Goal: Task Accomplishment & Management: Manage account settings

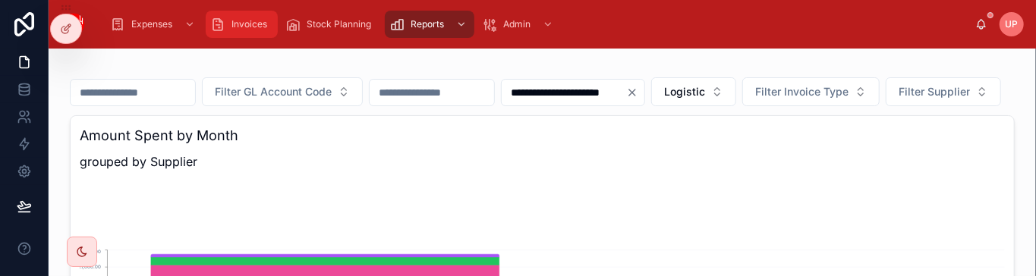
click at [238, 31] on div "Invoices" at bounding box center [241, 24] width 63 height 24
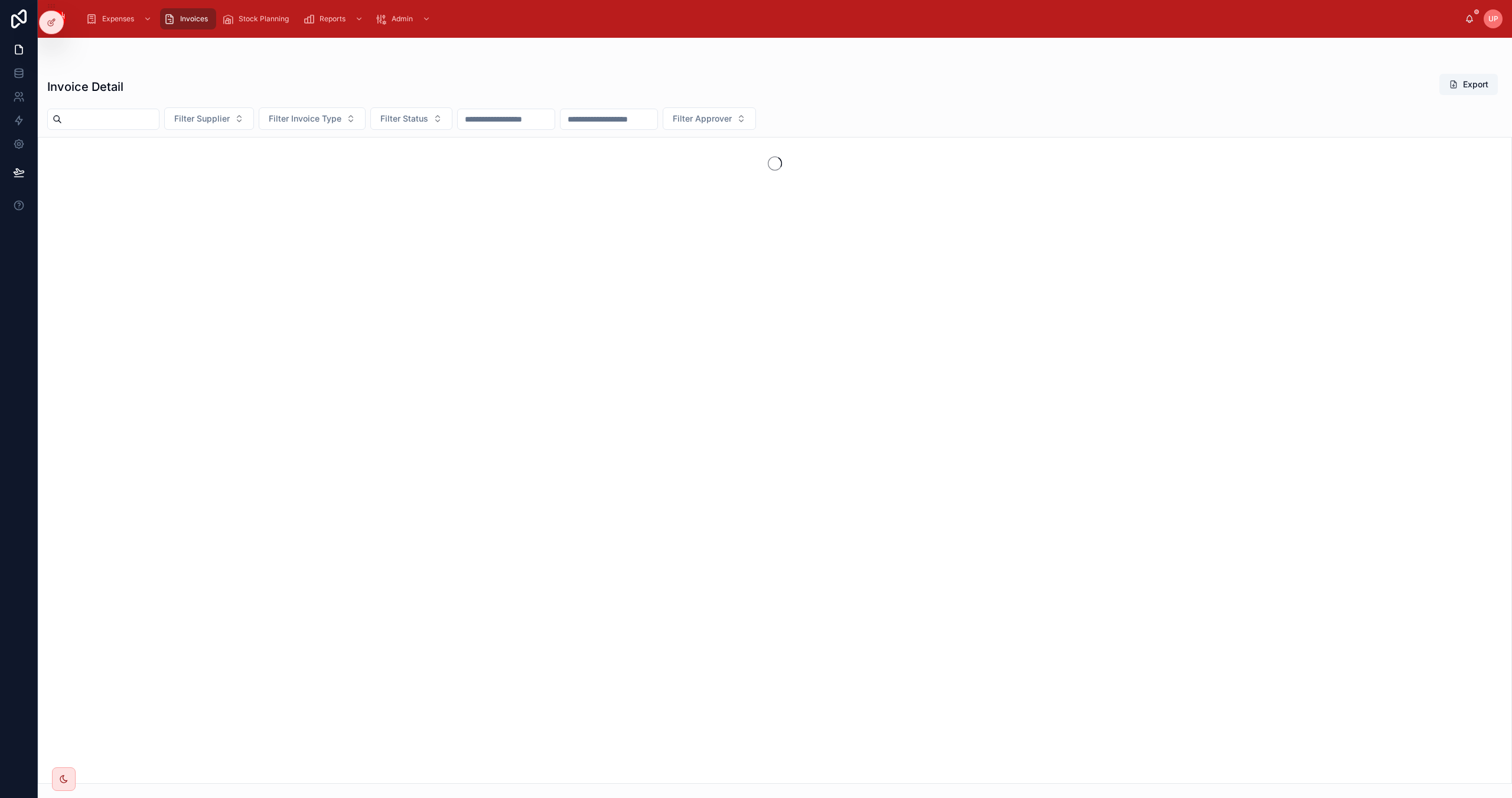
type input "**********"
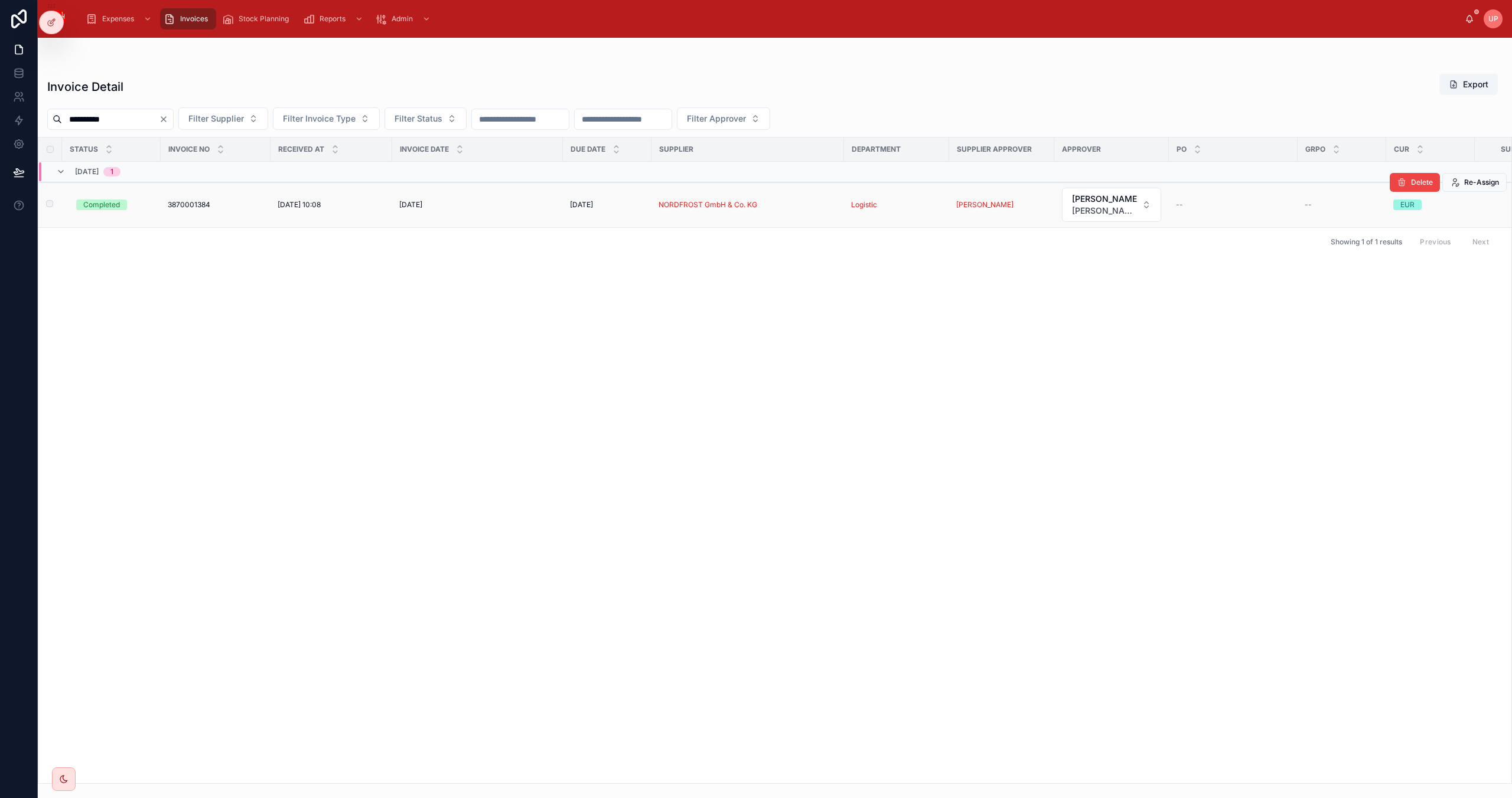
click at [109, 208] on div "Completed" at bounding box center [101, 205] width 37 height 11
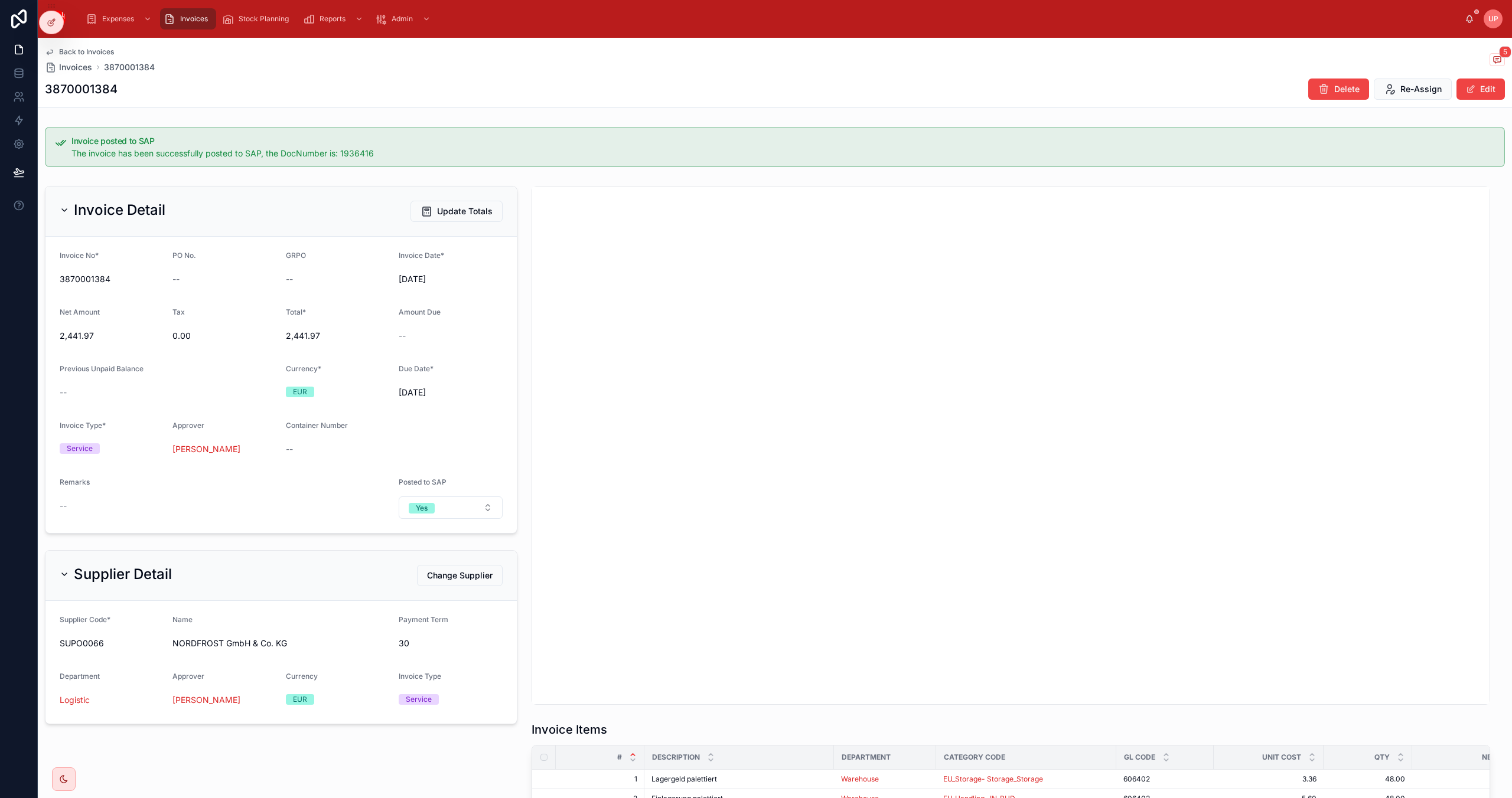
click at [805, 17] on div "UP" at bounding box center [1493, 19] width 19 height 19
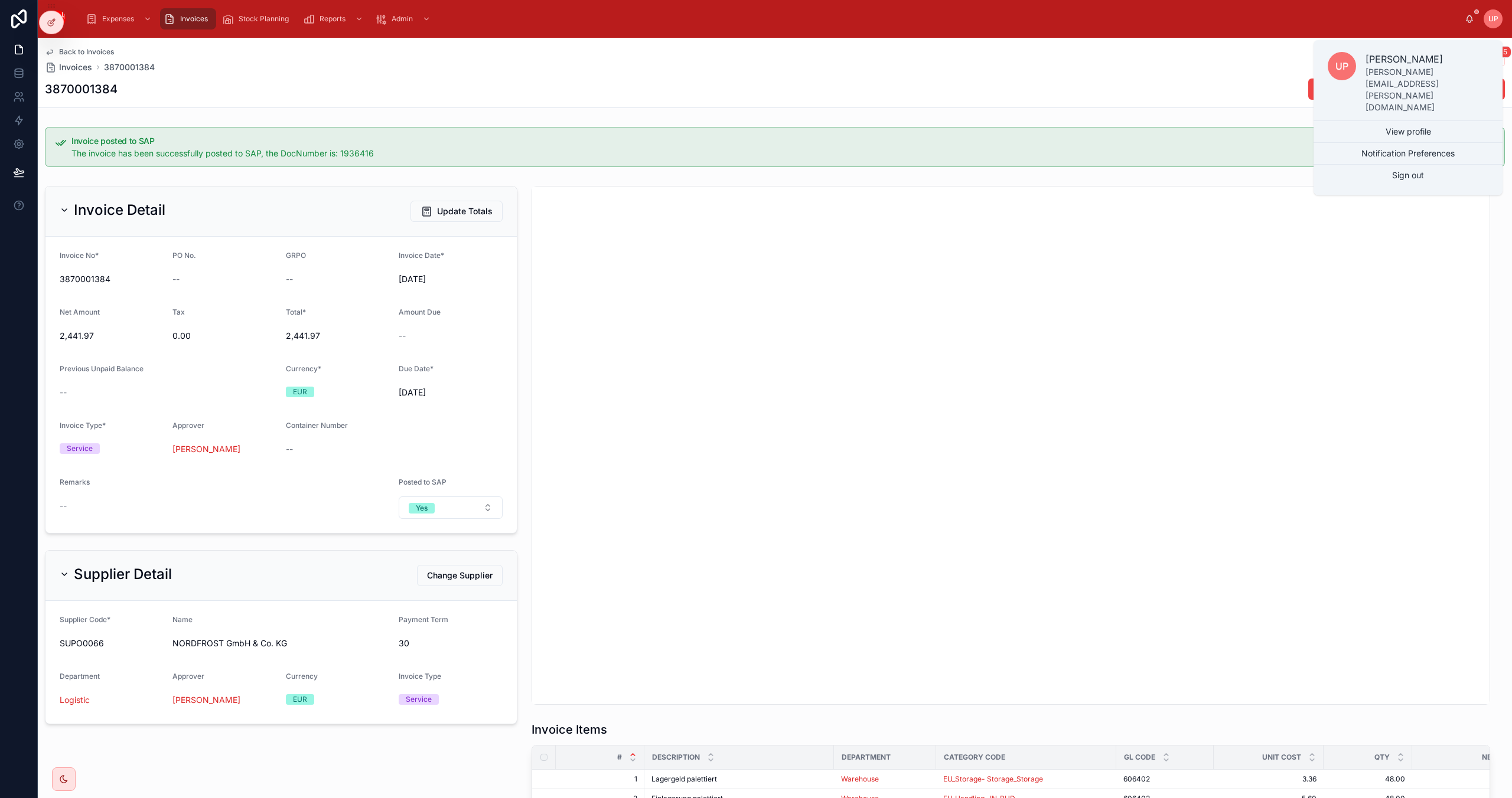
click at [805, 39] on div "Back to Invoices Invoices 3870001384 5 3870001384 Delete Re-Assign Edit" at bounding box center [775, 73] width 1460 height 70
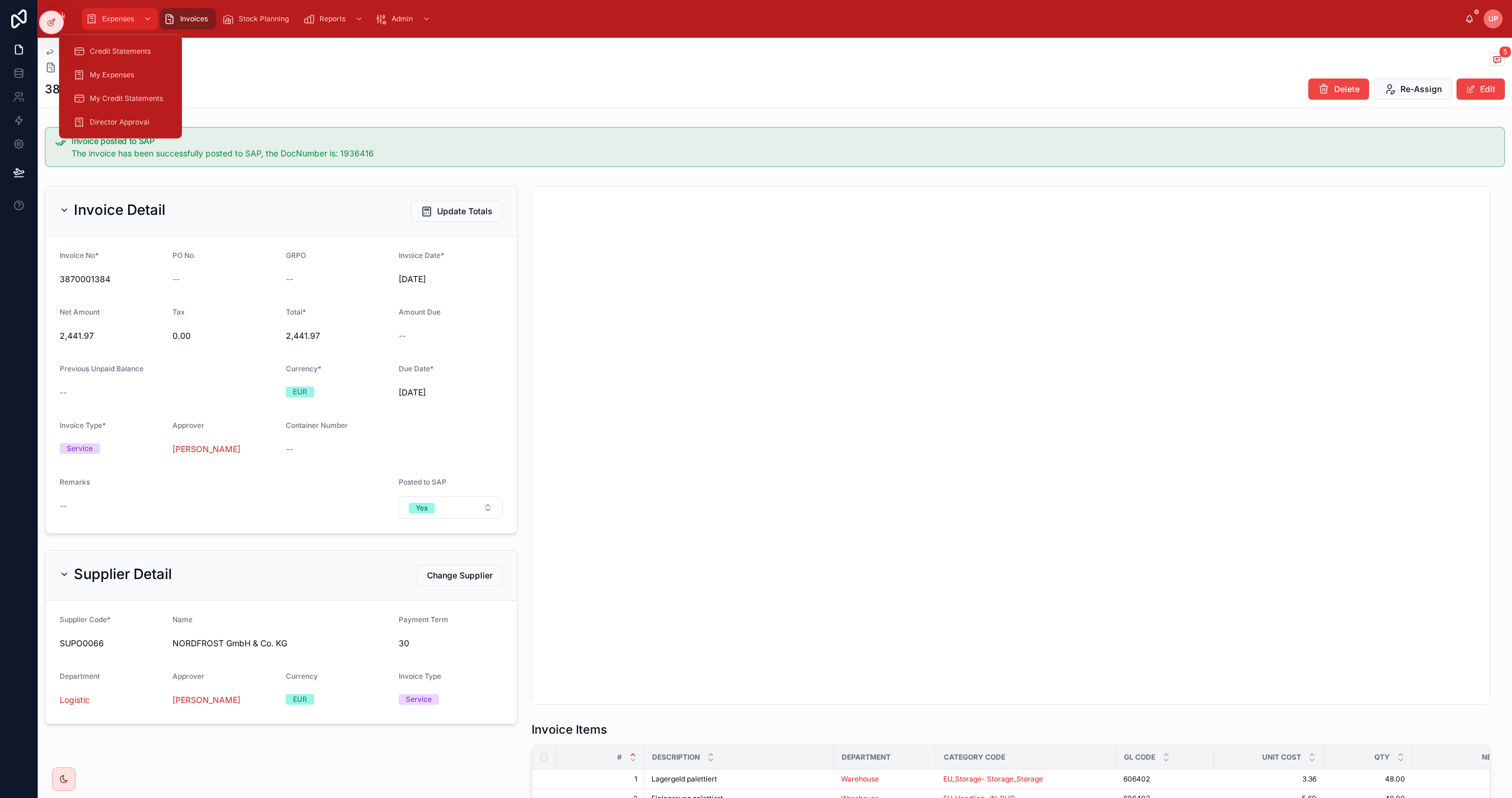
click at [109, 18] on span "Expenses" at bounding box center [118, 19] width 32 height 9
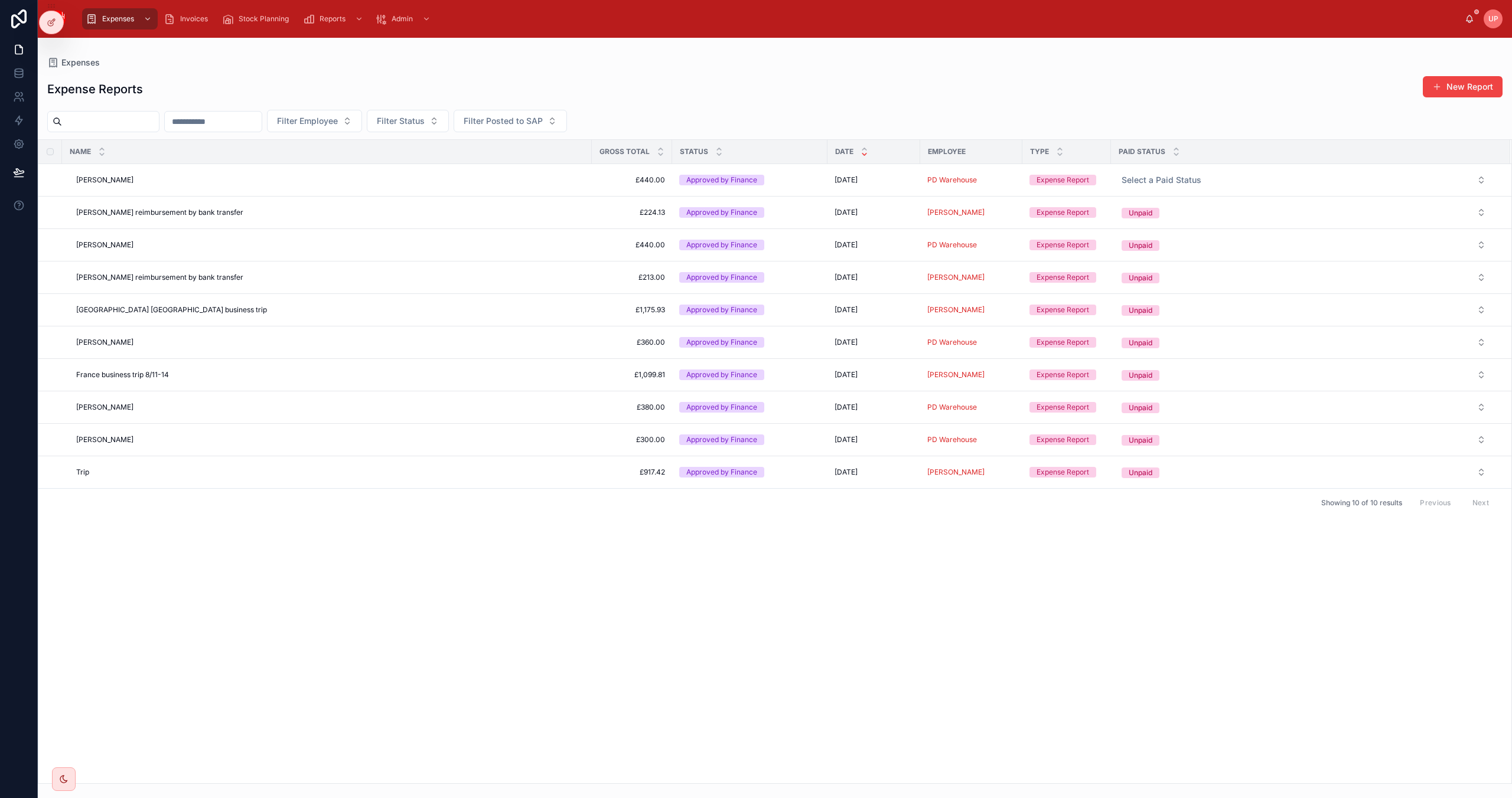
click at [261, 214] on div "Name Gross Total Status Date Employee Type Paid Status [PERSON_NAME] [PERSON_NA…" at bounding box center [774, 461] width 1473 height 643
click at [53, 21] on icon at bounding box center [53, 21] width 5 height 5
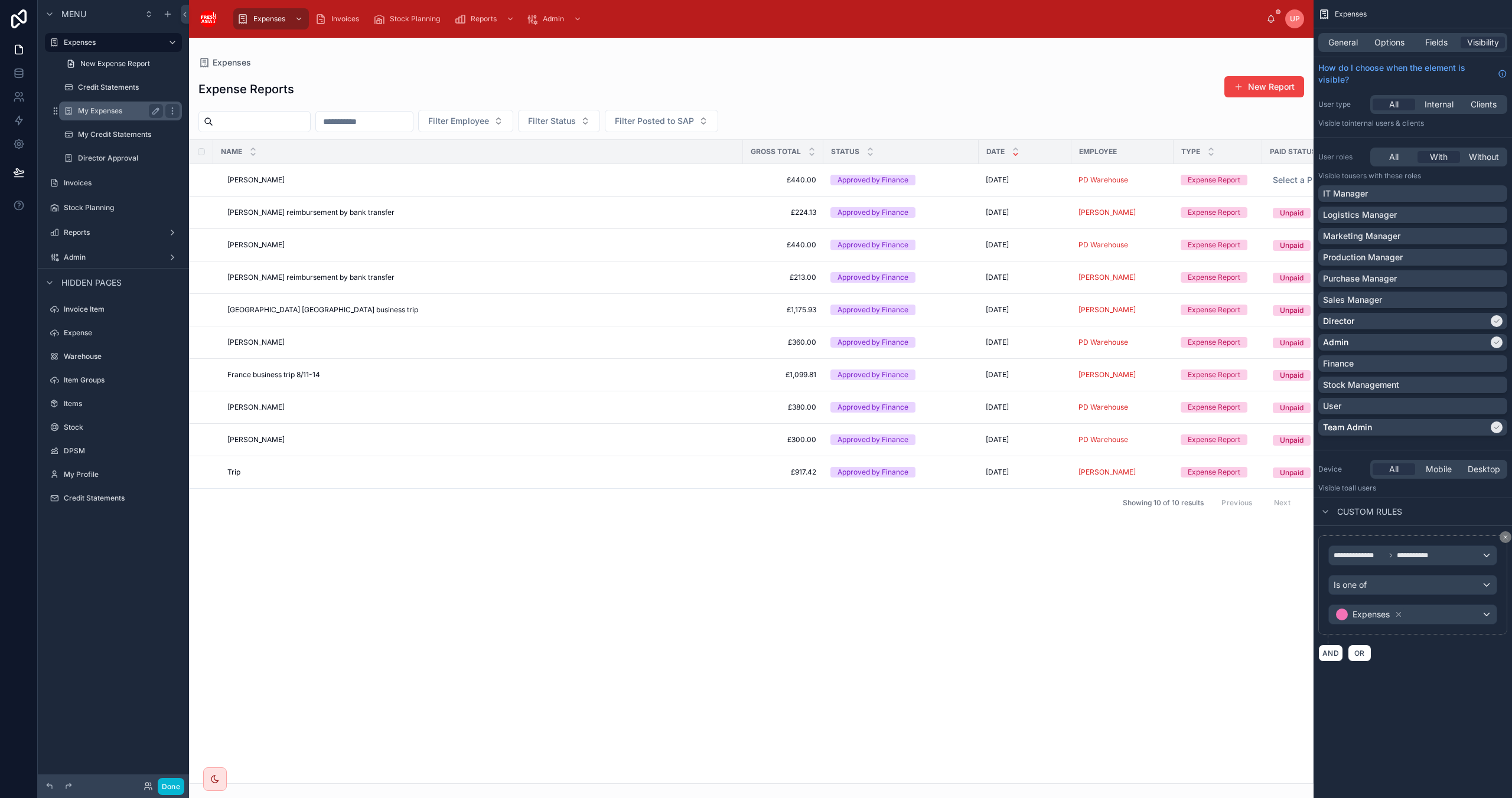
click at [100, 110] on label "My Expenses" at bounding box center [118, 111] width 80 height 9
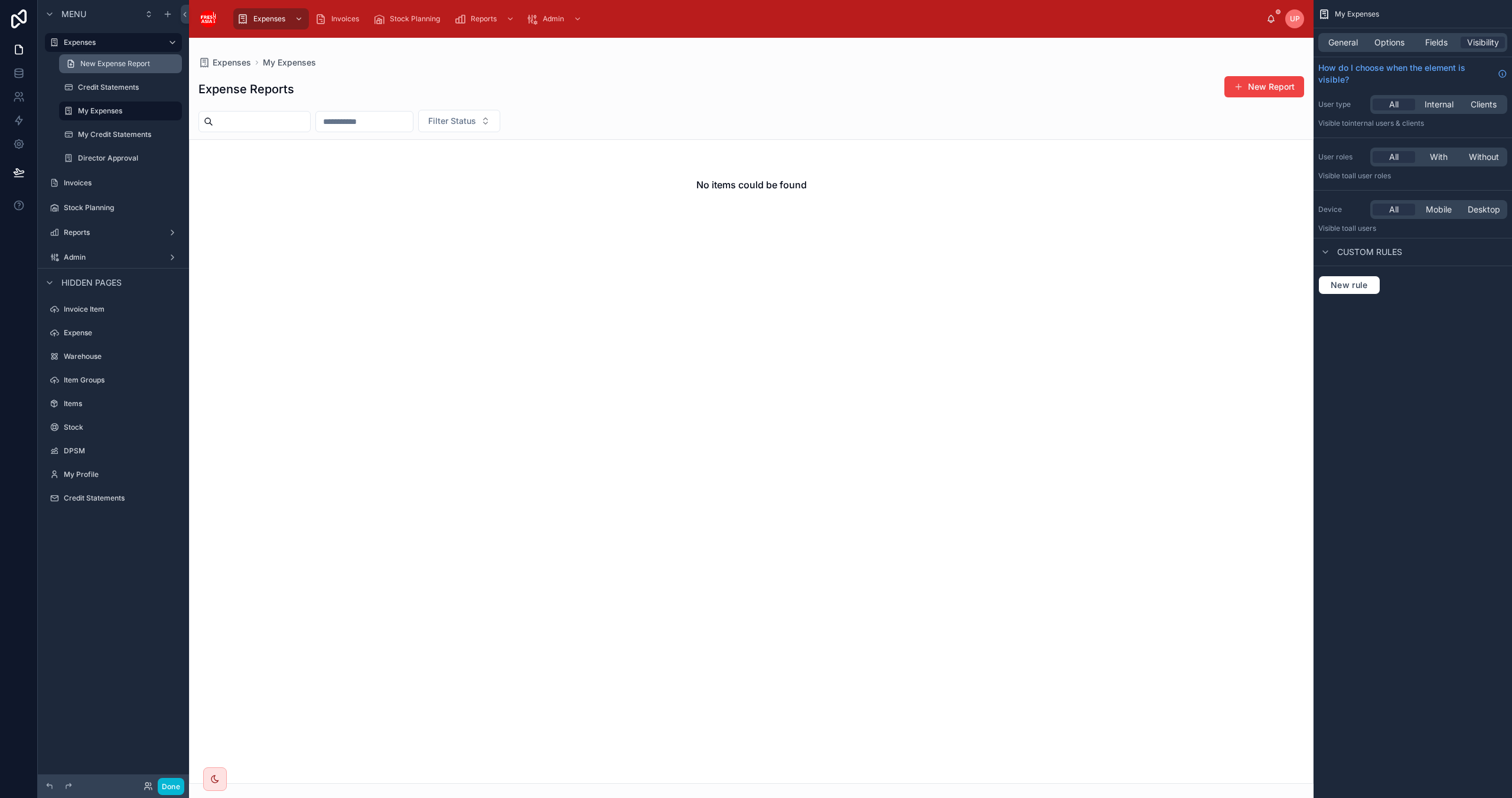
click at [109, 60] on span "New Expense Report" at bounding box center [115, 64] width 70 height 9
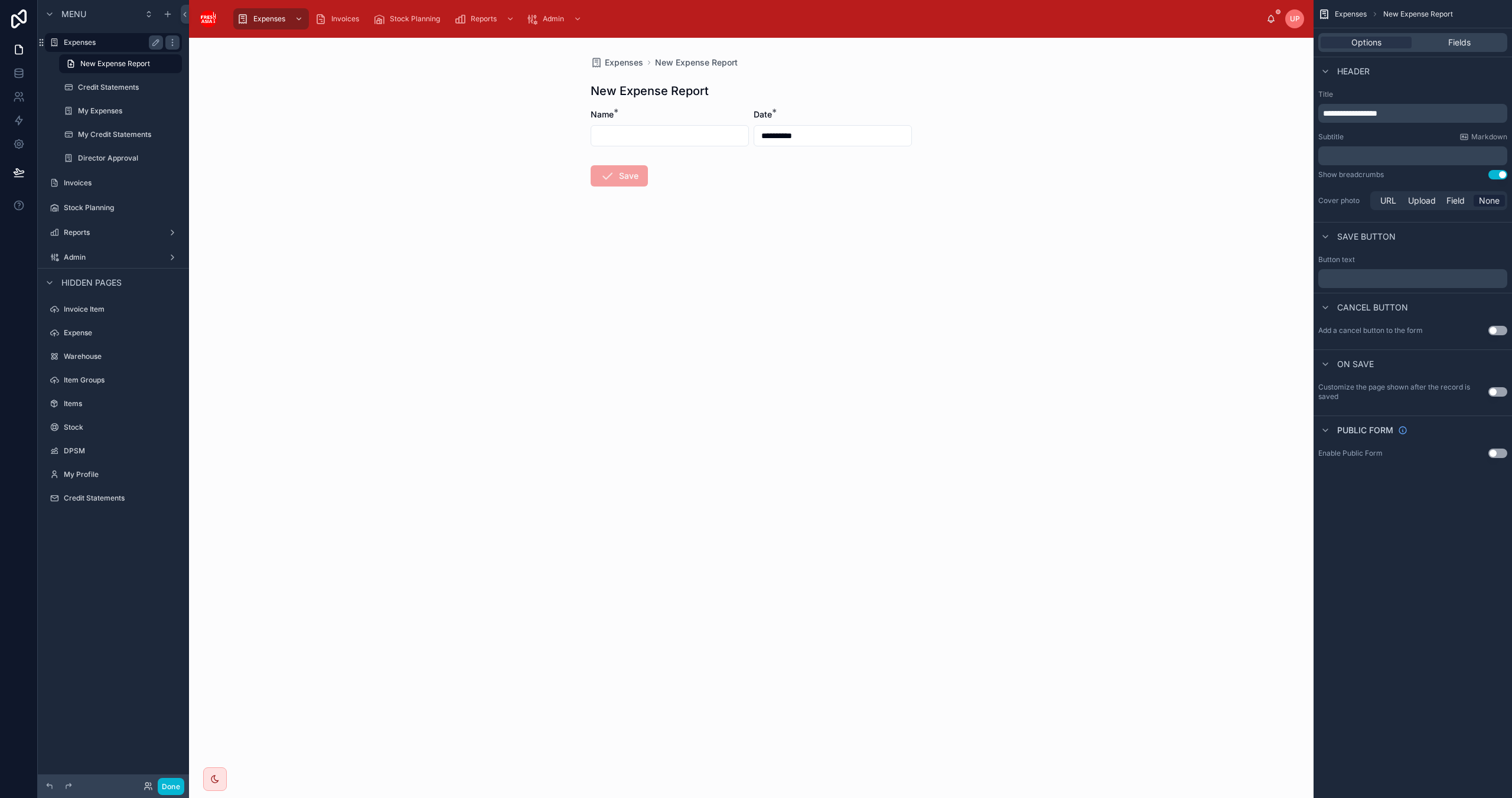
click at [79, 45] on label "Expenses" at bounding box center [111, 43] width 94 height 9
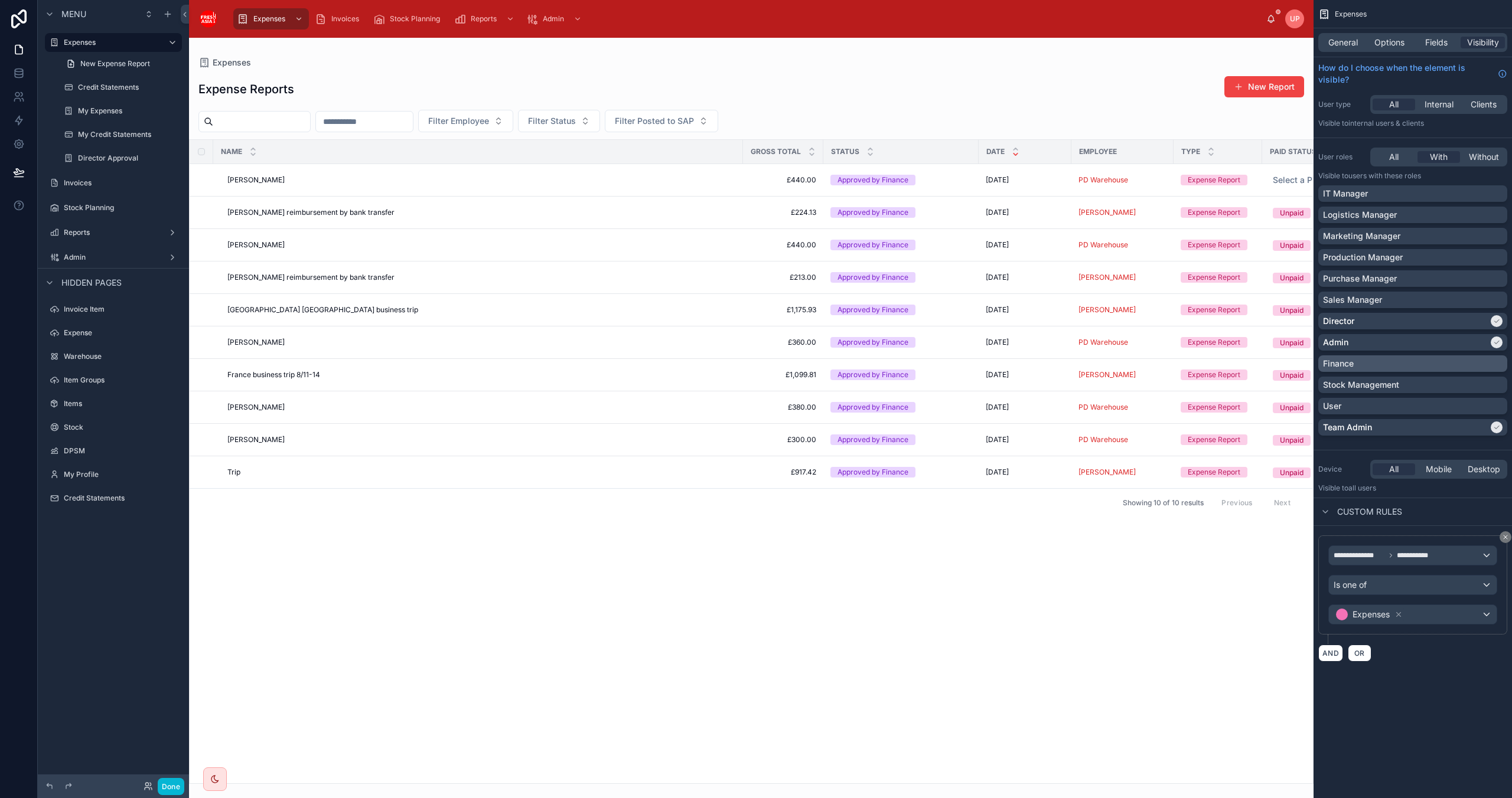
click at [805, 214] on div "Finance" at bounding box center [1412, 363] width 180 height 12
click at [805, 214] on div "Finance" at bounding box center [1405, 363] width 166 height 12
click at [805, 214] on div "Finance" at bounding box center [1412, 363] width 180 height 12
click at [805, 214] on icon "scrollable content" at bounding box center [1496, 363] width 7 height 7
click at [80, 214] on label "Expense" at bounding box center [111, 333] width 94 height 9
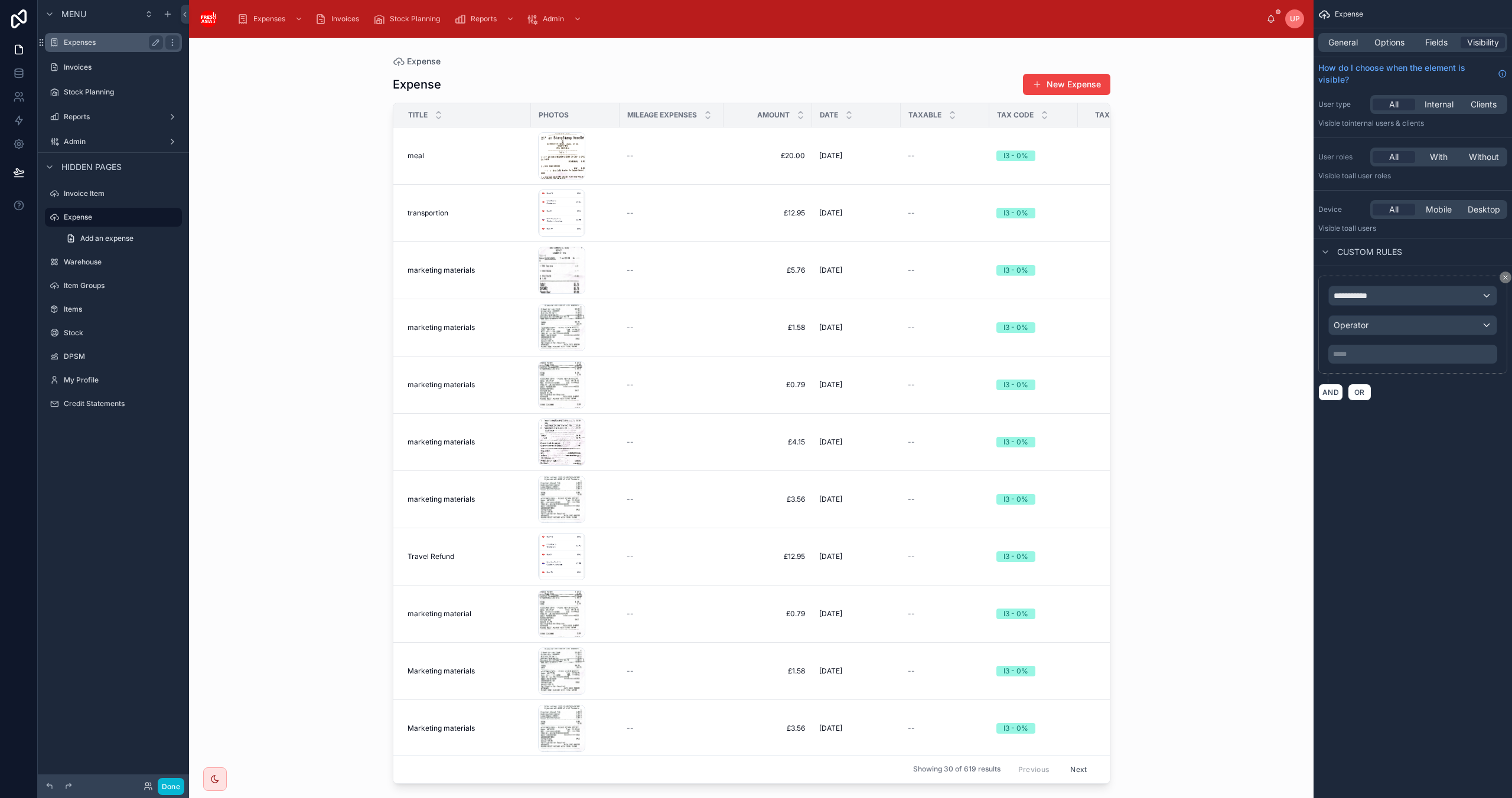
click at [82, 40] on label "Expenses" at bounding box center [111, 43] width 94 height 9
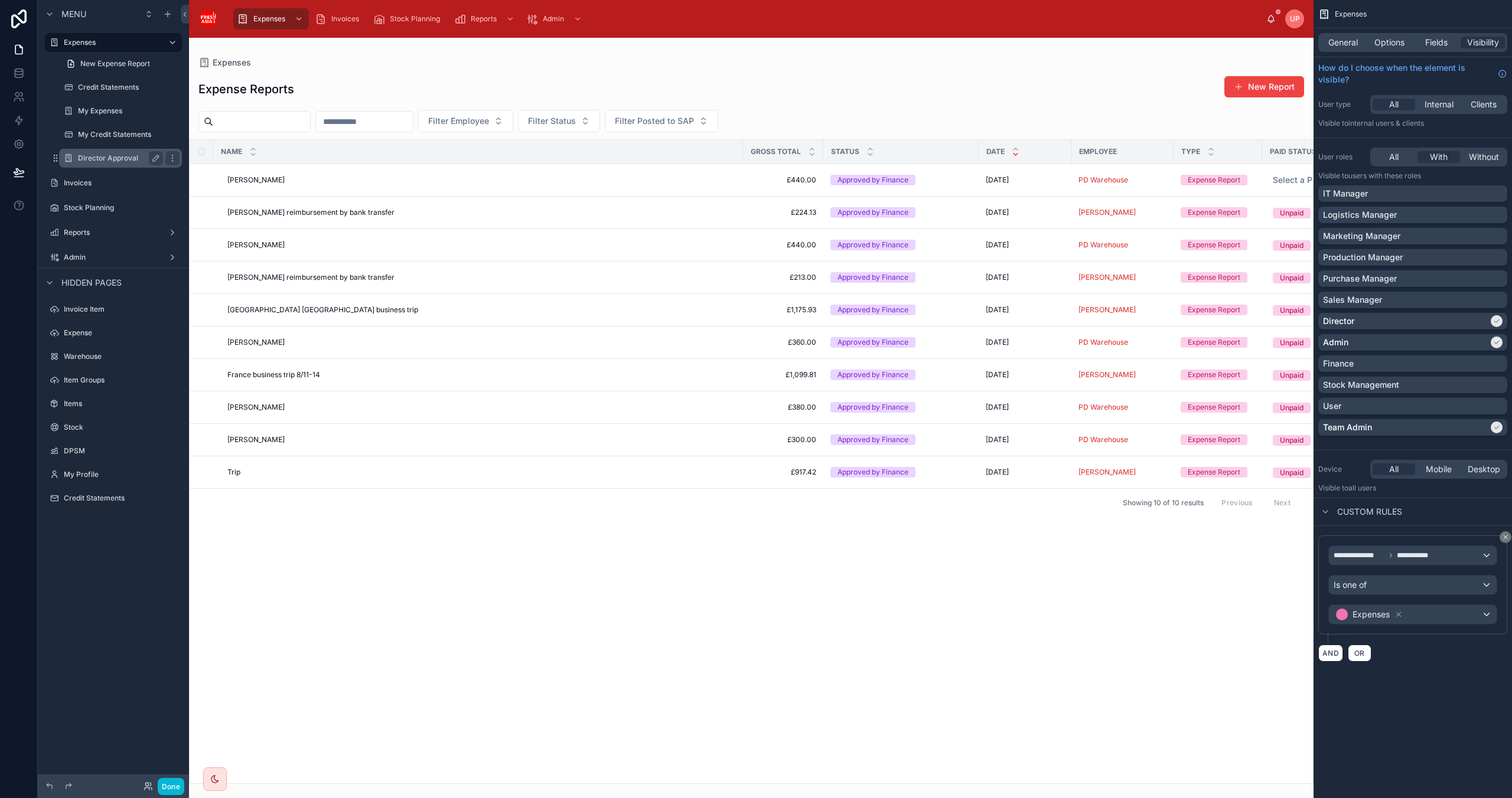
click at [123, 158] on label "Director Approval" at bounding box center [118, 158] width 80 height 9
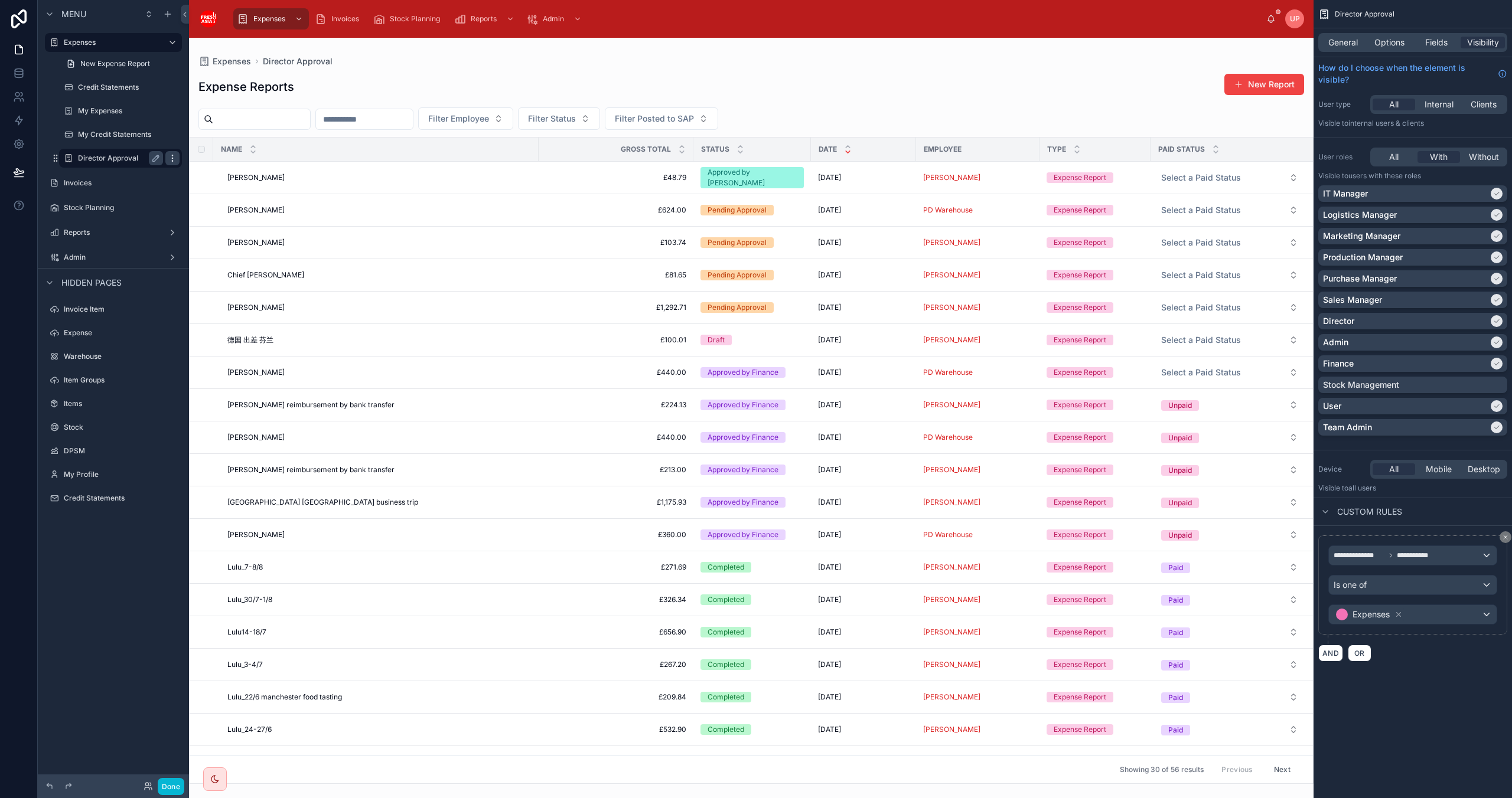
click at [170, 156] on icon "scrollable content" at bounding box center [173, 158] width 9 height 9
click at [128, 159] on label "Director Approval" at bounding box center [118, 158] width 80 height 9
click at [805, 43] on span "Options" at bounding box center [1389, 42] width 30 height 12
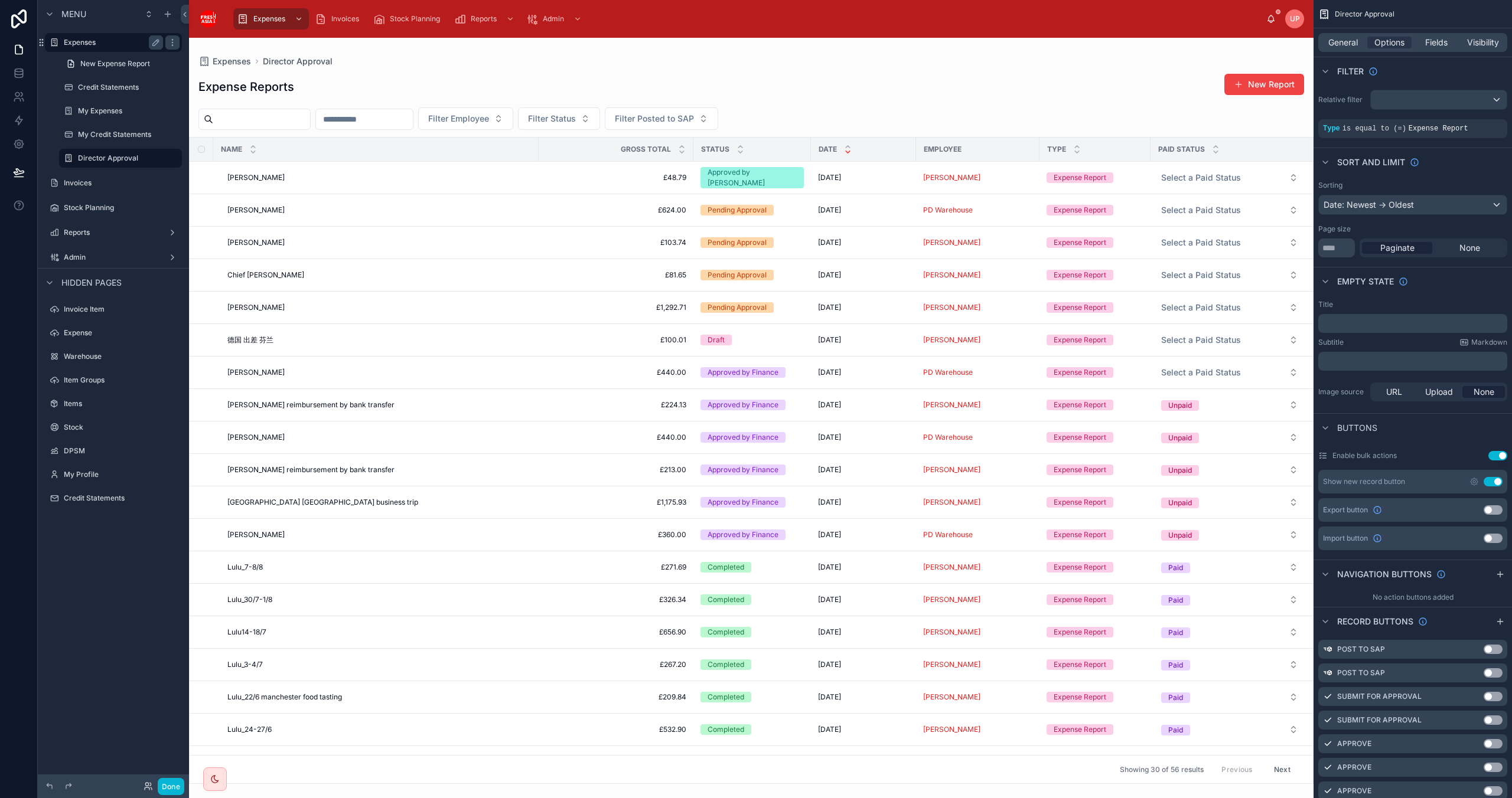
click at [80, 46] on label "Expenses" at bounding box center [111, 43] width 94 height 9
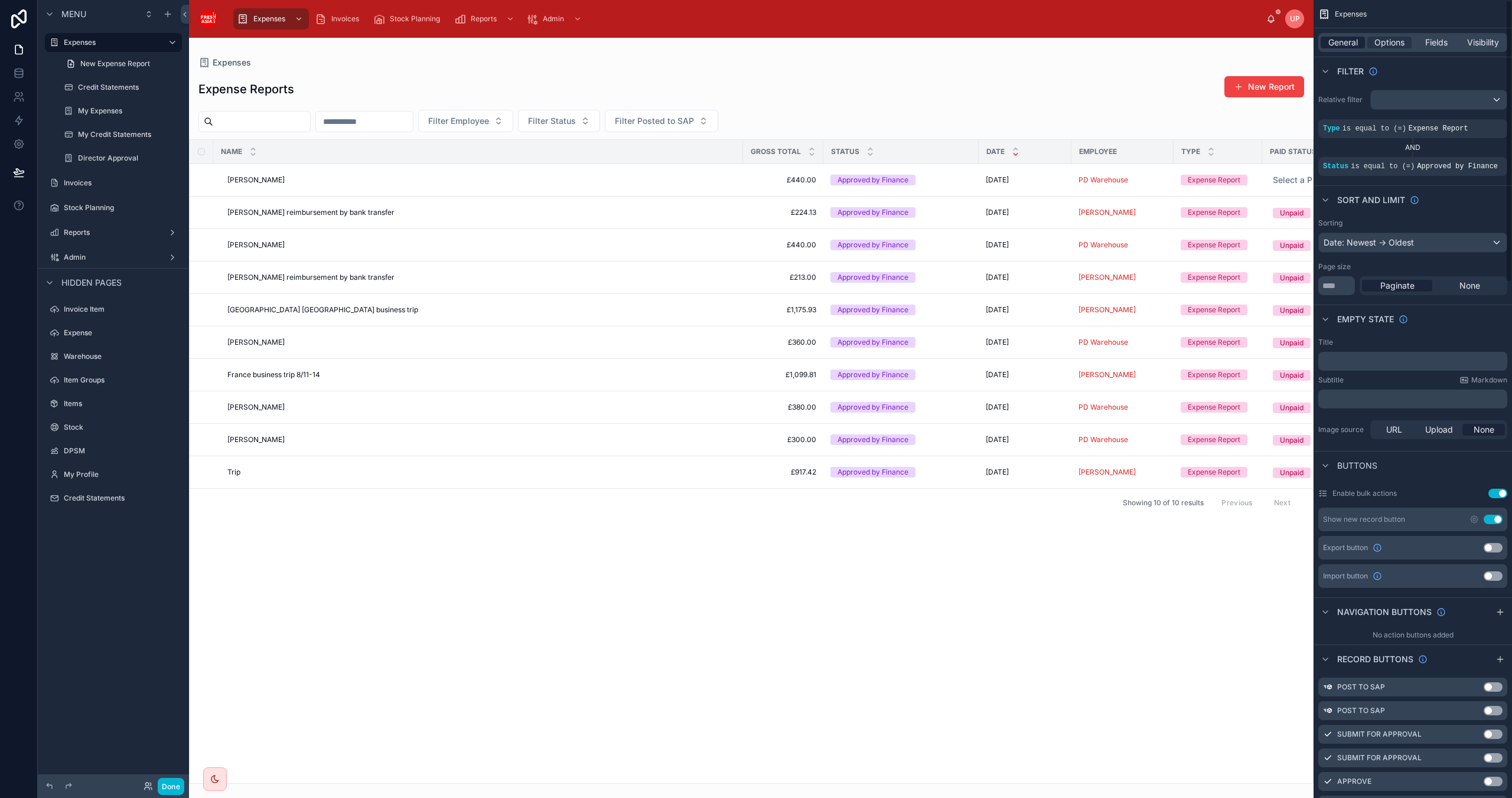
click at [805, 43] on span "General" at bounding box center [1343, 42] width 30 height 12
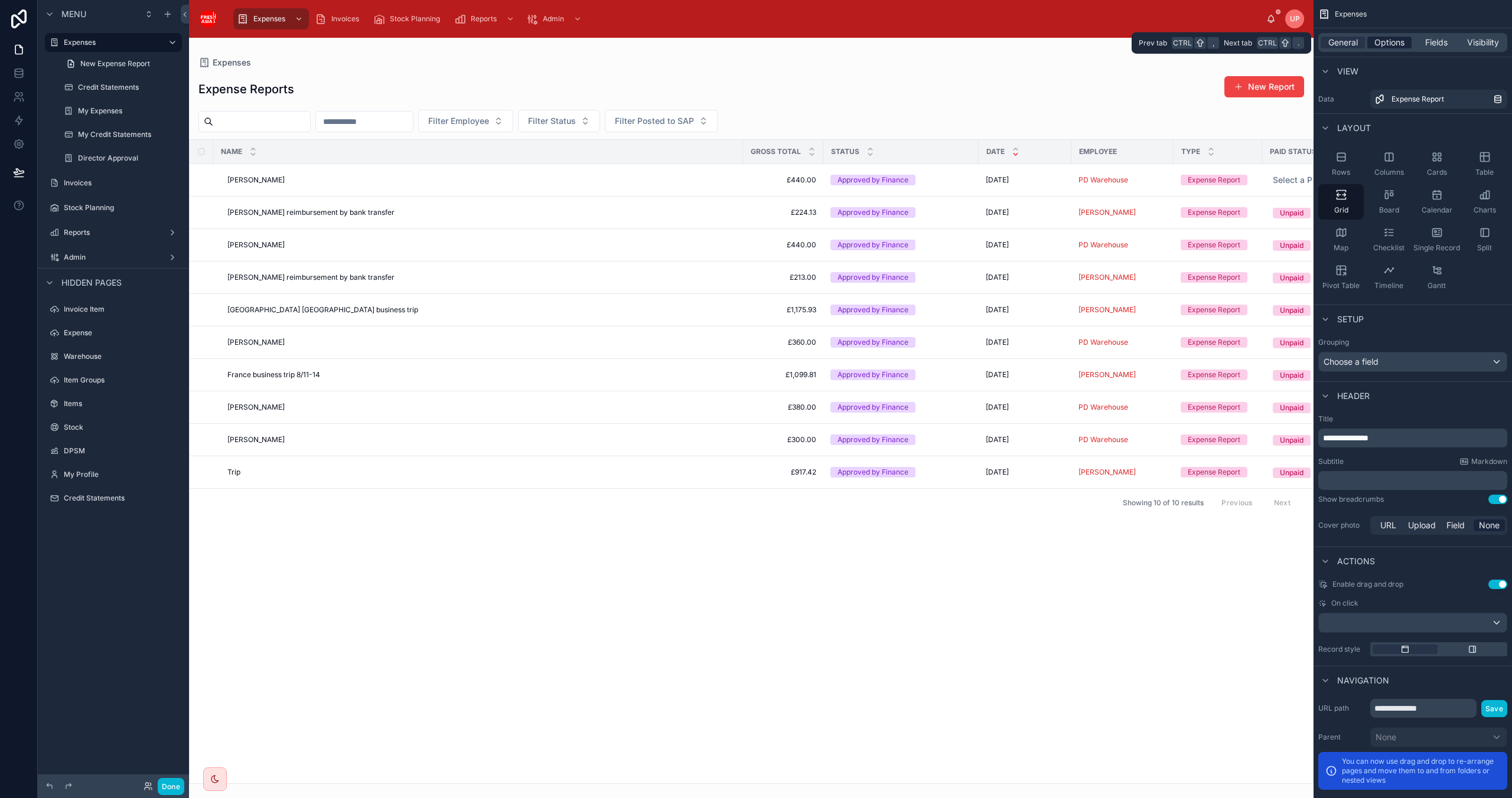
click at [805, 40] on span "Options" at bounding box center [1389, 42] width 30 height 12
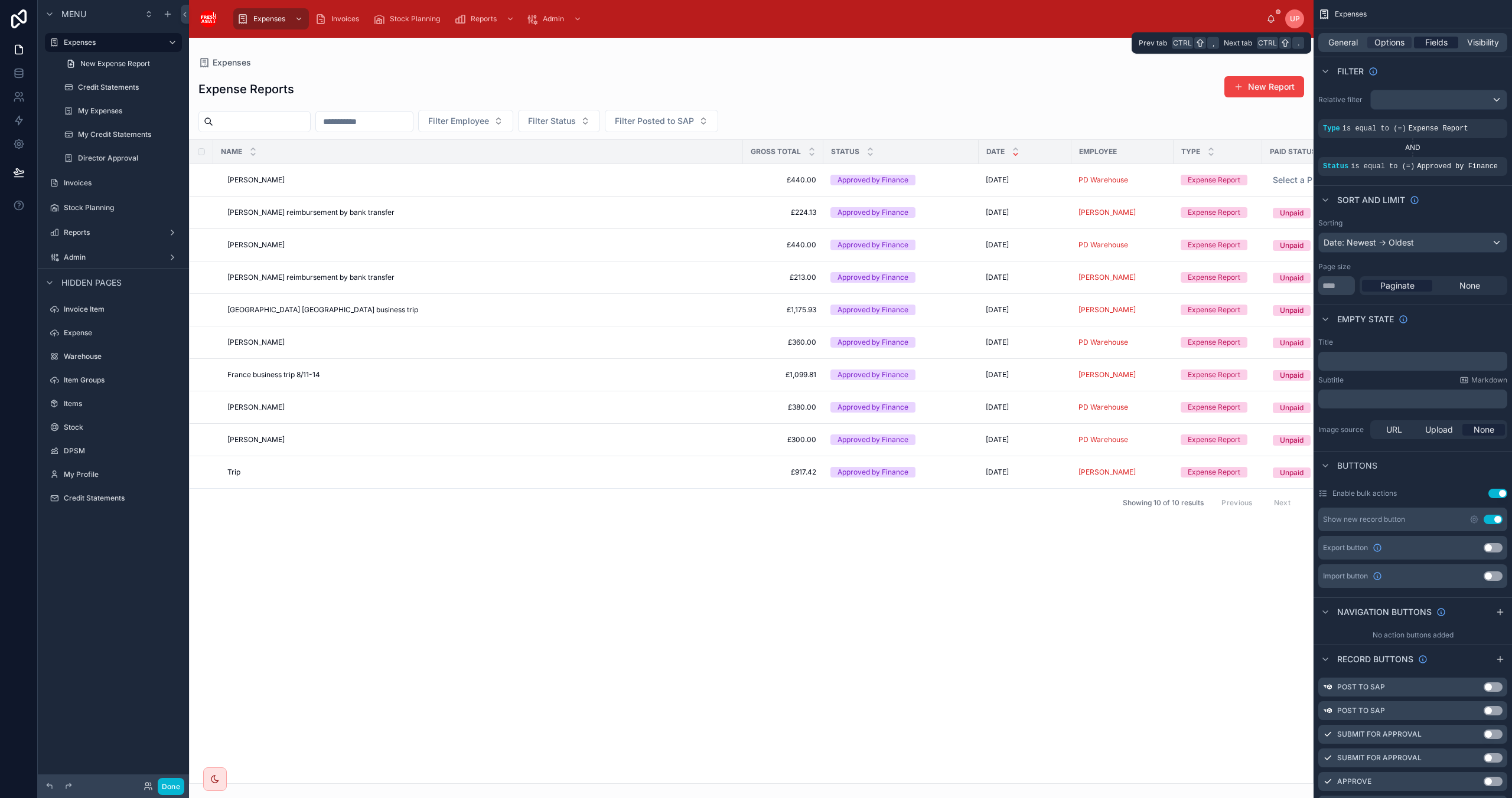
click at [805, 40] on span "Fields" at bounding box center [1436, 42] width 23 height 12
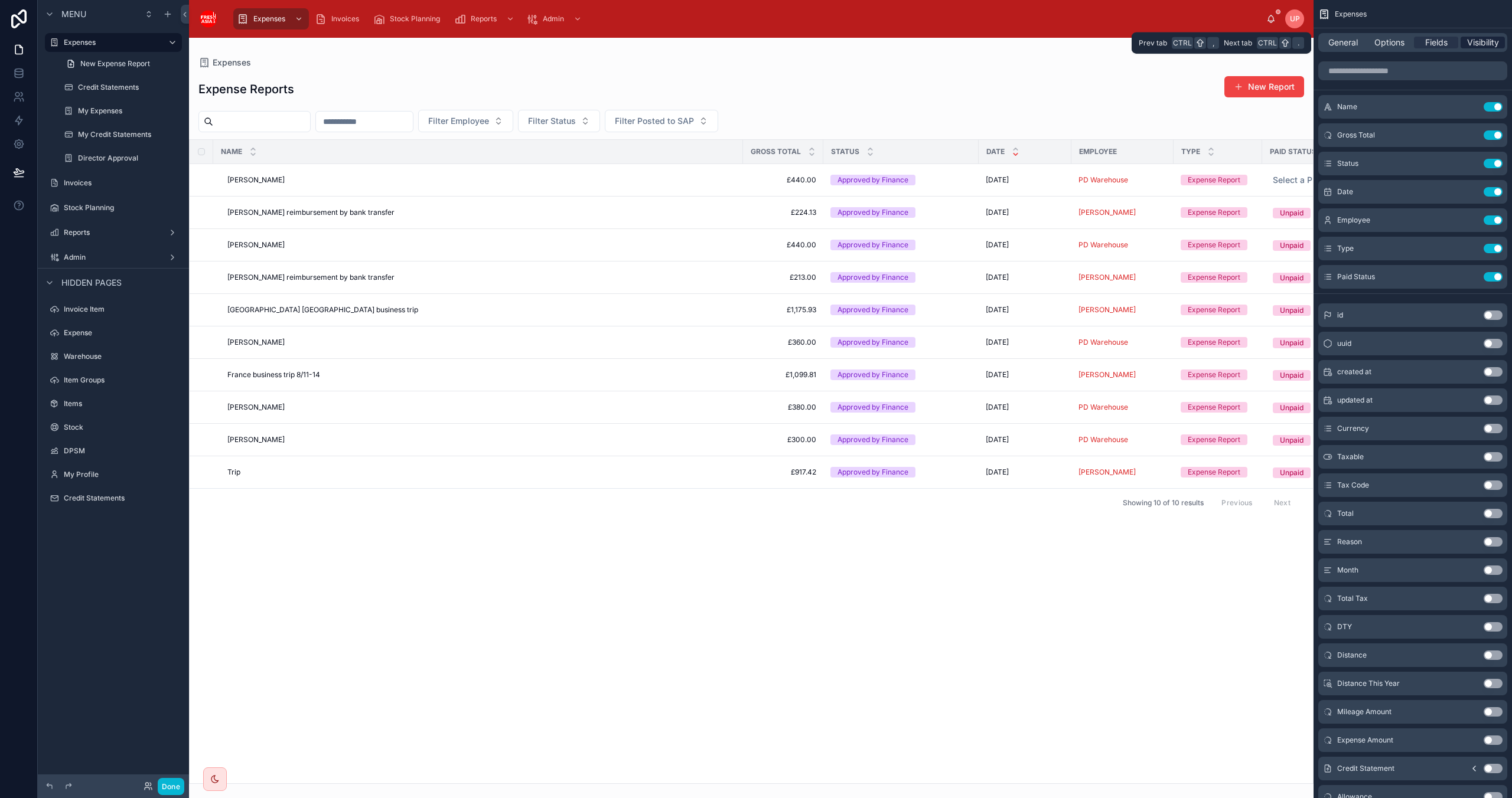
click at [805, 43] on span "Visibility" at bounding box center [1482, 42] width 32 height 12
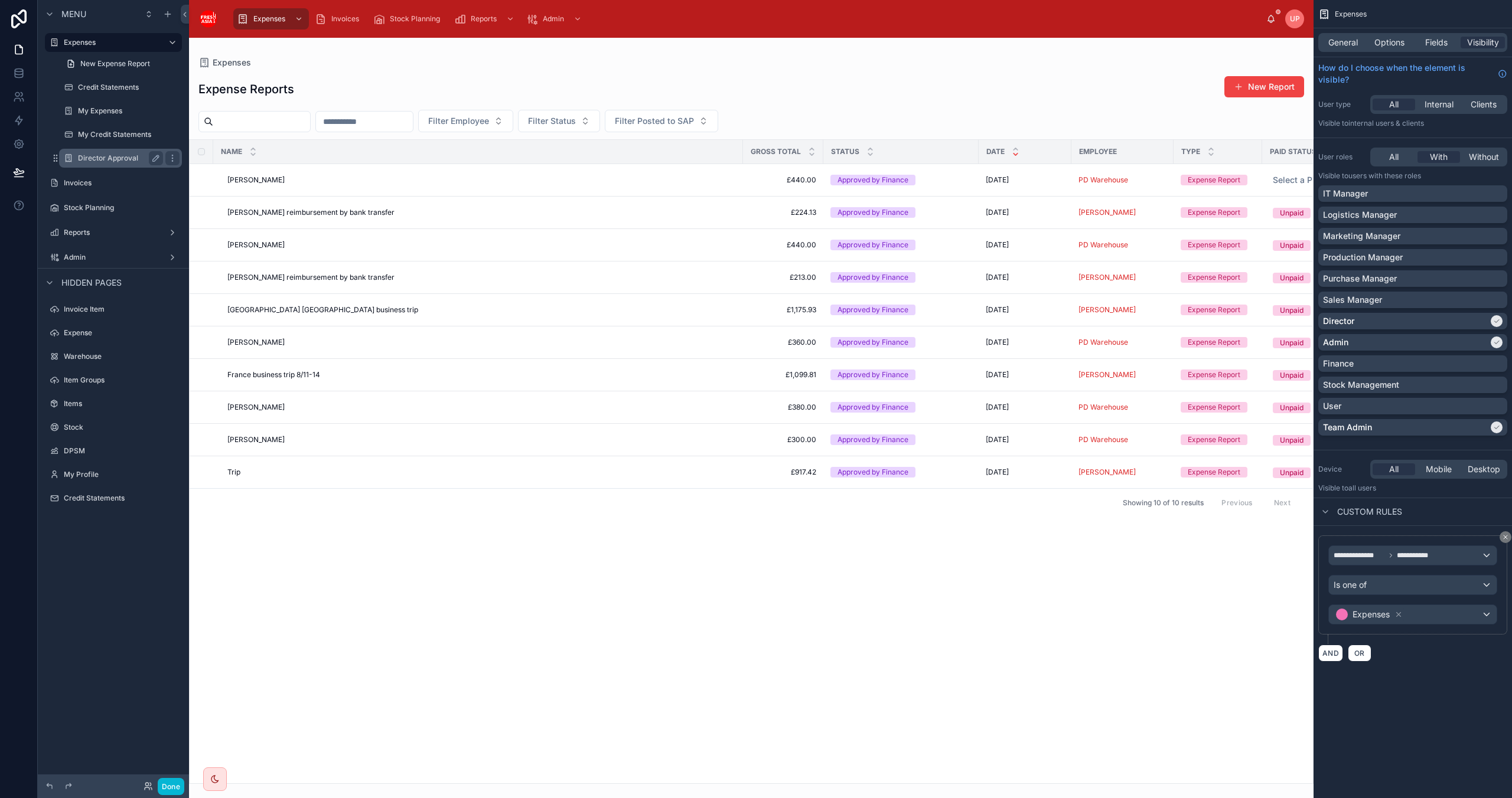
click at [112, 163] on div "Director Approval" at bounding box center [120, 158] width 85 height 14
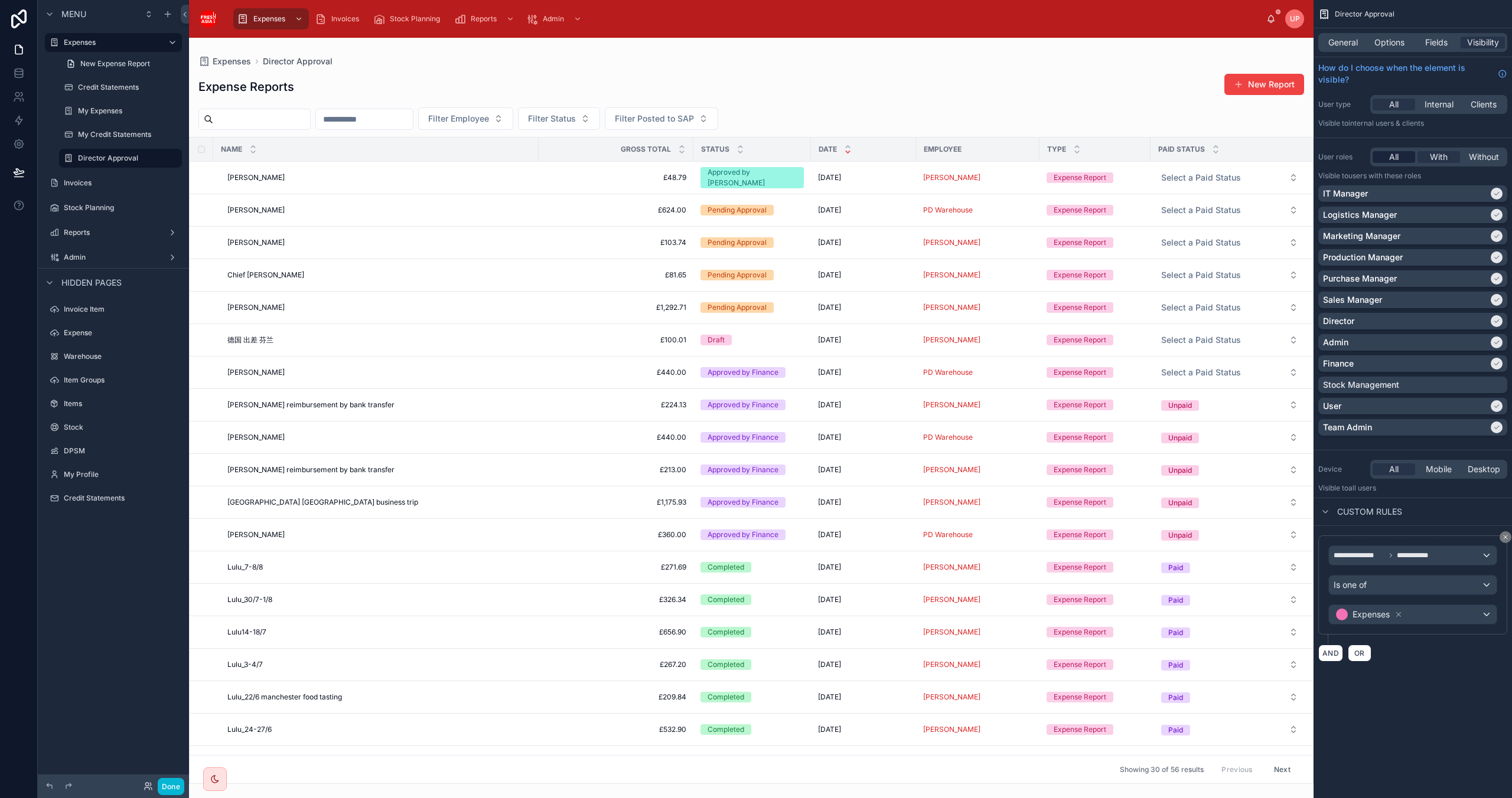
click at [805, 160] on span "All" at bounding box center [1394, 156] width 9 height 12
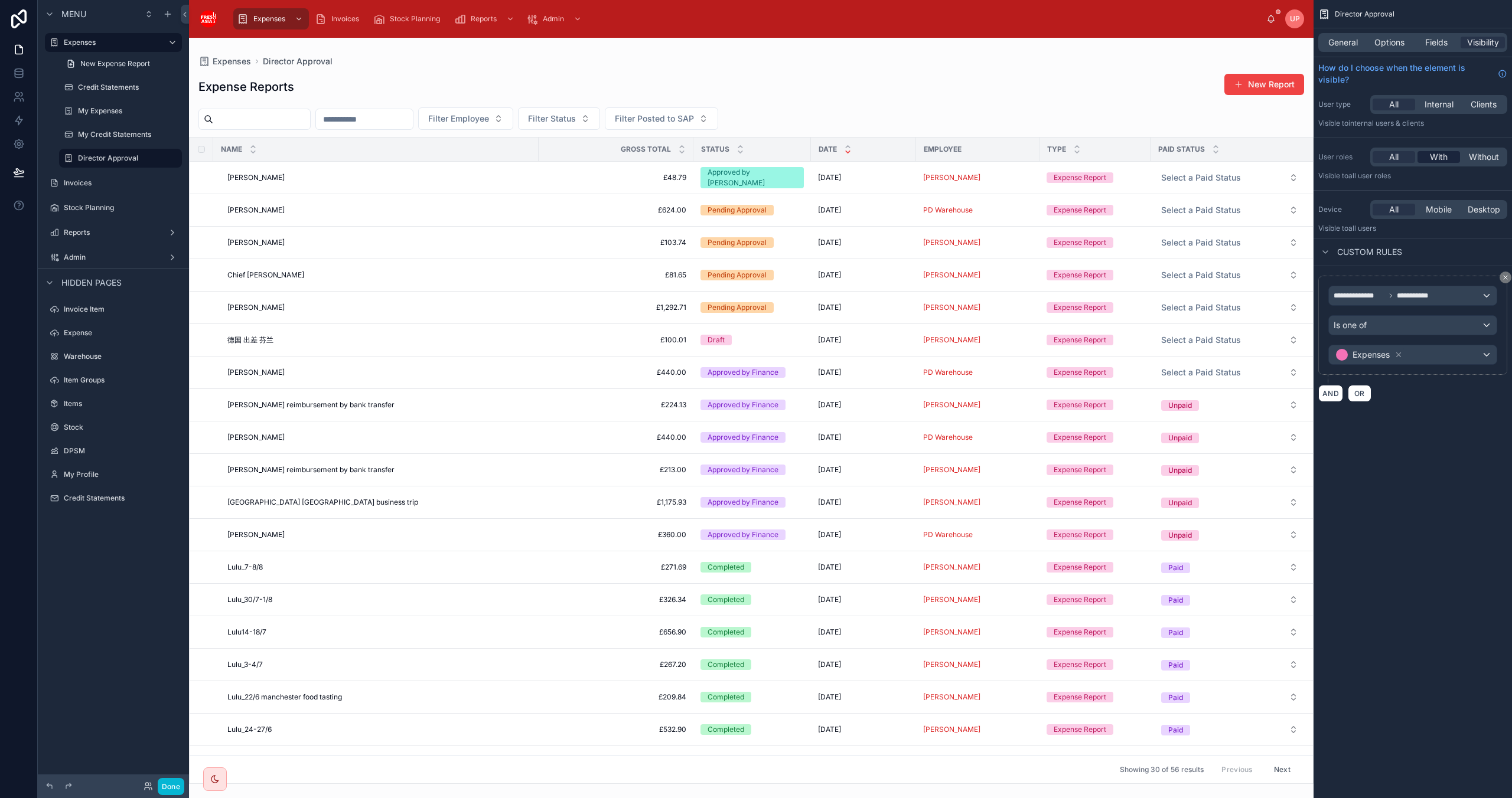
click at [805, 158] on span "With" at bounding box center [1438, 156] width 18 height 12
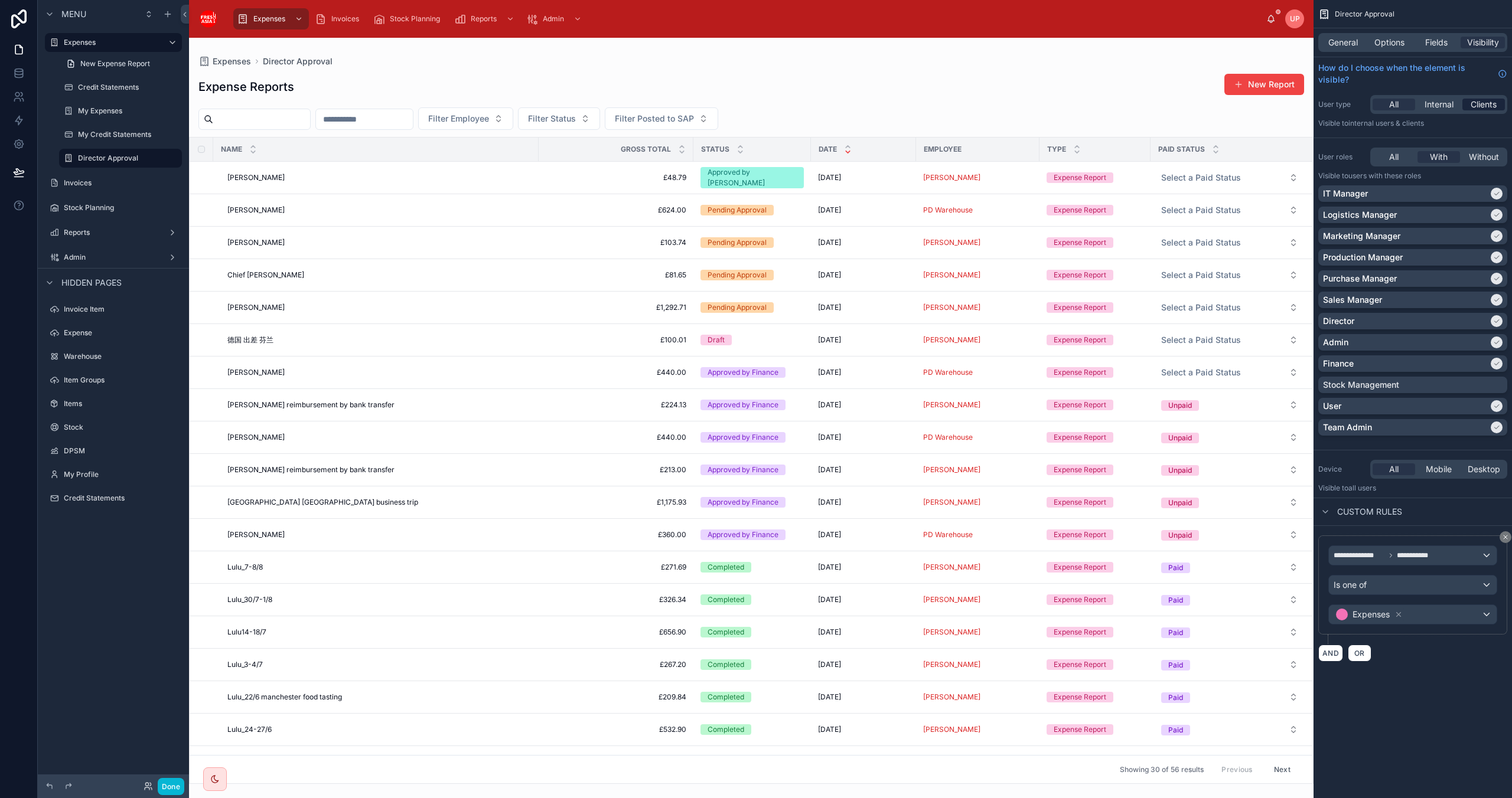
click at [805, 102] on span "Internal" at bounding box center [1439, 104] width 29 height 12
click at [805, 103] on span "Clients" at bounding box center [1483, 104] width 26 height 12
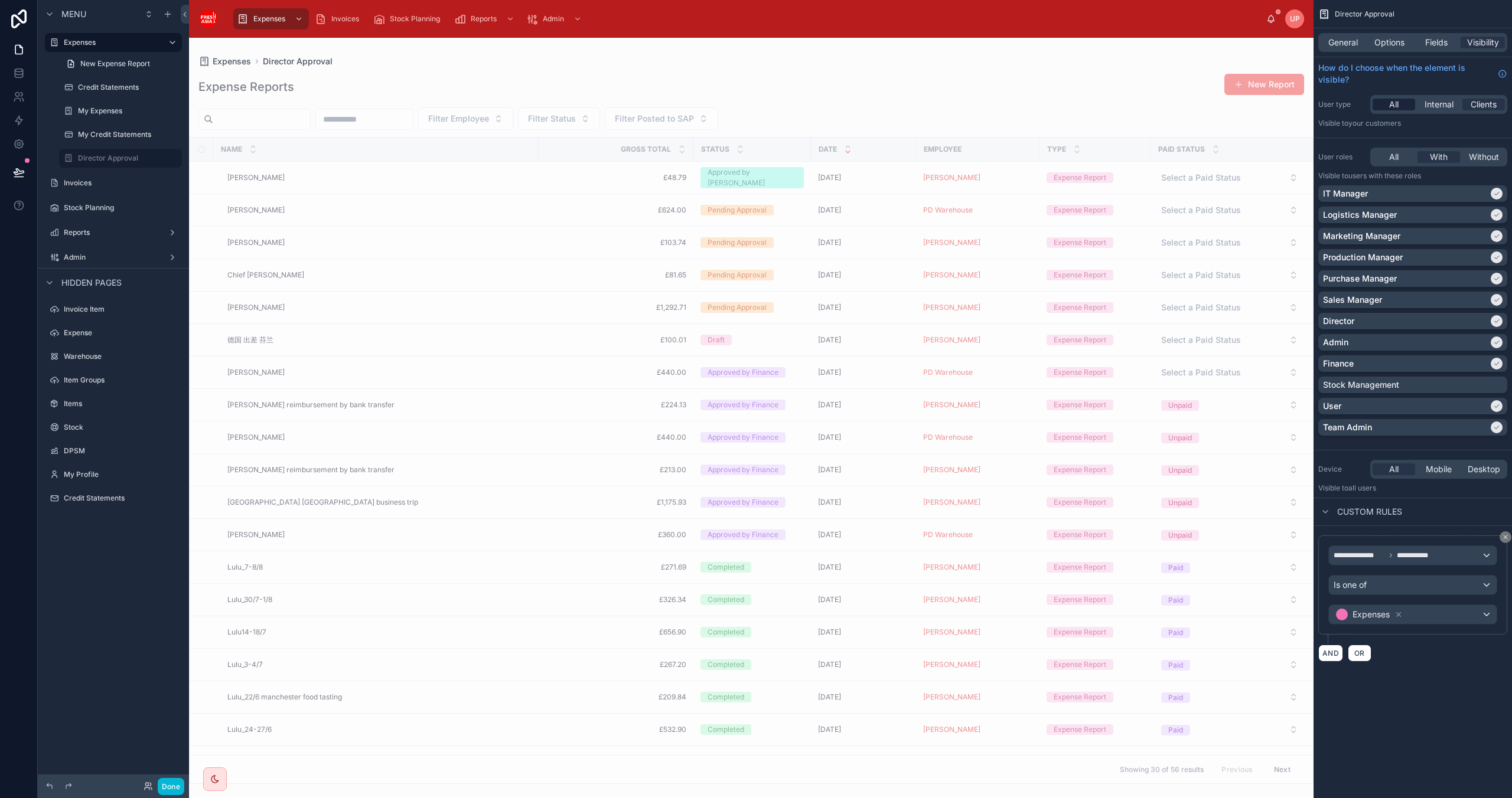
click at [805, 104] on div "All" at bounding box center [1394, 104] width 43 height 12
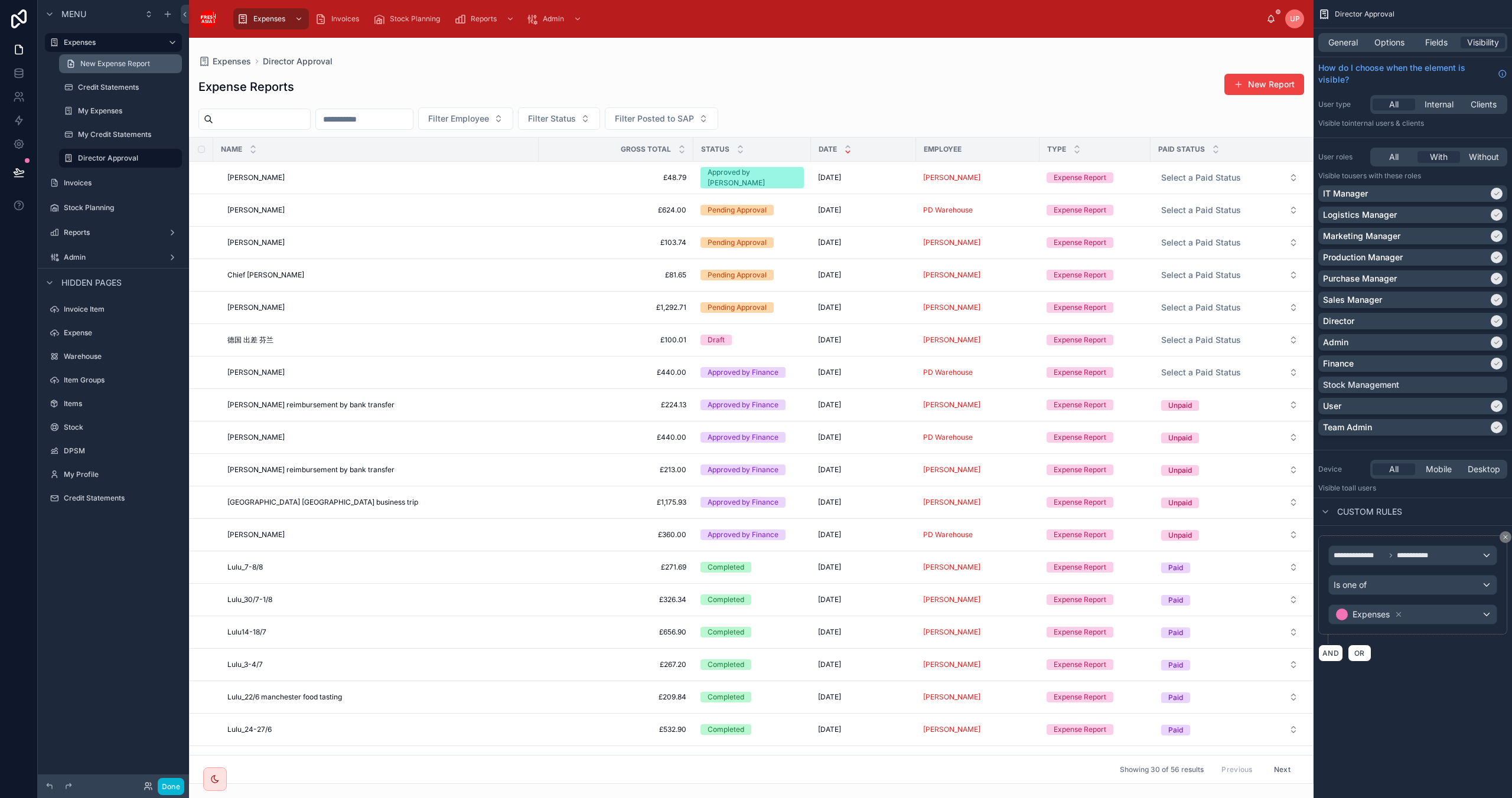
click at [100, 61] on span "New Expense Report" at bounding box center [115, 64] width 70 height 9
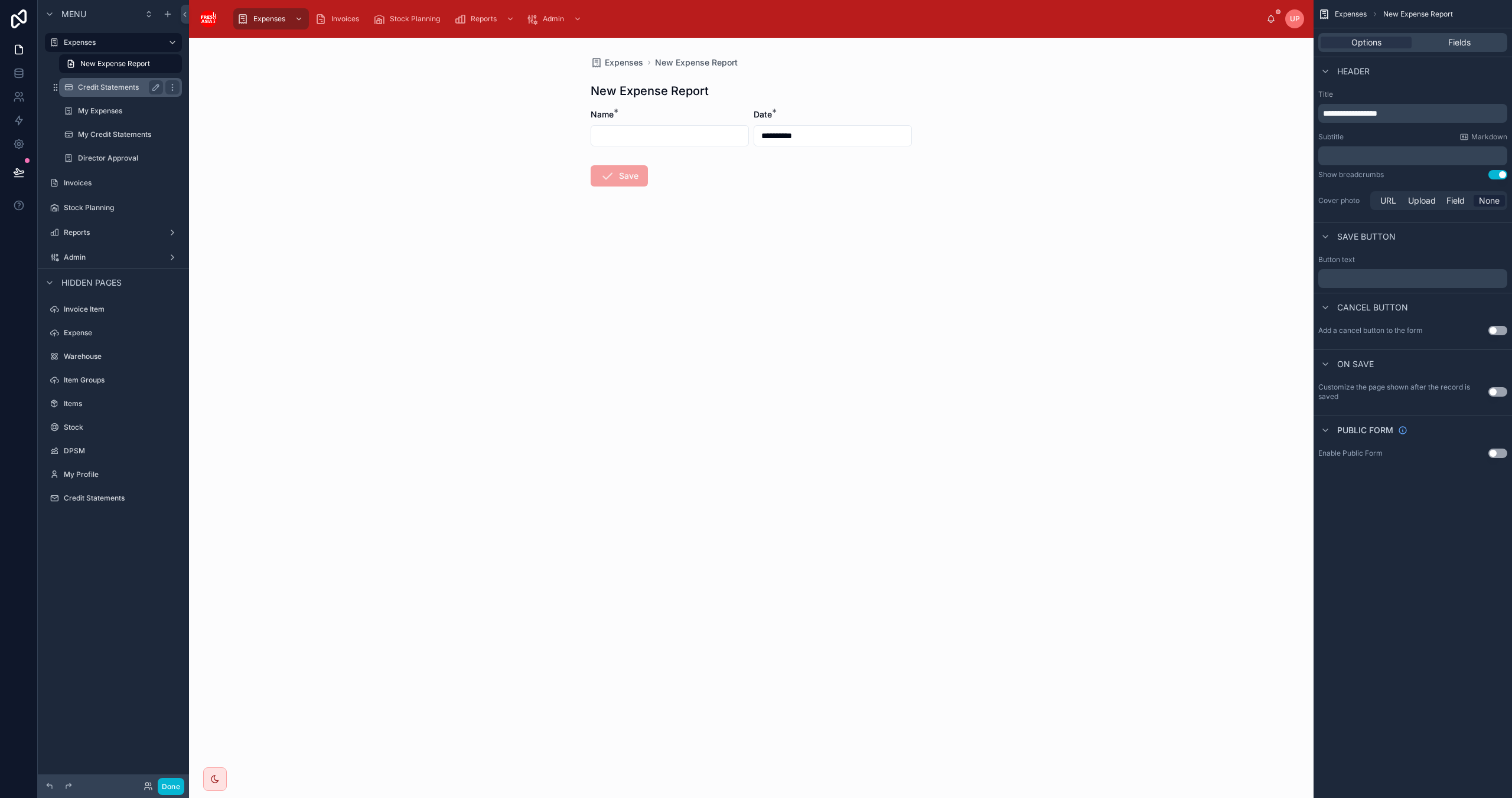
click at [104, 82] on div "Credit Statements" at bounding box center [120, 87] width 85 height 14
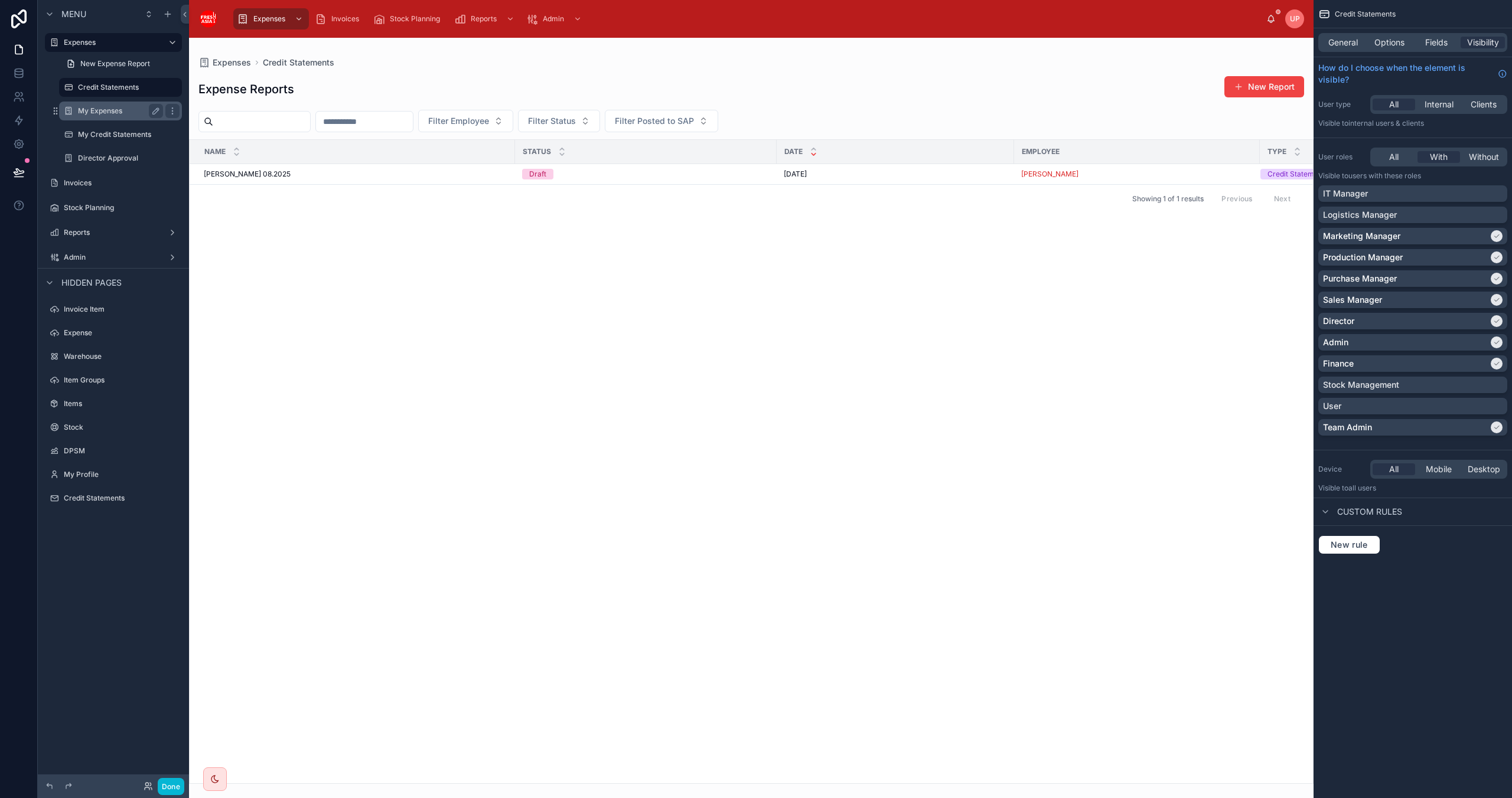
click at [100, 109] on label "My Expenses" at bounding box center [118, 111] width 80 height 9
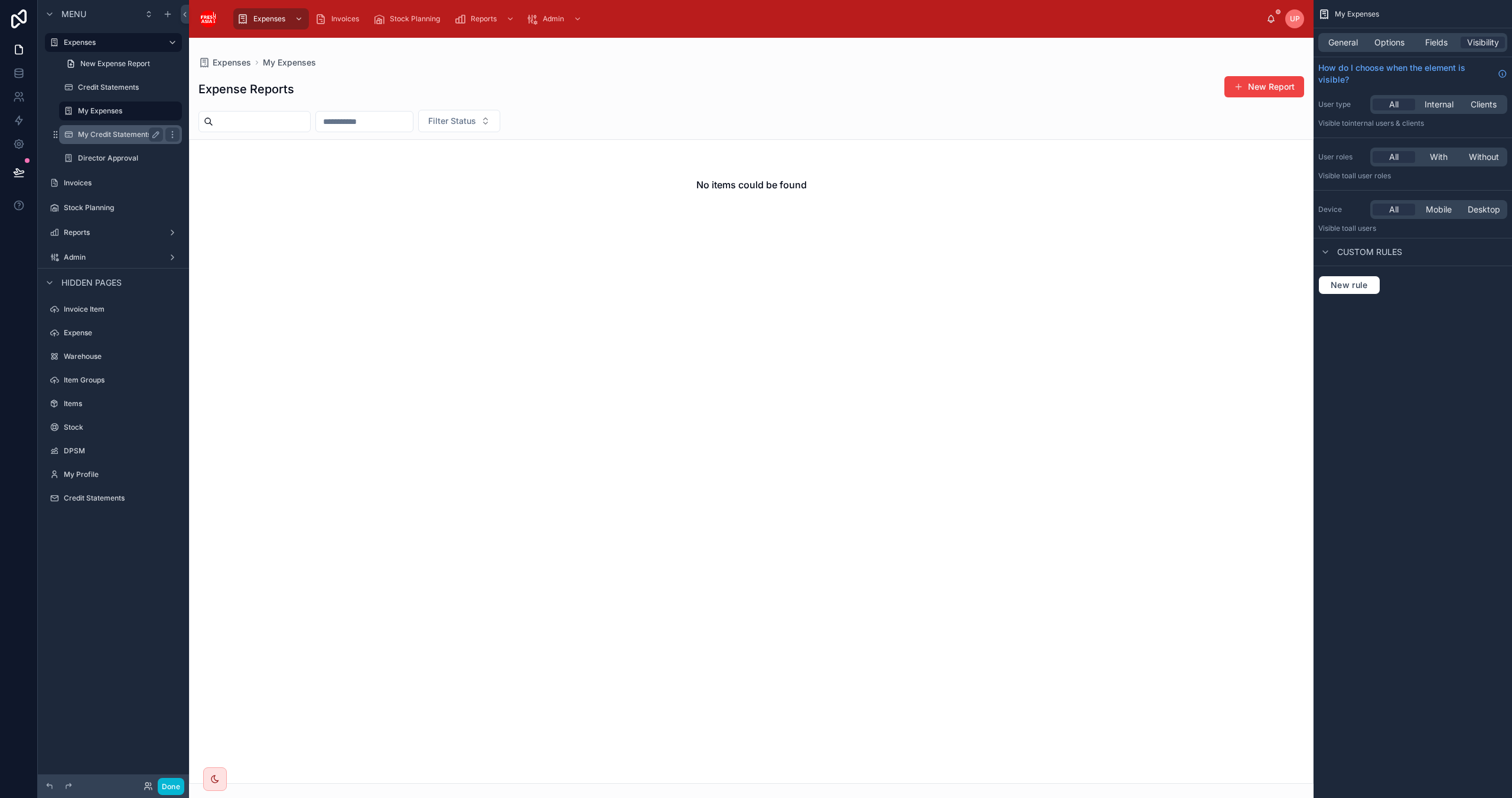
click at [105, 128] on div "My Credit Statements" at bounding box center [120, 135] width 85 height 14
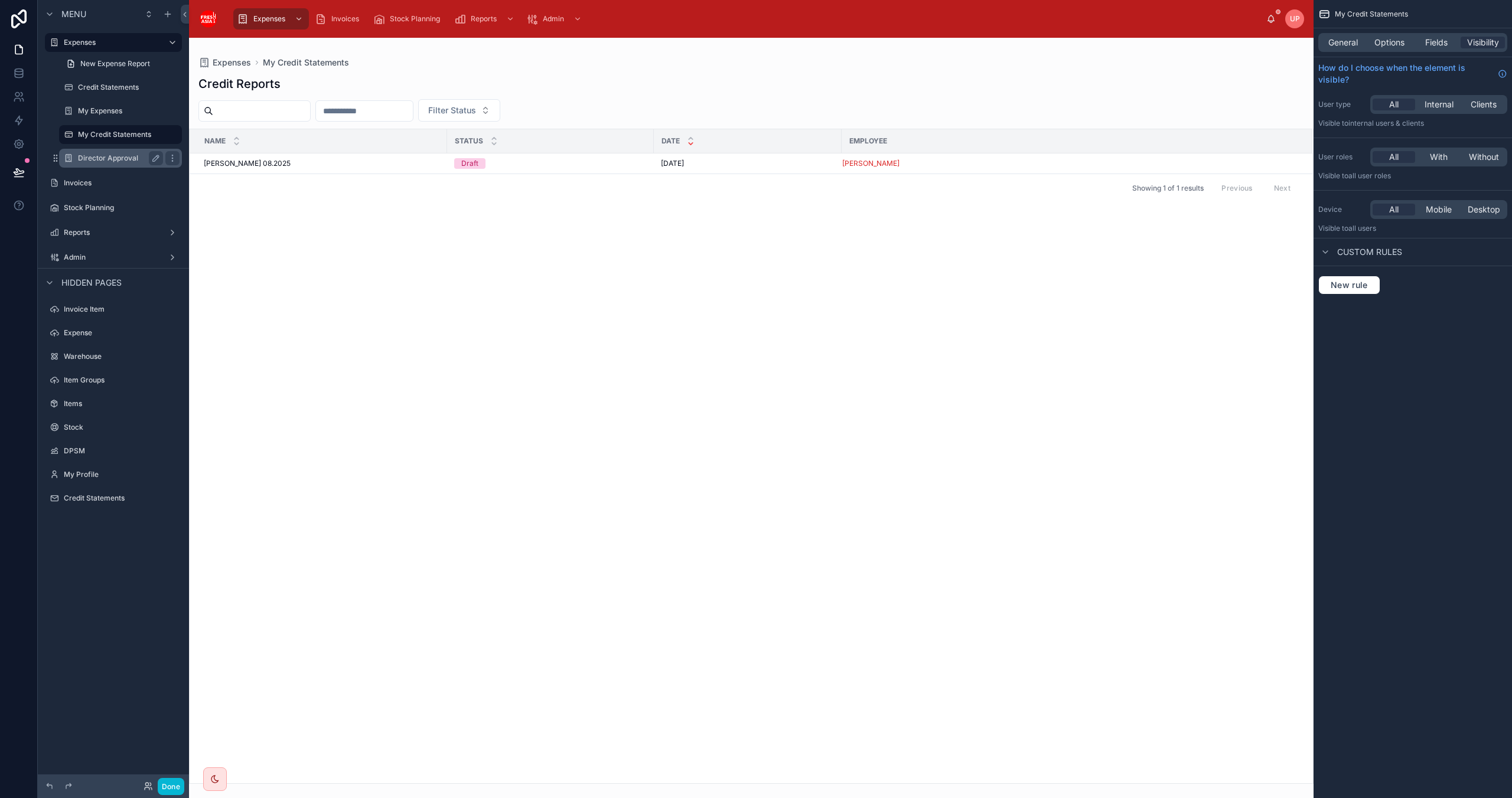
click at [98, 156] on label "Director Approval" at bounding box center [118, 158] width 80 height 9
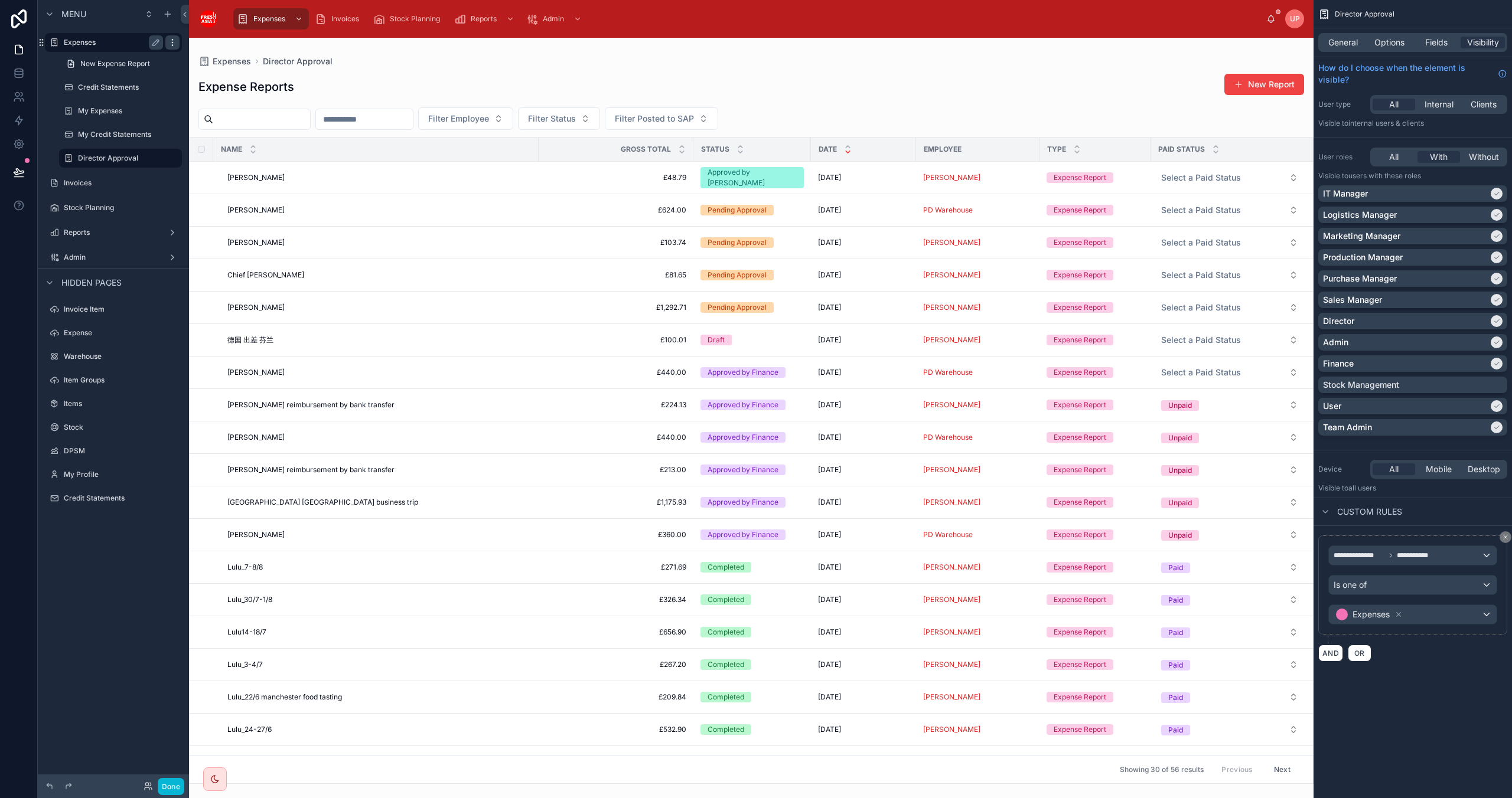
click at [170, 43] on icon "scrollable content" at bounding box center [173, 43] width 9 height 9
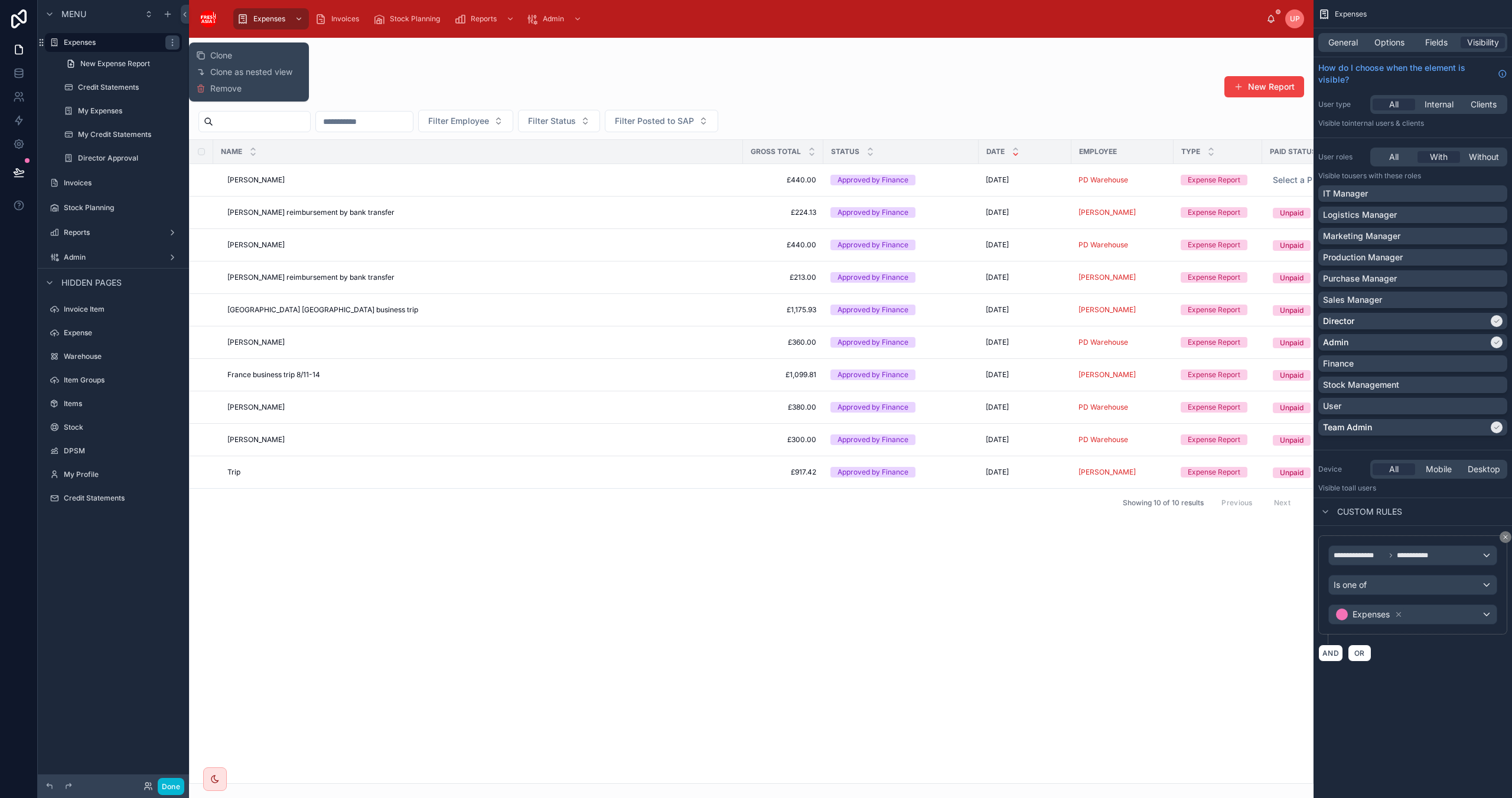
click at [111, 214] on div "Menu Expenses New Expense Report Credit Statements My Expenses My Credit Statem…" at bounding box center [114, 392] width 151 height 784
click at [168, 156] on icon "scrollable content" at bounding box center [173, 158] width 9 height 9
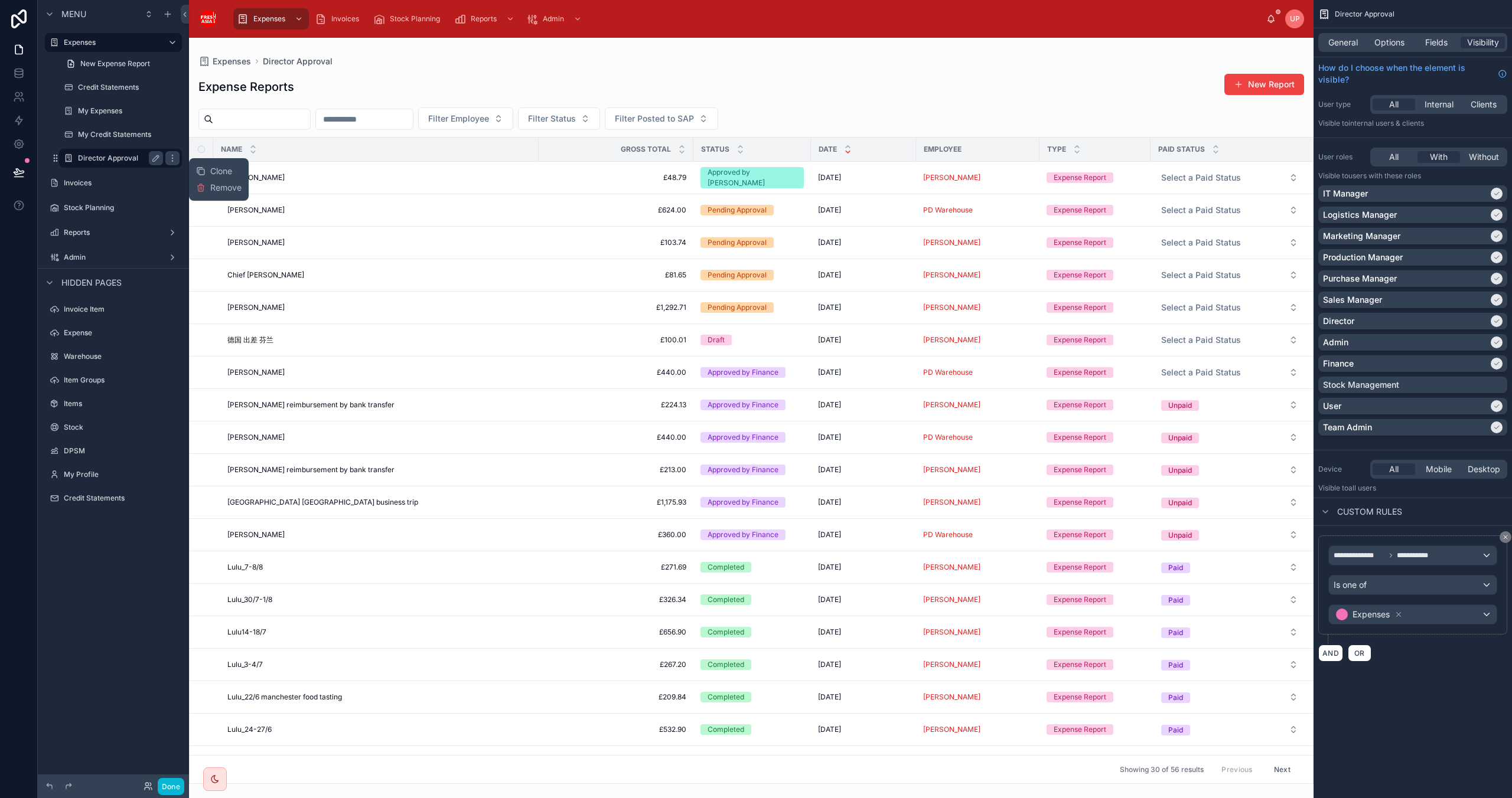
click at [111, 157] on label "Director Approval" at bounding box center [118, 158] width 80 height 9
click at [128, 214] on div "Menu Expenses New Expense Report Credit Statements My Expenses My Credit Statem…" at bounding box center [114, 392] width 151 height 784
click at [19, 50] on icon at bounding box center [19, 49] width 12 height 12
click at [16, 74] on icon at bounding box center [19, 72] width 8 height 5
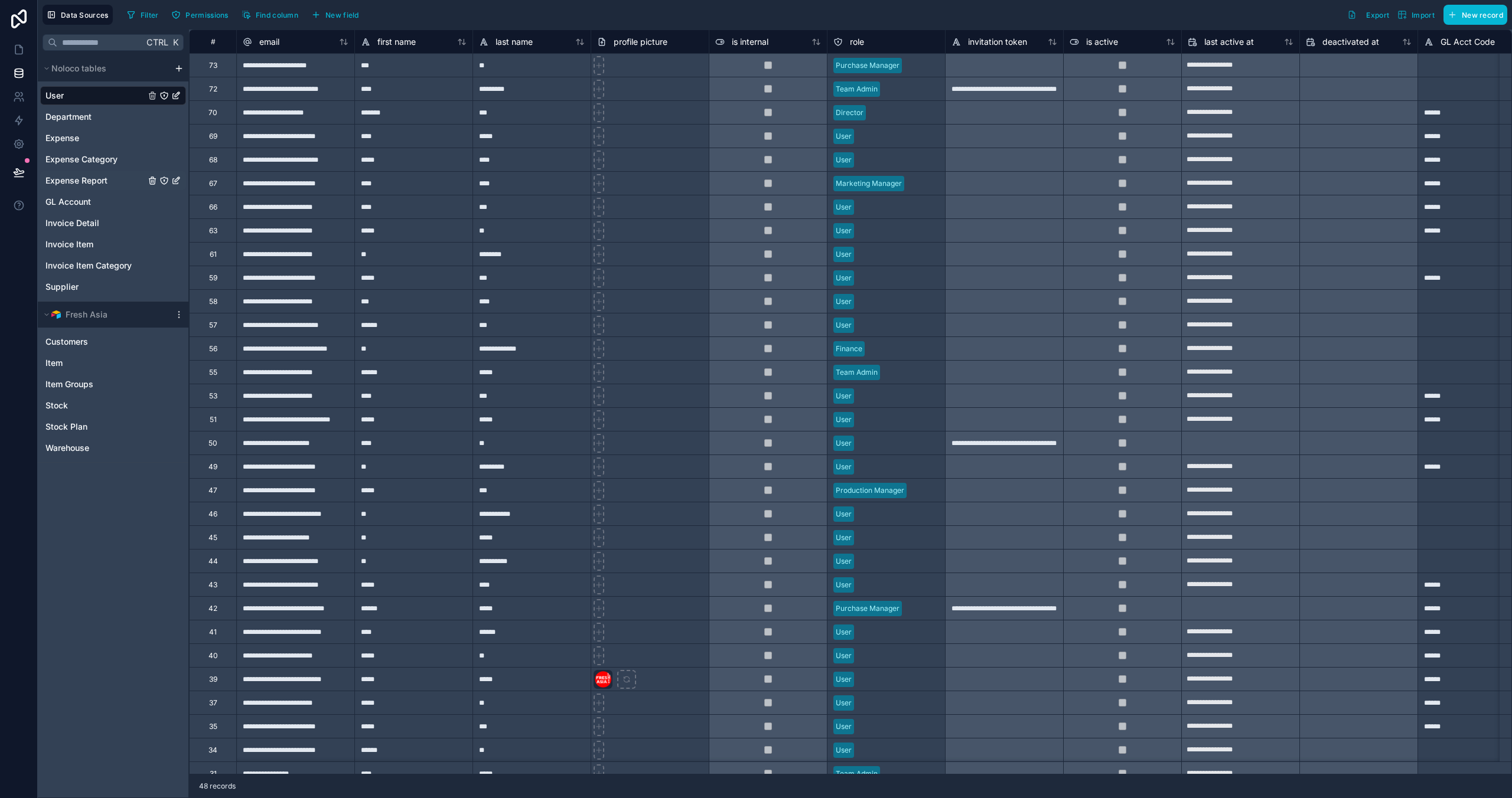
click at [75, 182] on span "Expense Report" at bounding box center [76, 180] width 62 height 12
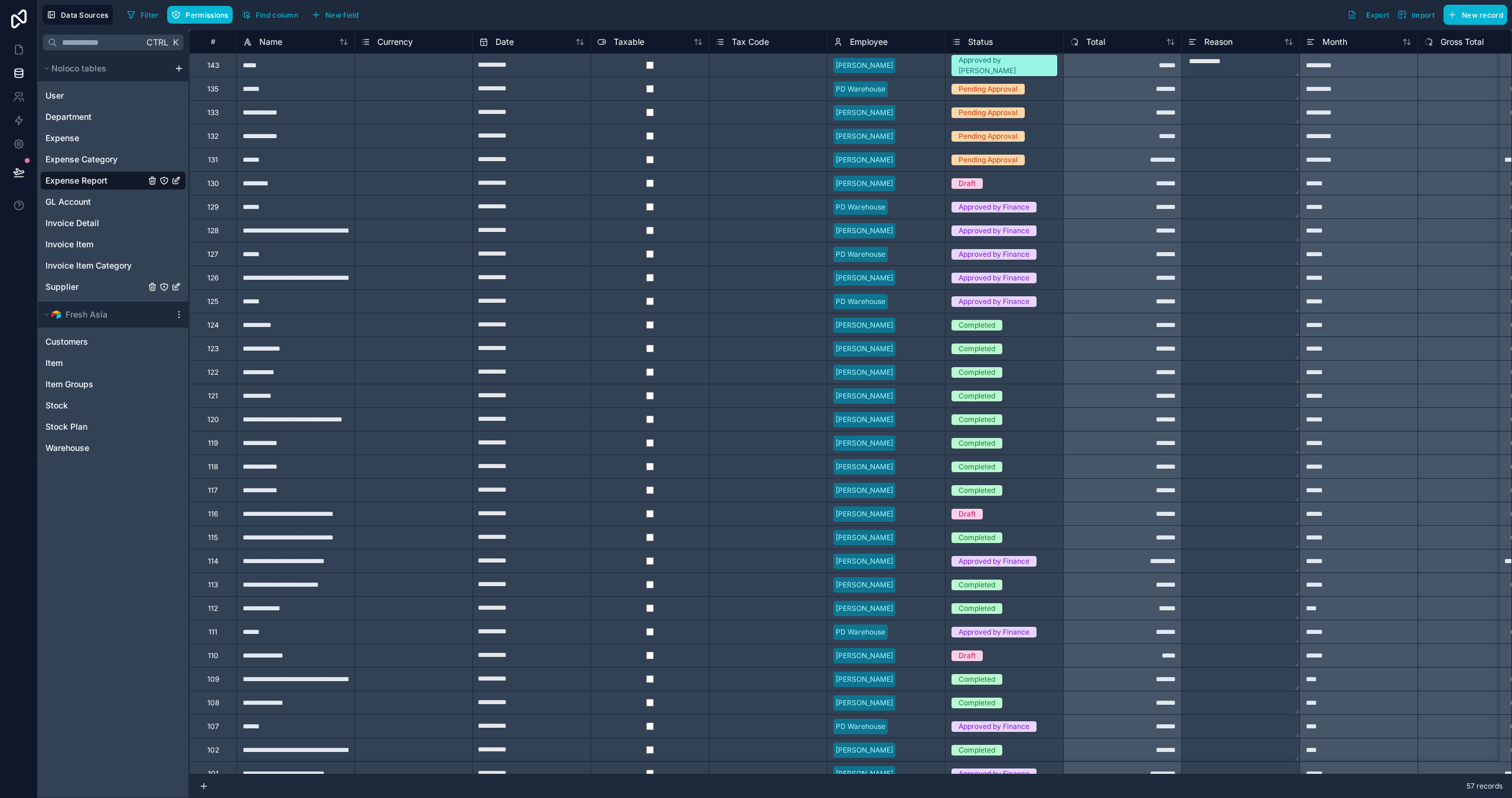
click at [69, 214] on span "Supplier" at bounding box center [61, 286] width 33 height 12
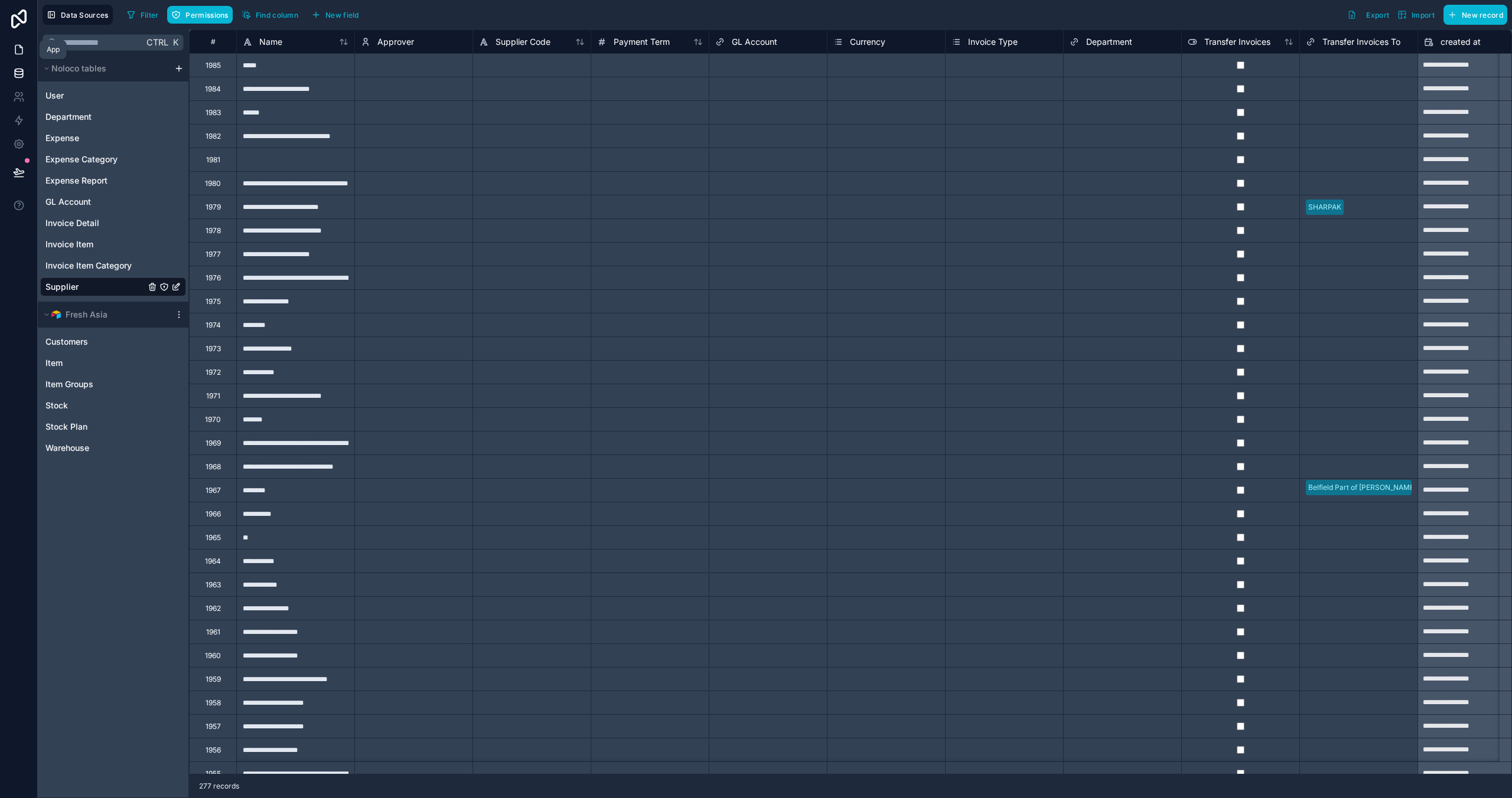
click at [21, 50] on icon at bounding box center [19, 49] width 12 height 12
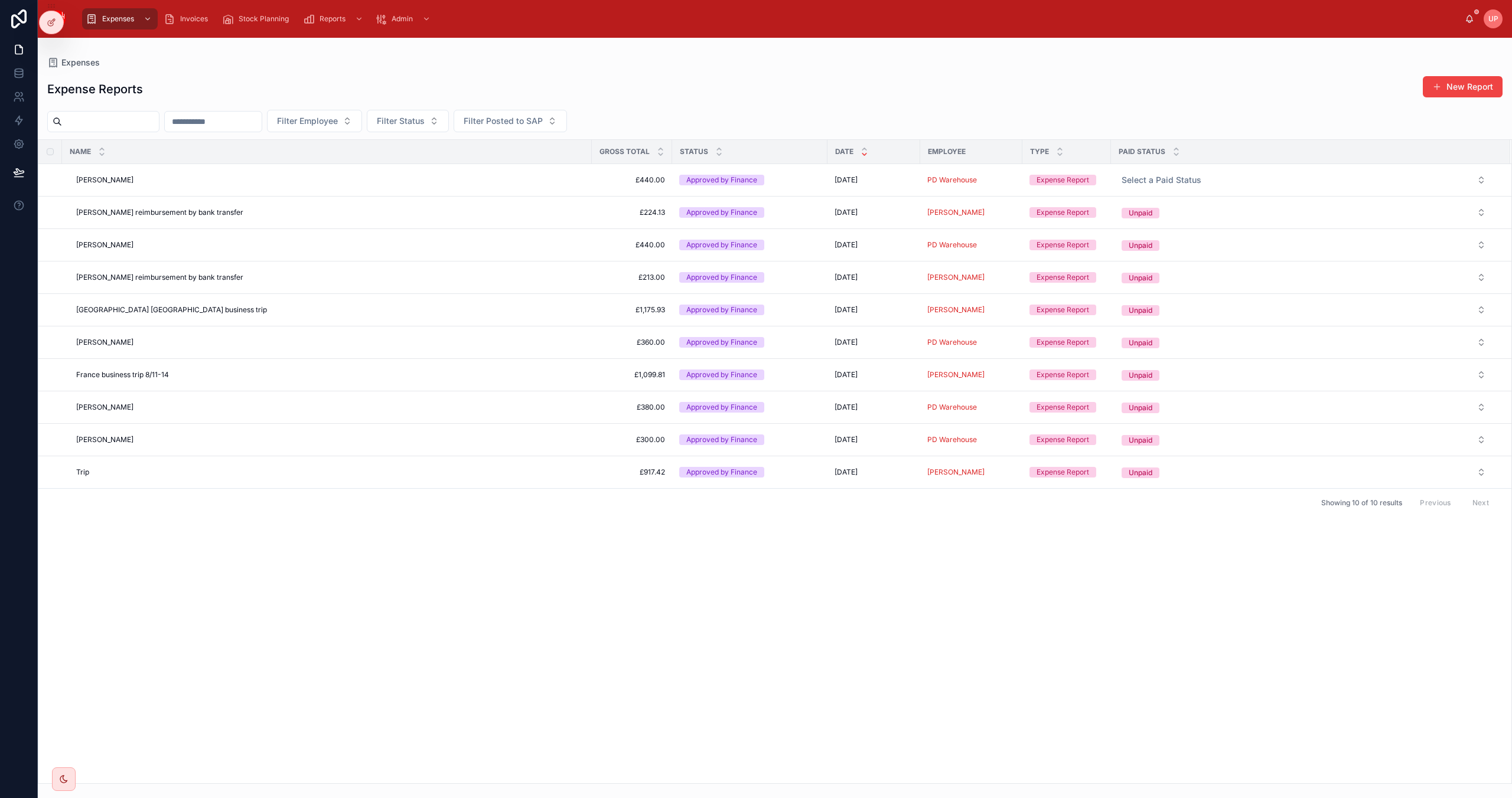
drag, startPoint x: 0, startPoint y: 0, endPoint x: 634, endPoint y: 631, distance: 894.5
click at [634, 629] on div "Name Gross Total Status Date Employee Type Paid Status [PERSON_NAME] [PERSON_NA…" at bounding box center [774, 461] width 1473 height 643
click at [717, 660] on div "Name Gross Total Status Date Employee Type Paid Status [PERSON_NAME] [PERSON_NA…" at bounding box center [774, 461] width 1473 height 643
click at [133, 121] on span "Director Approval" at bounding box center [119, 122] width 60 height 9
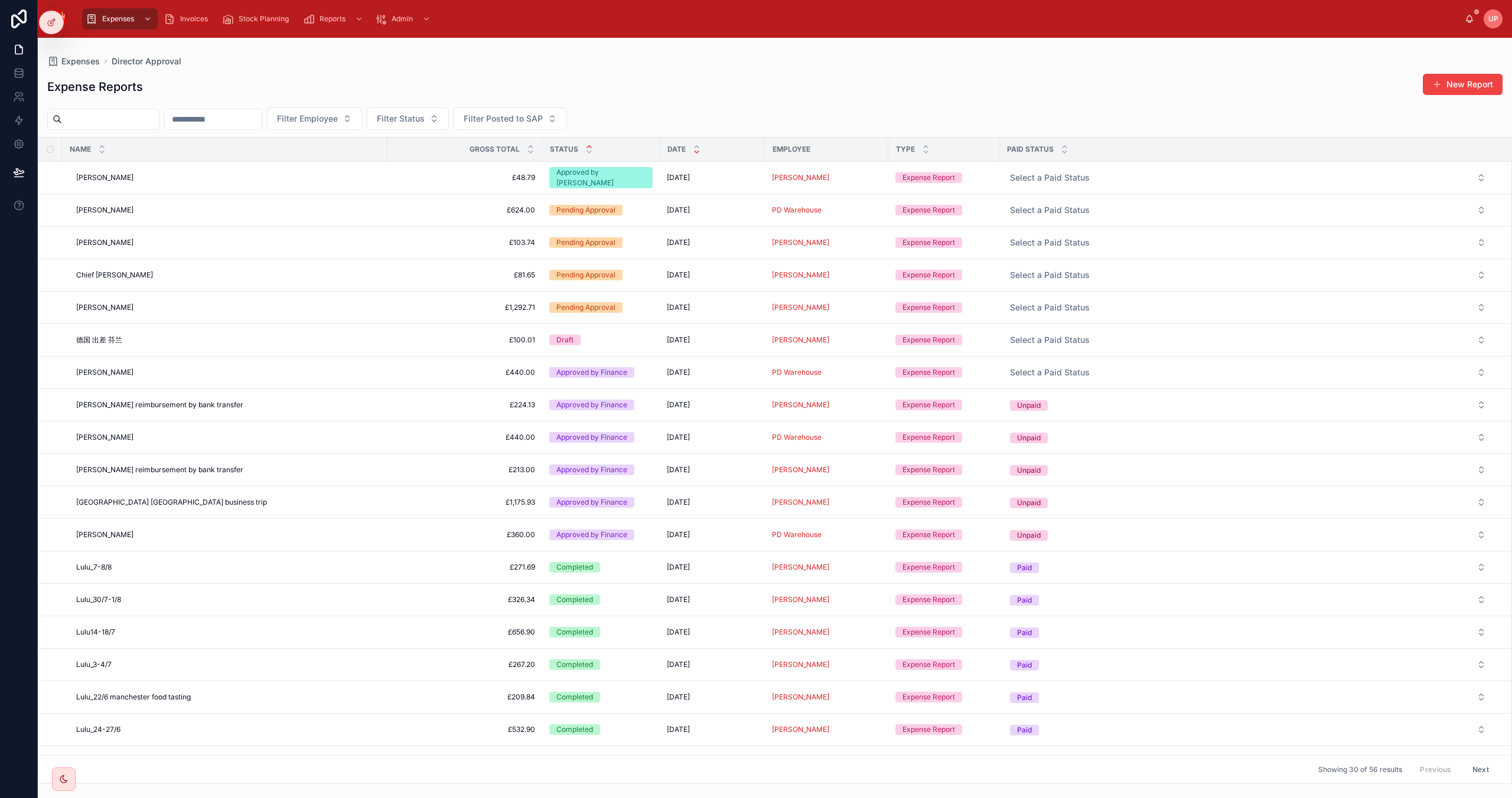
click at [589, 147] on icon at bounding box center [588, 146] width 4 height 2
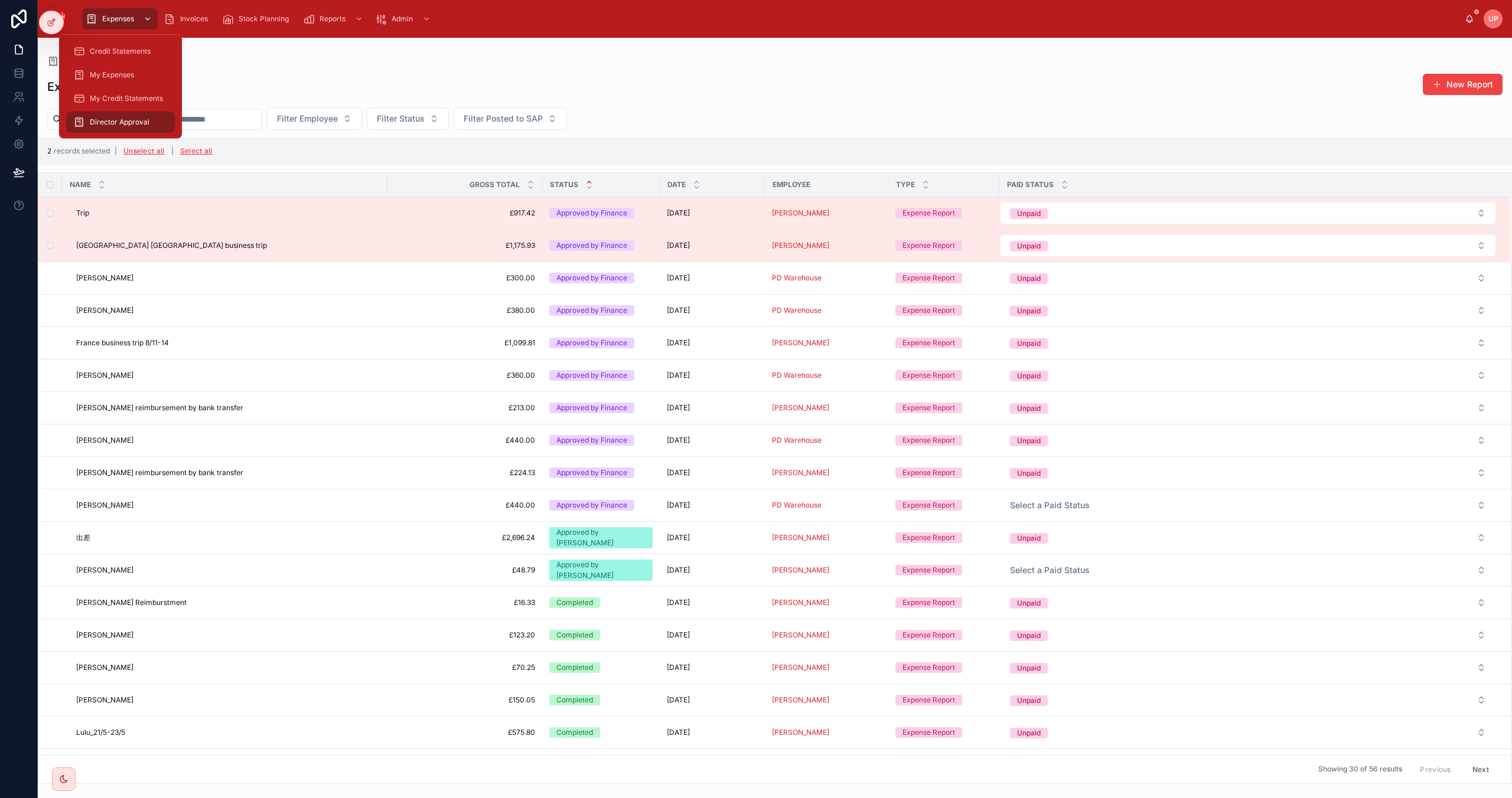
click at [104, 19] on span "Expenses" at bounding box center [118, 19] width 32 height 9
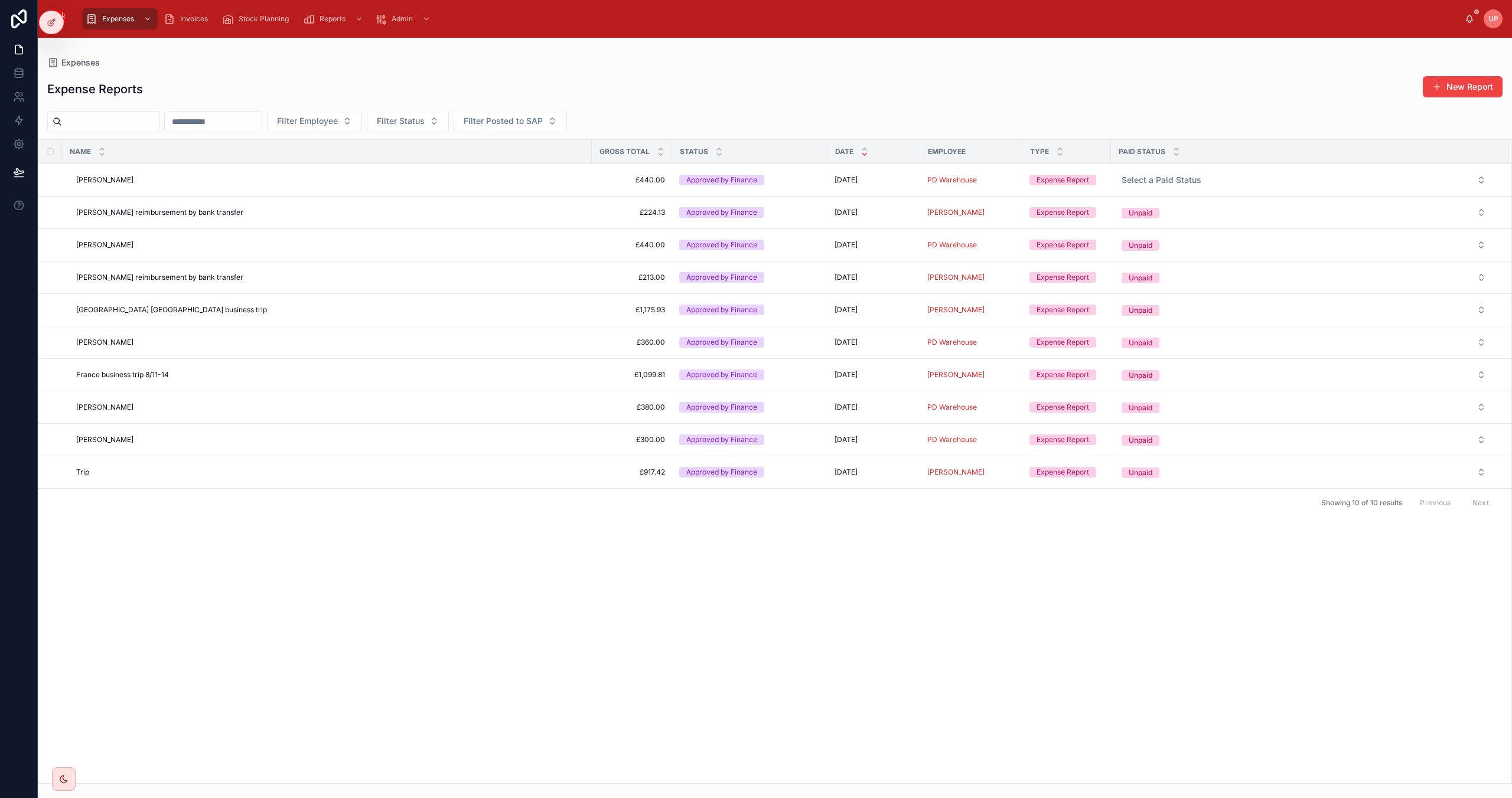
click at [461, 516] on div "Showing 10 of 10 results Previous Next" at bounding box center [774, 502] width 1473 height 28
click at [139, 123] on span "Director Approval" at bounding box center [119, 122] width 60 height 9
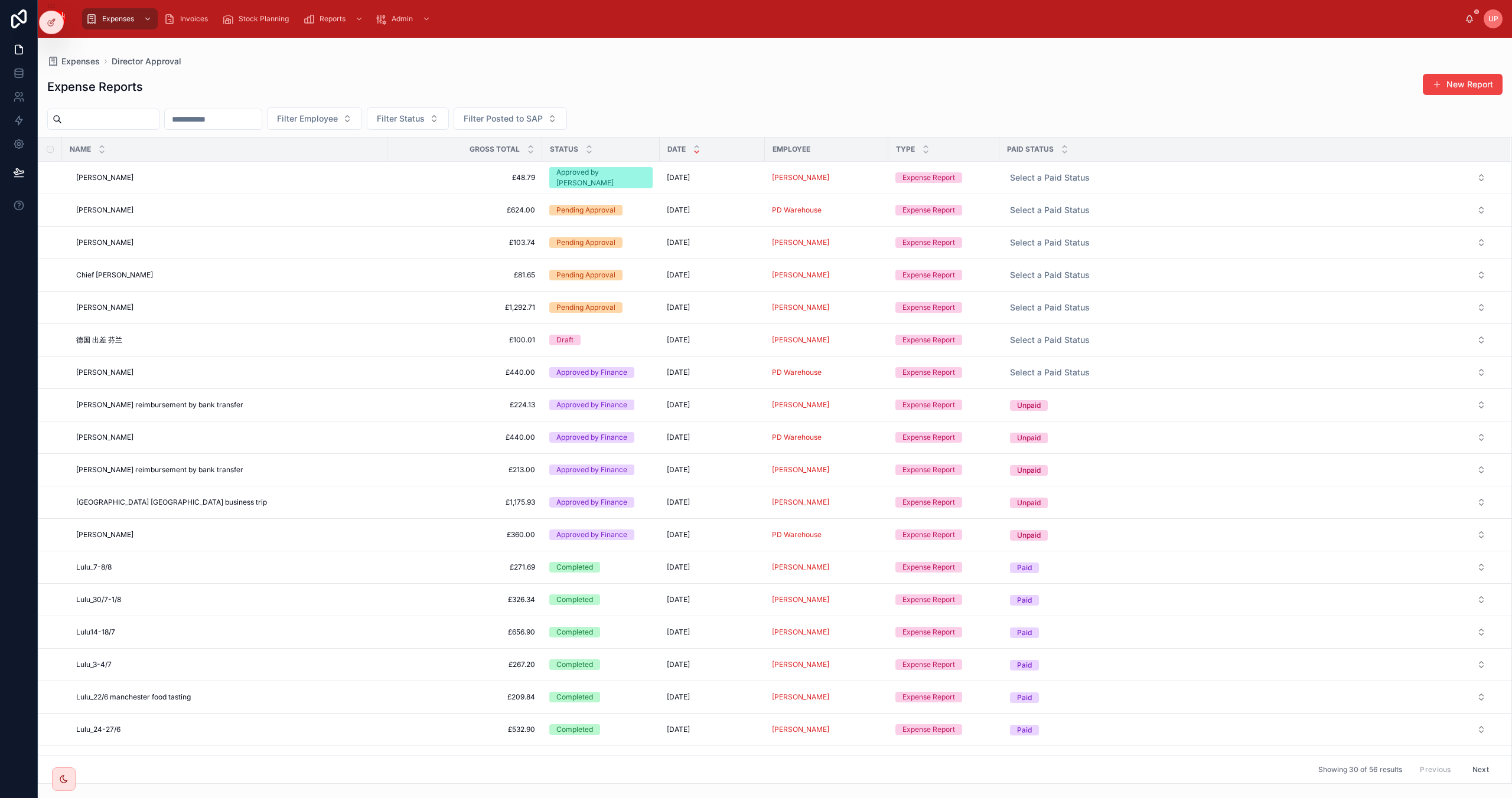
click at [501, 69] on div "Expense Reports New Report Filter Employee Filter Status Filter Posted to SAP N…" at bounding box center [775, 425] width 1474 height 718
click at [126, 18] on span "Expenses" at bounding box center [118, 19] width 32 height 9
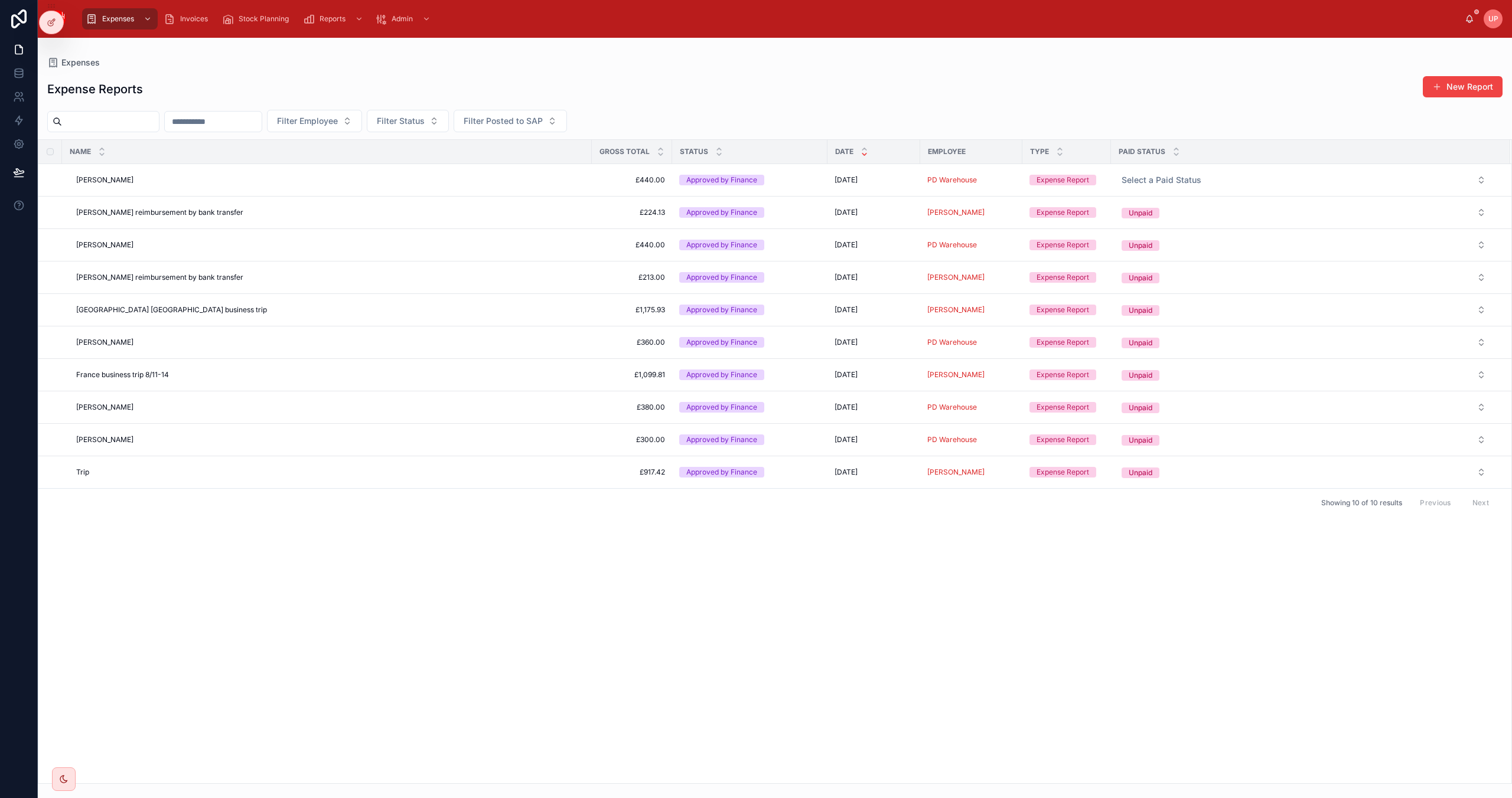
click at [726, 604] on div "Name Gross Total Status Date Employee Type Paid Status [PERSON_NAME] [PERSON_NA…" at bounding box center [774, 461] width 1473 height 643
click at [188, 18] on span "Invoices" at bounding box center [194, 19] width 28 height 9
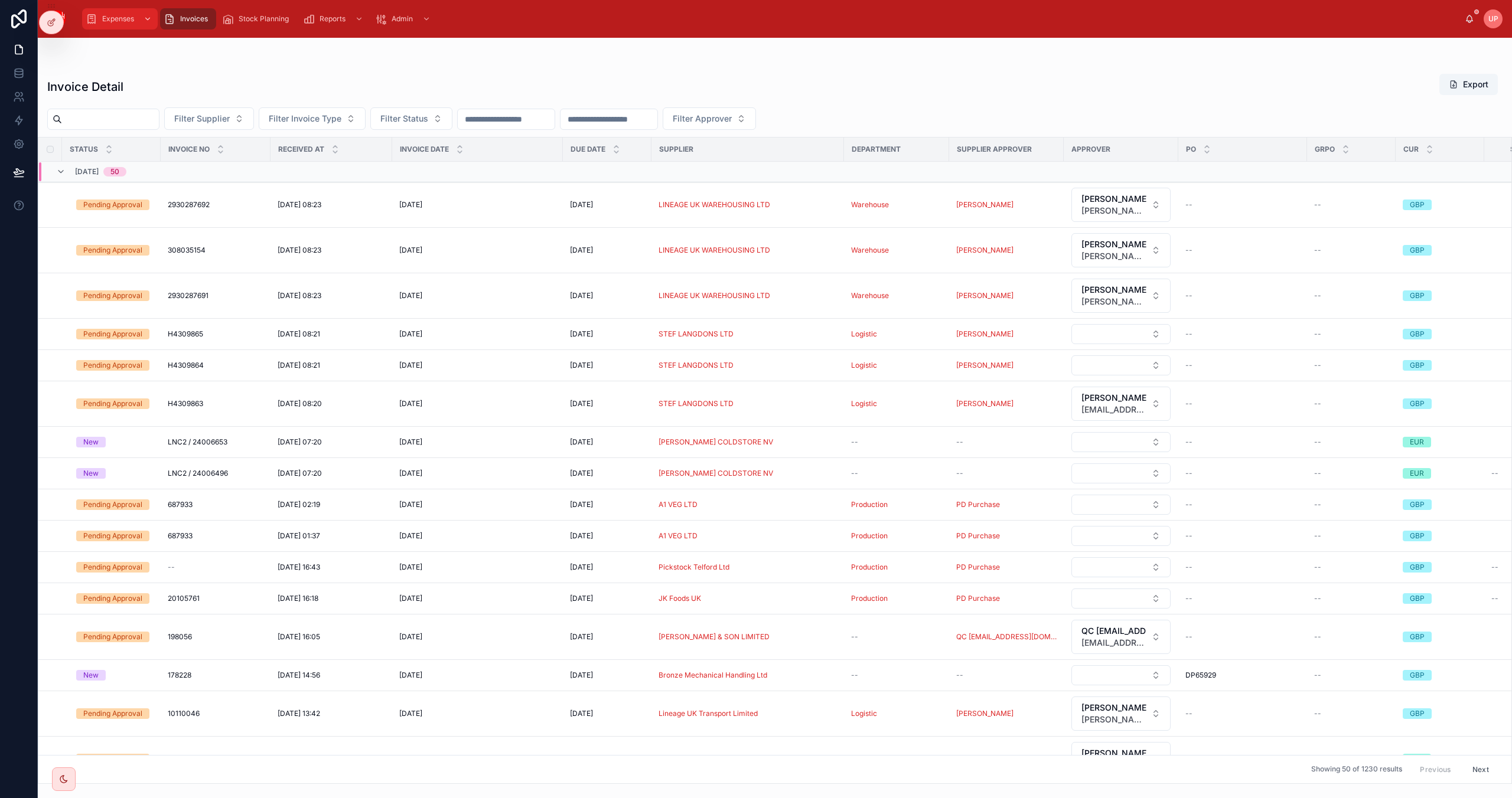
click at [124, 18] on span "Expenses" at bounding box center [118, 19] width 32 height 9
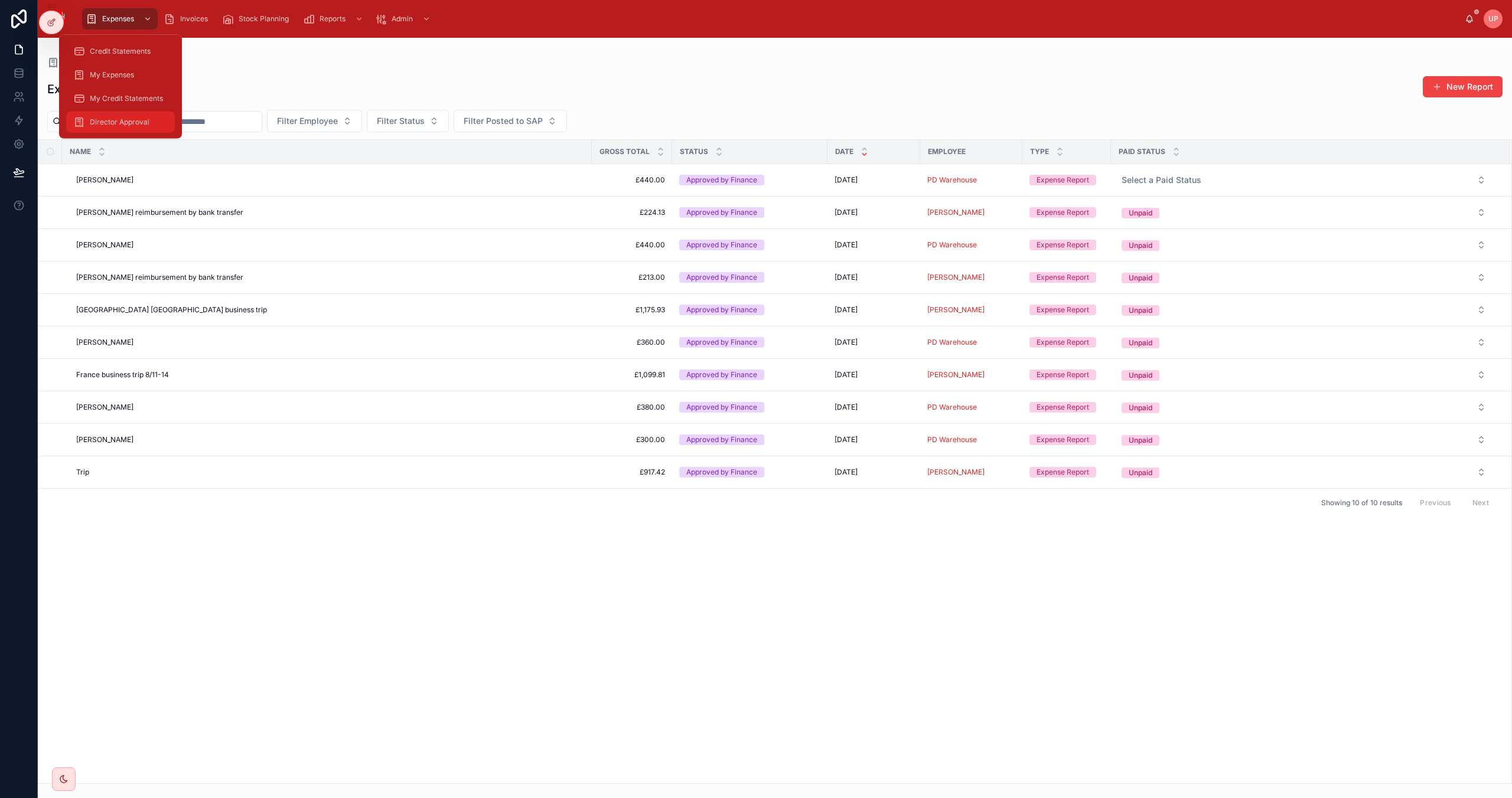
click at [131, 121] on span "Director Approval" at bounding box center [119, 122] width 60 height 9
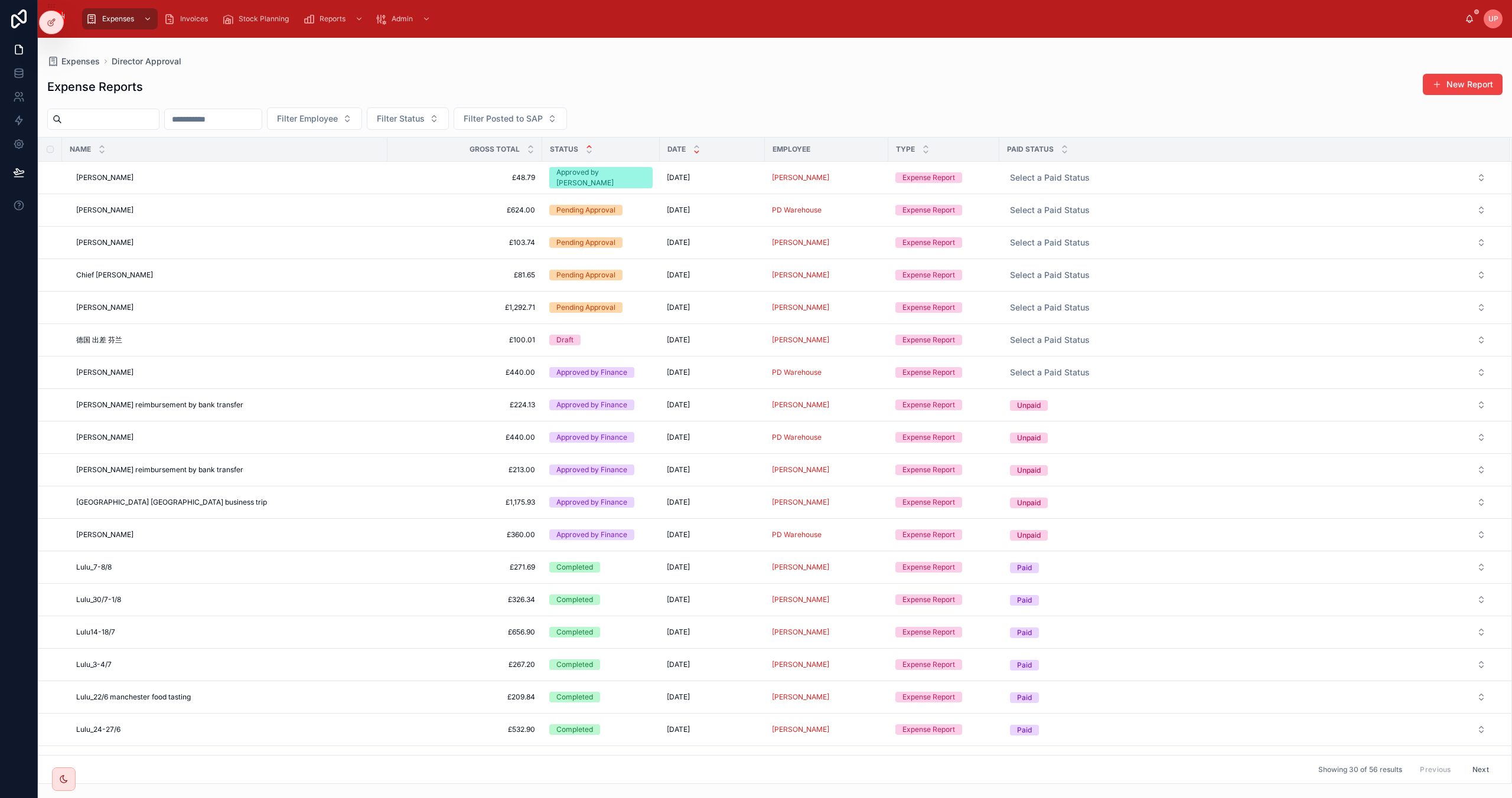
click at [585, 148] on icon at bounding box center [589, 147] width 8 height 8
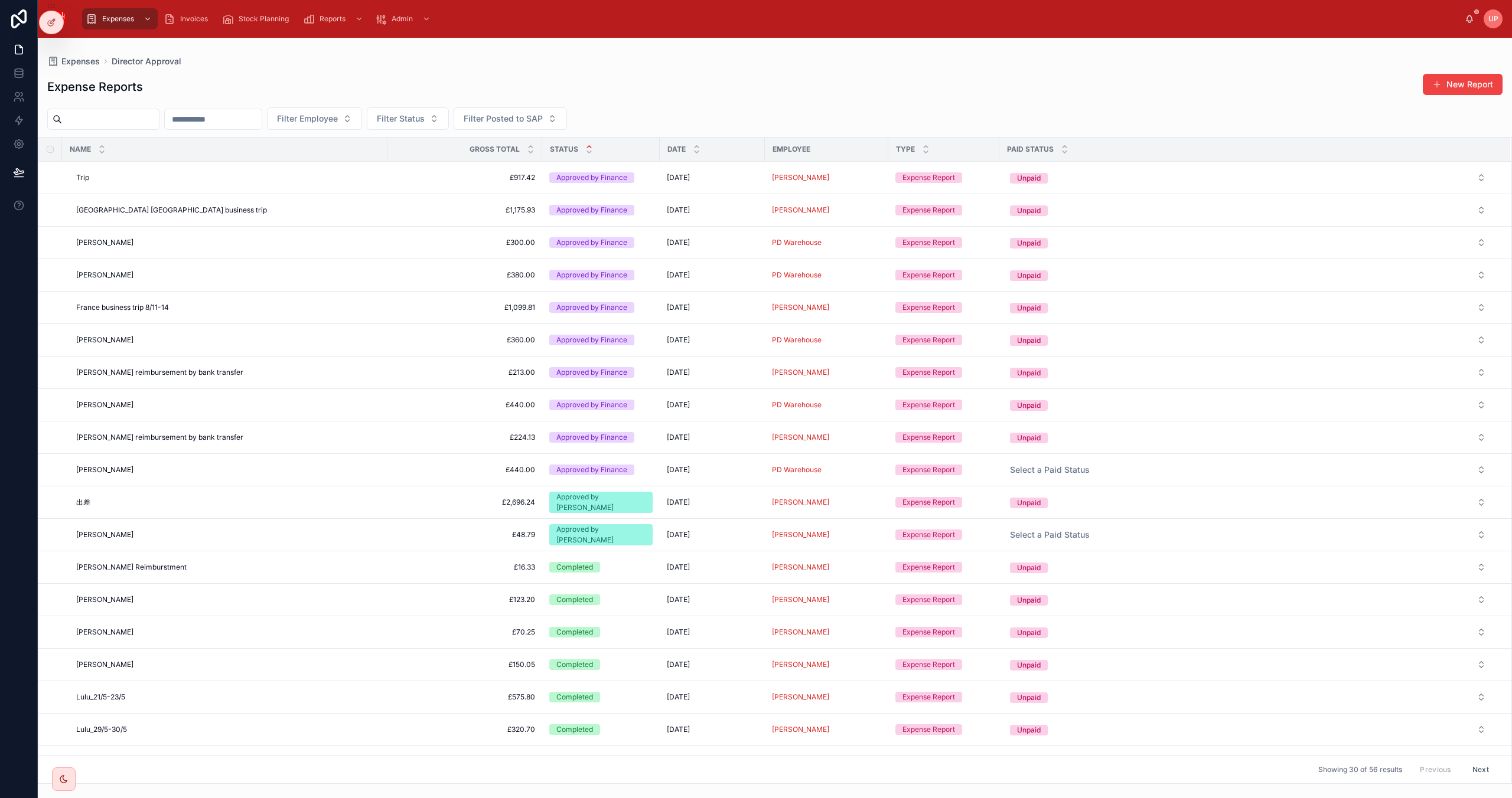
click at [712, 91] on div "Expense Reports New Report" at bounding box center [775, 86] width 1455 height 27
click at [401, 69] on div "Expense Reports New Report Filter Employee Filter Status Filter Posted to SAP N…" at bounding box center [775, 425] width 1474 height 718
click at [131, 124] on span "Director Approval" at bounding box center [119, 122] width 60 height 9
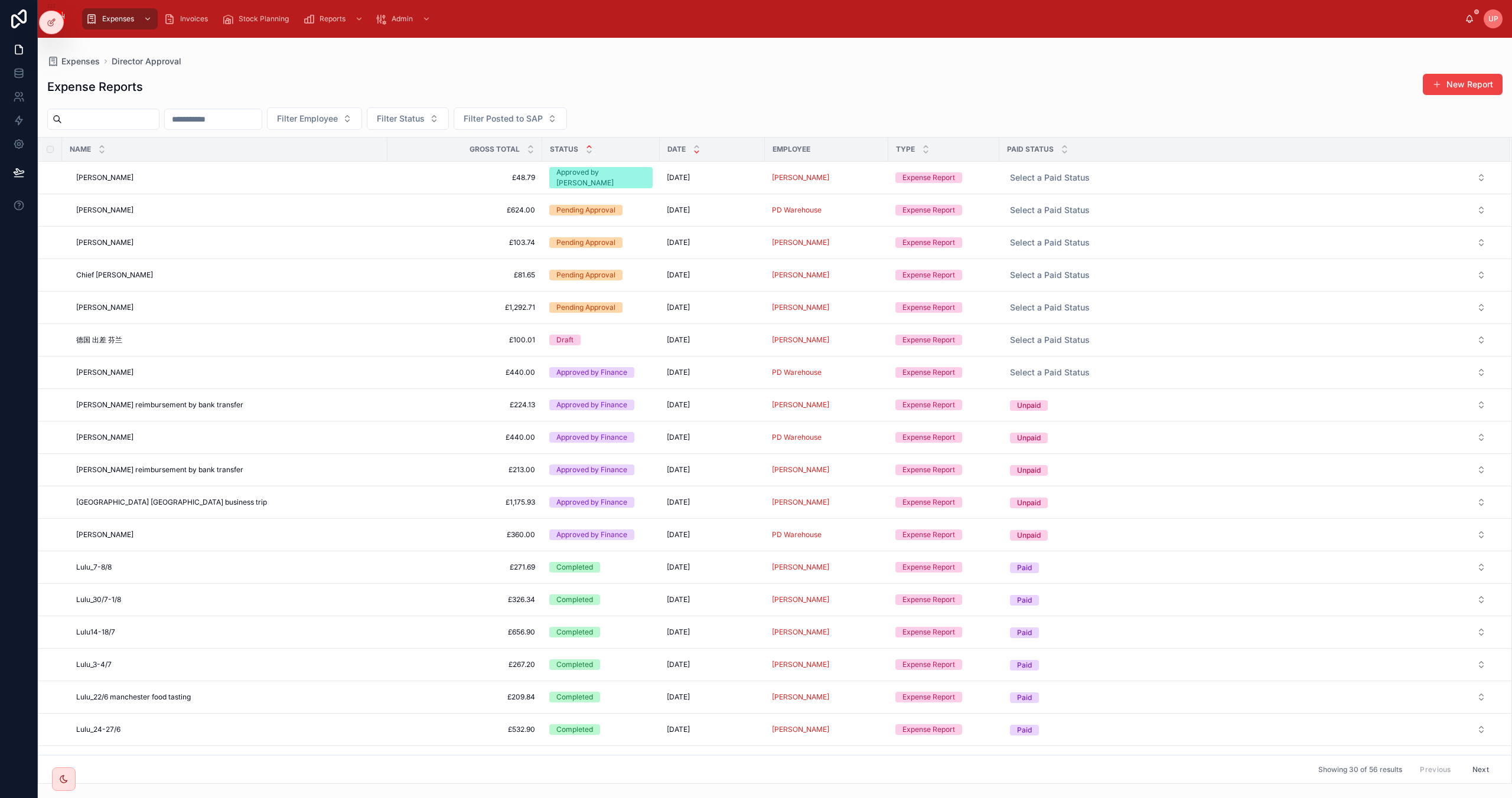
click at [586, 144] on icon at bounding box center [589, 147] width 8 height 8
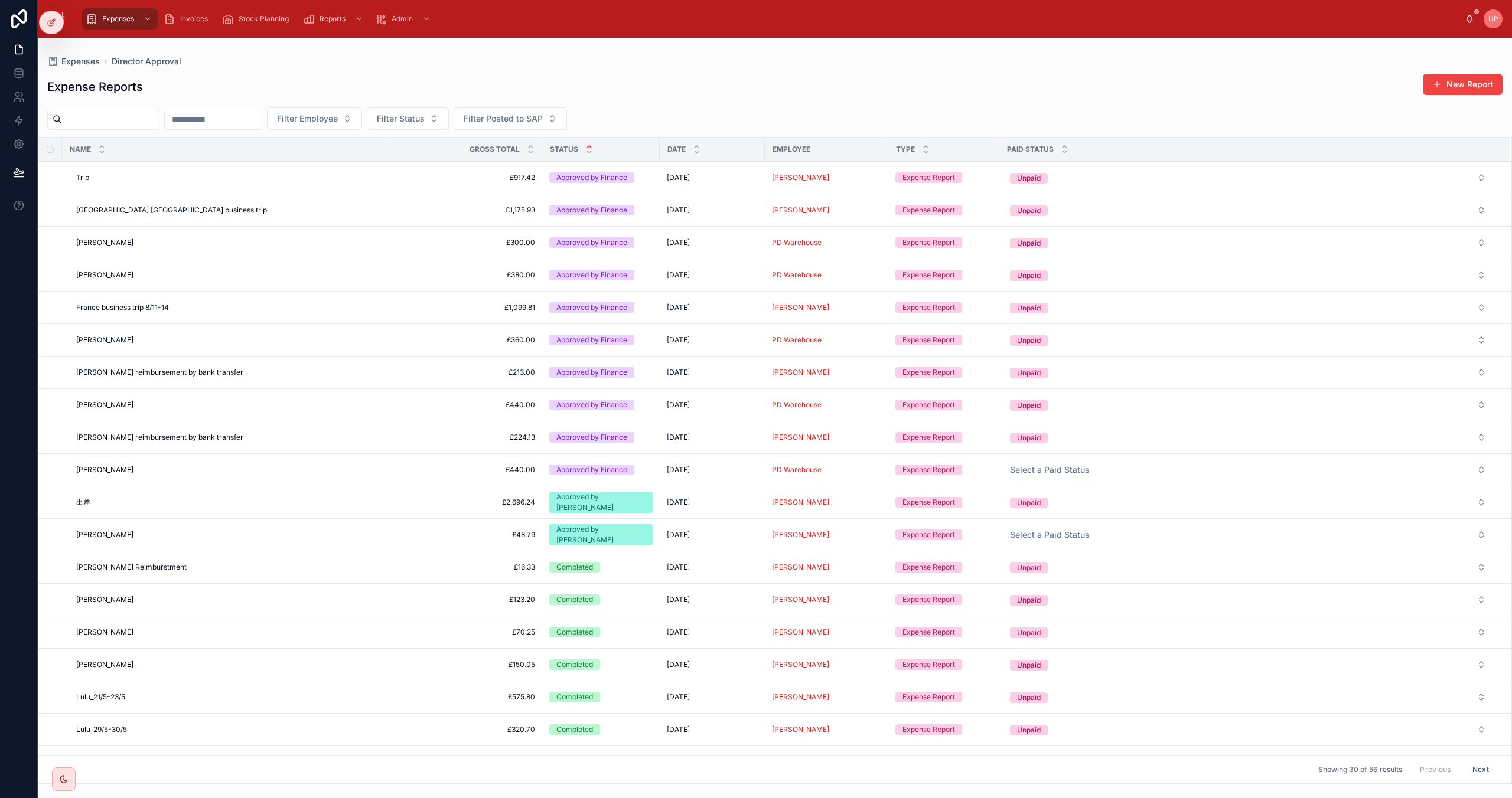
click at [574, 62] on div "Expenses Director Approval" at bounding box center [775, 61] width 1455 height 9
click at [112, 15] on span "Expenses" at bounding box center [118, 19] width 32 height 9
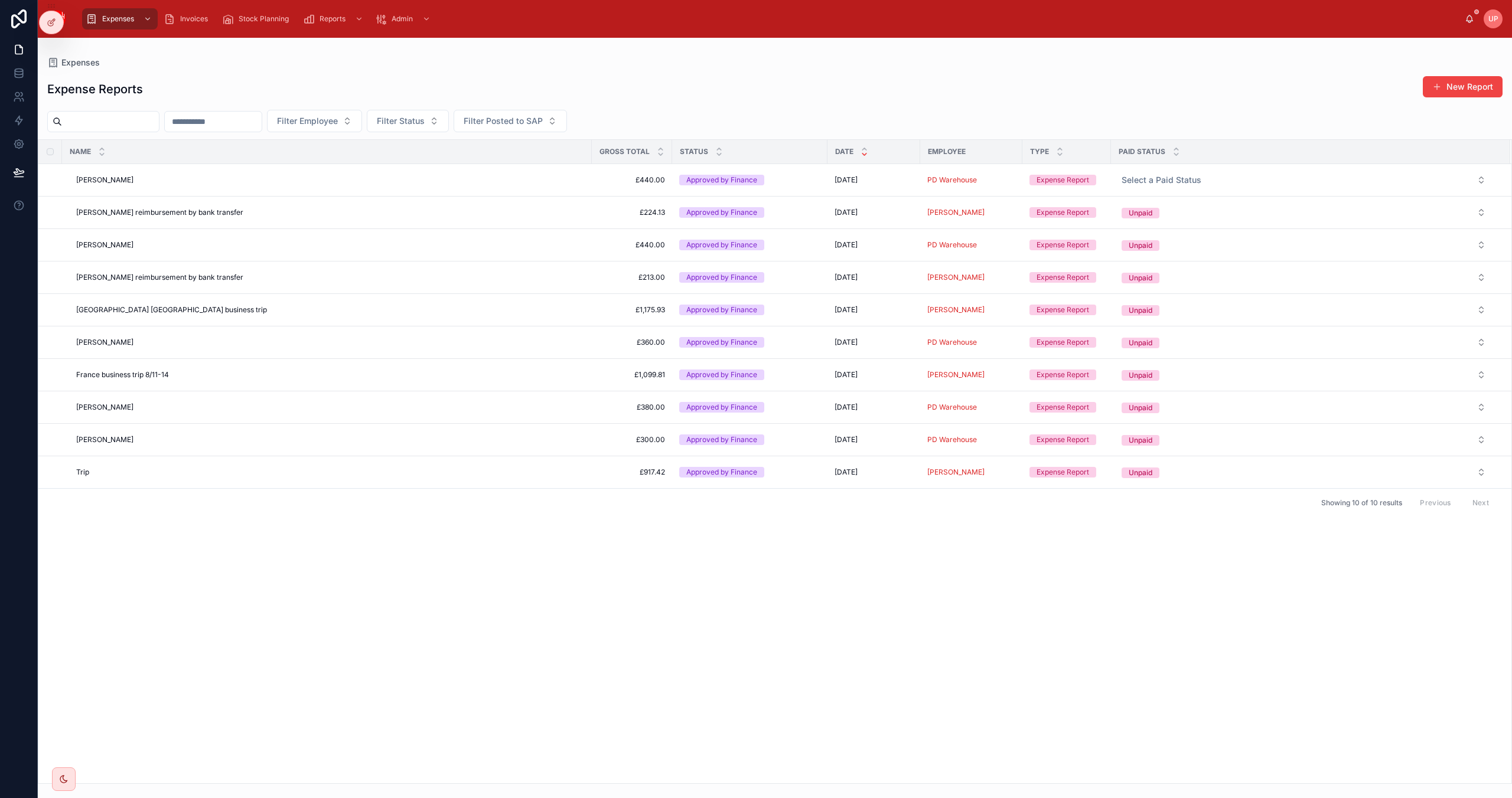
click at [409, 684] on div "Name Gross Total Status Date Employee Type Paid Status [PERSON_NAME] [PERSON_NA…" at bounding box center [774, 461] width 1473 height 643
click at [721, 691] on div "Name Gross Total Status Date Employee Type Paid Status [PERSON_NAME] [PERSON_NA…" at bounding box center [774, 461] width 1473 height 643
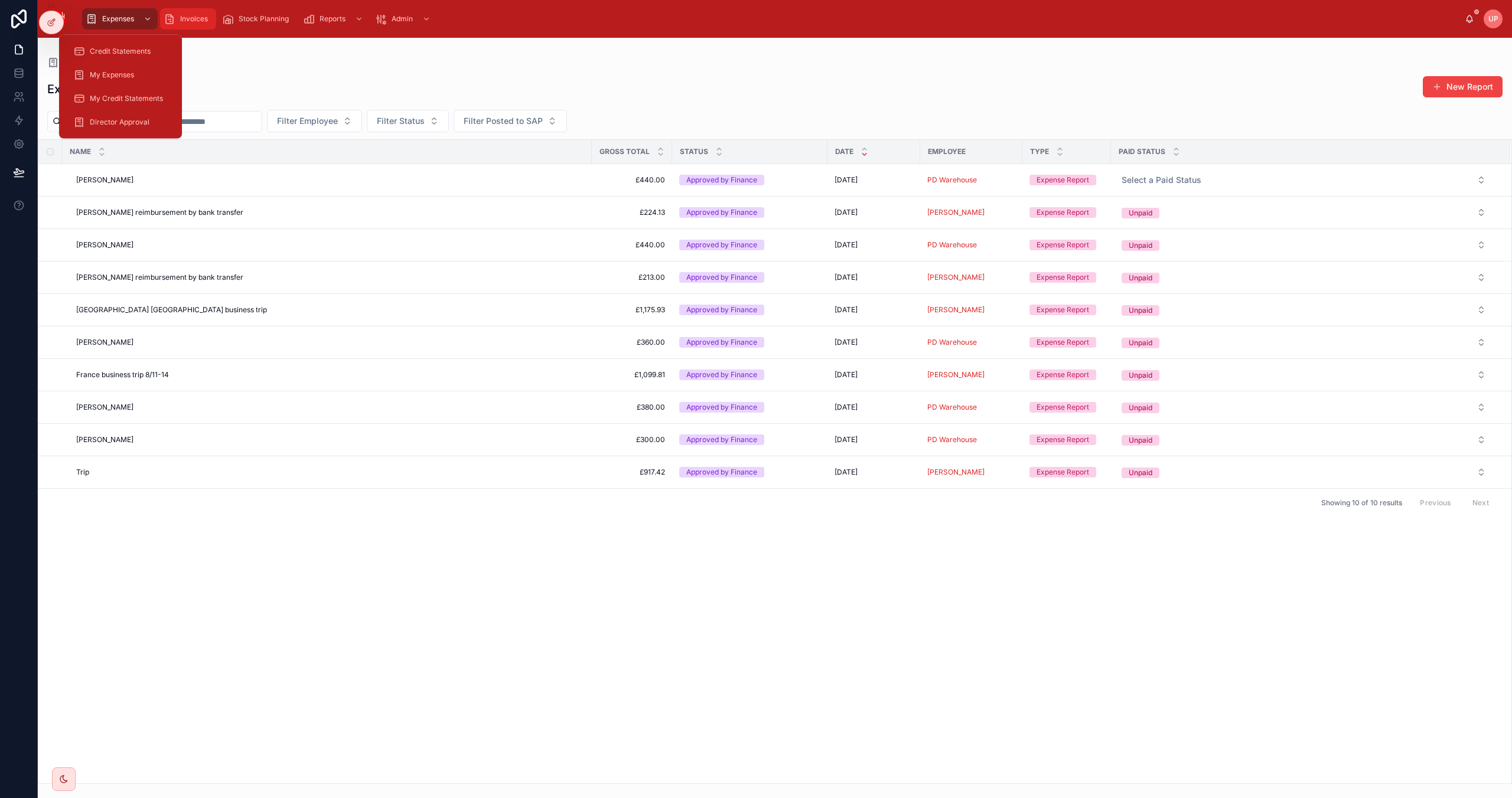
click at [192, 18] on span "Invoices" at bounding box center [194, 19] width 28 height 9
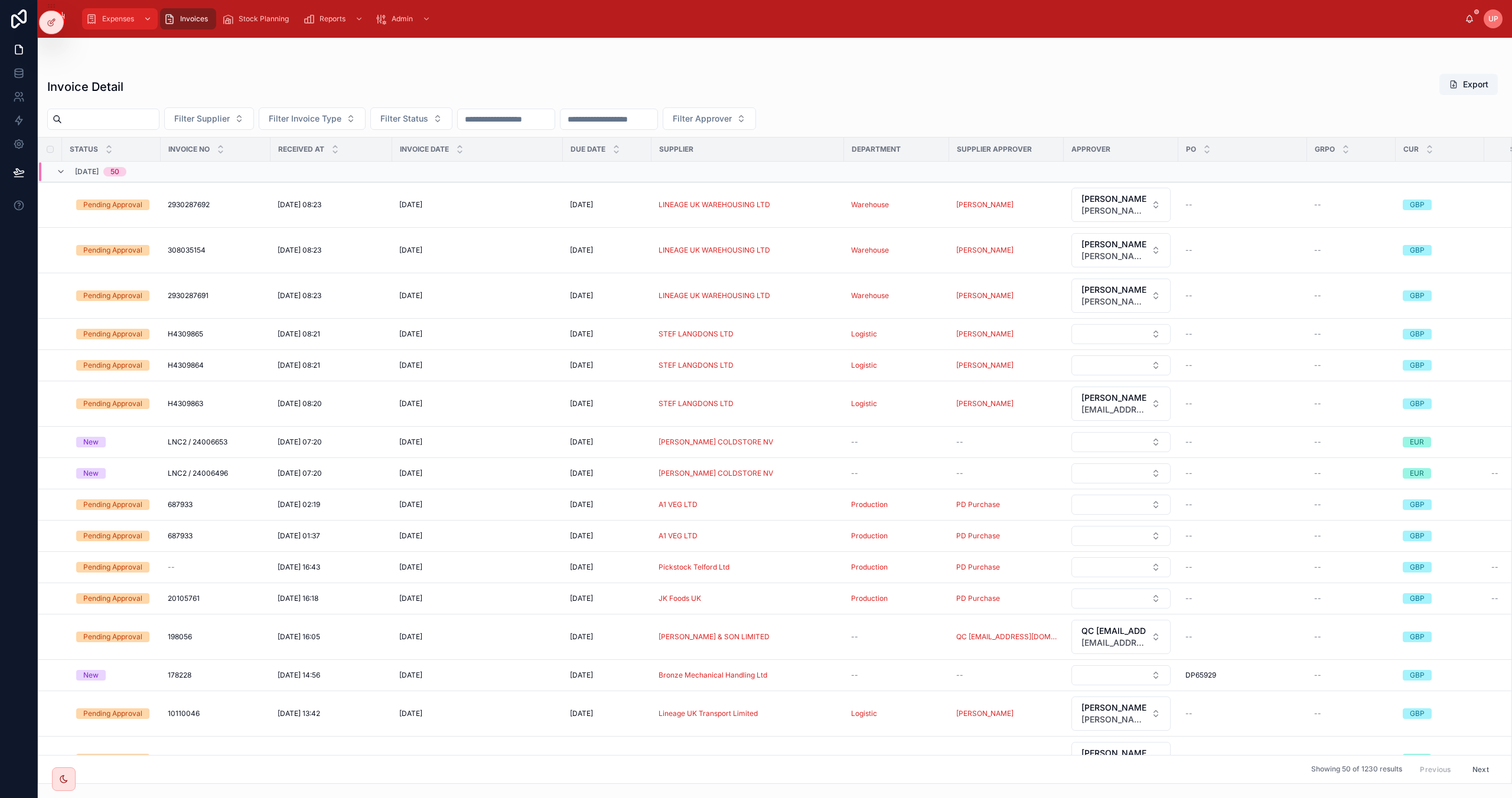
click at [126, 15] on span "Expenses" at bounding box center [118, 19] width 32 height 9
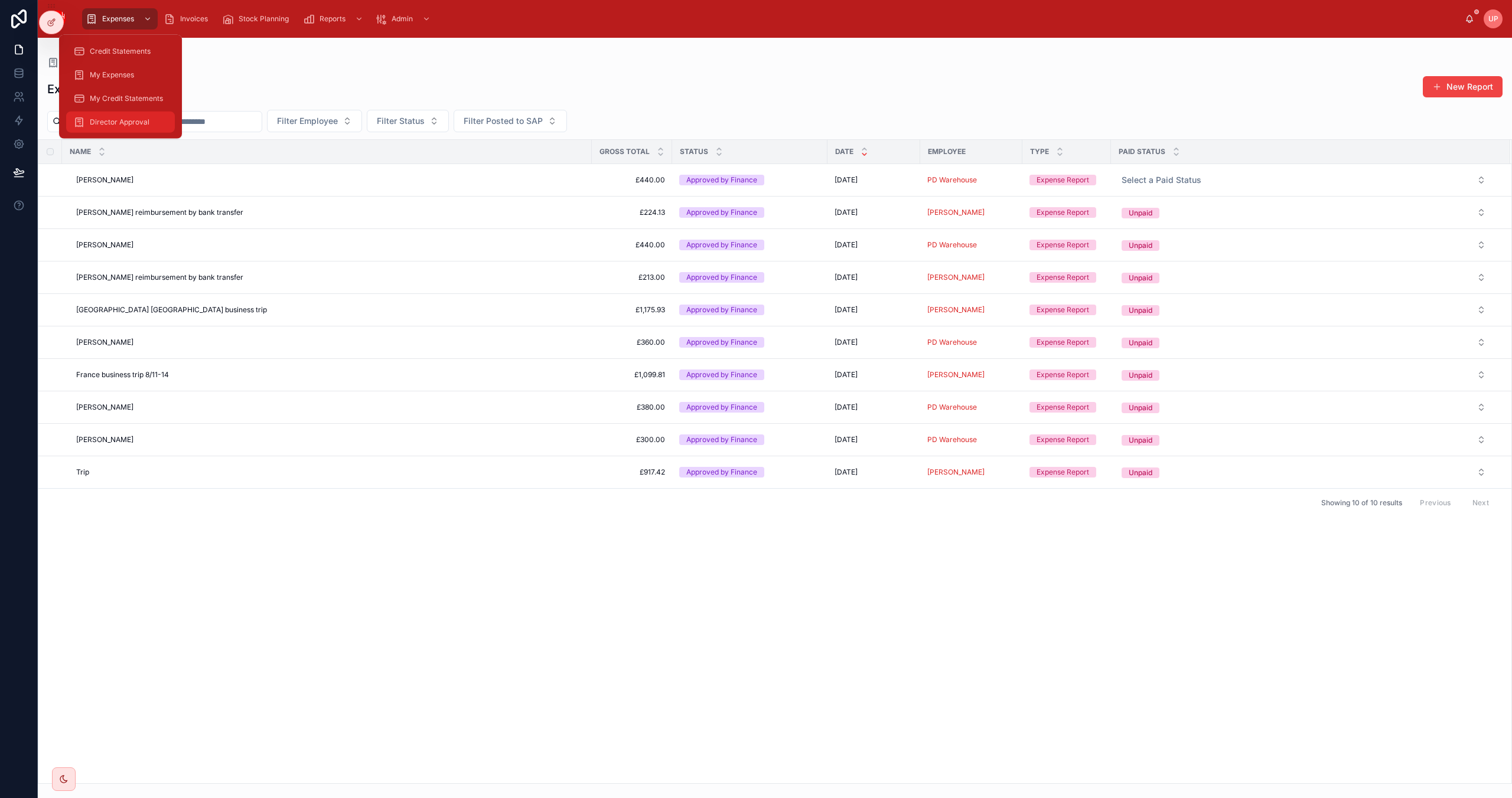
click at [137, 121] on span "Director Approval" at bounding box center [119, 122] width 60 height 9
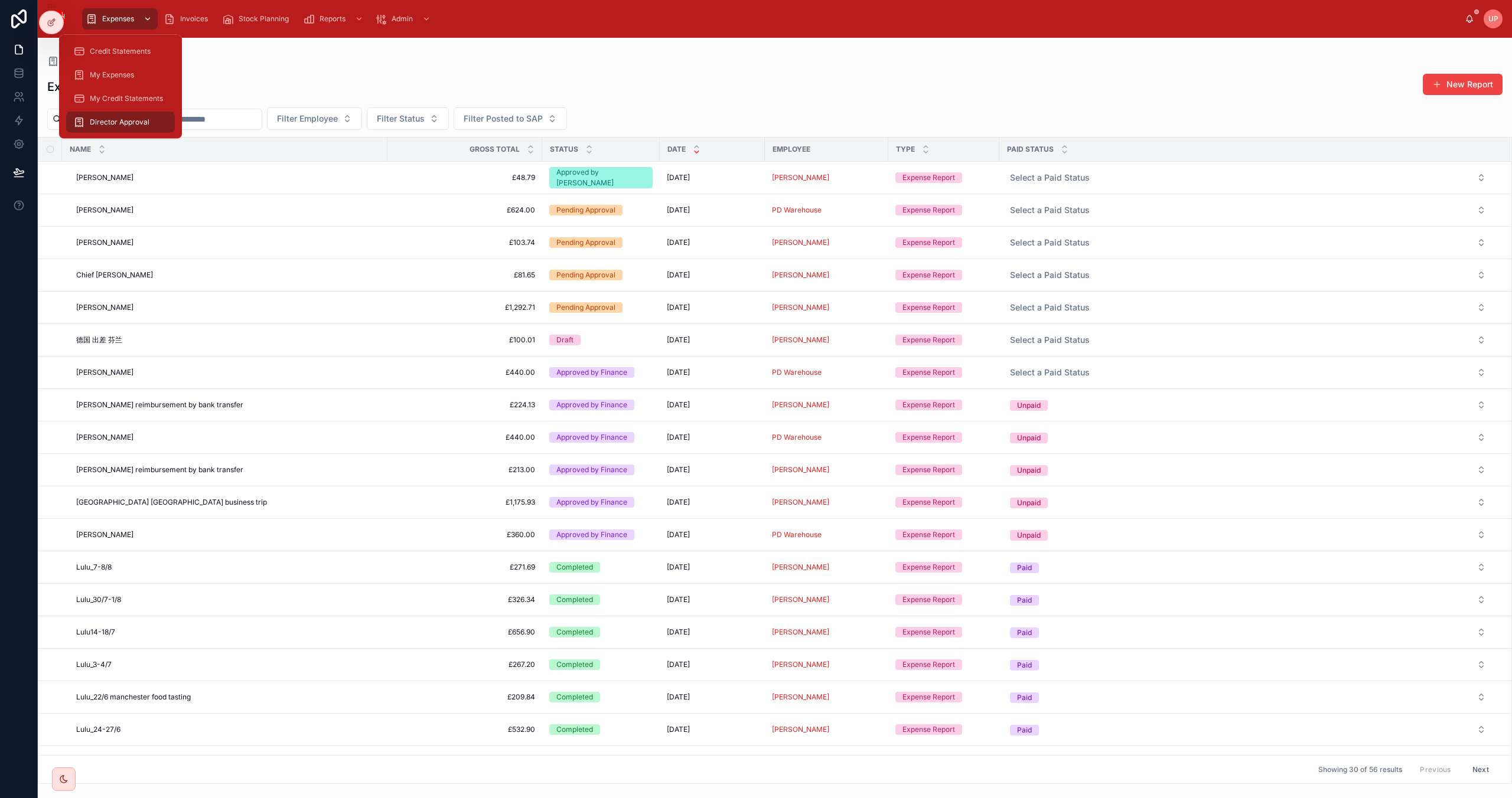
click at [112, 19] on span "Expenses" at bounding box center [118, 19] width 32 height 9
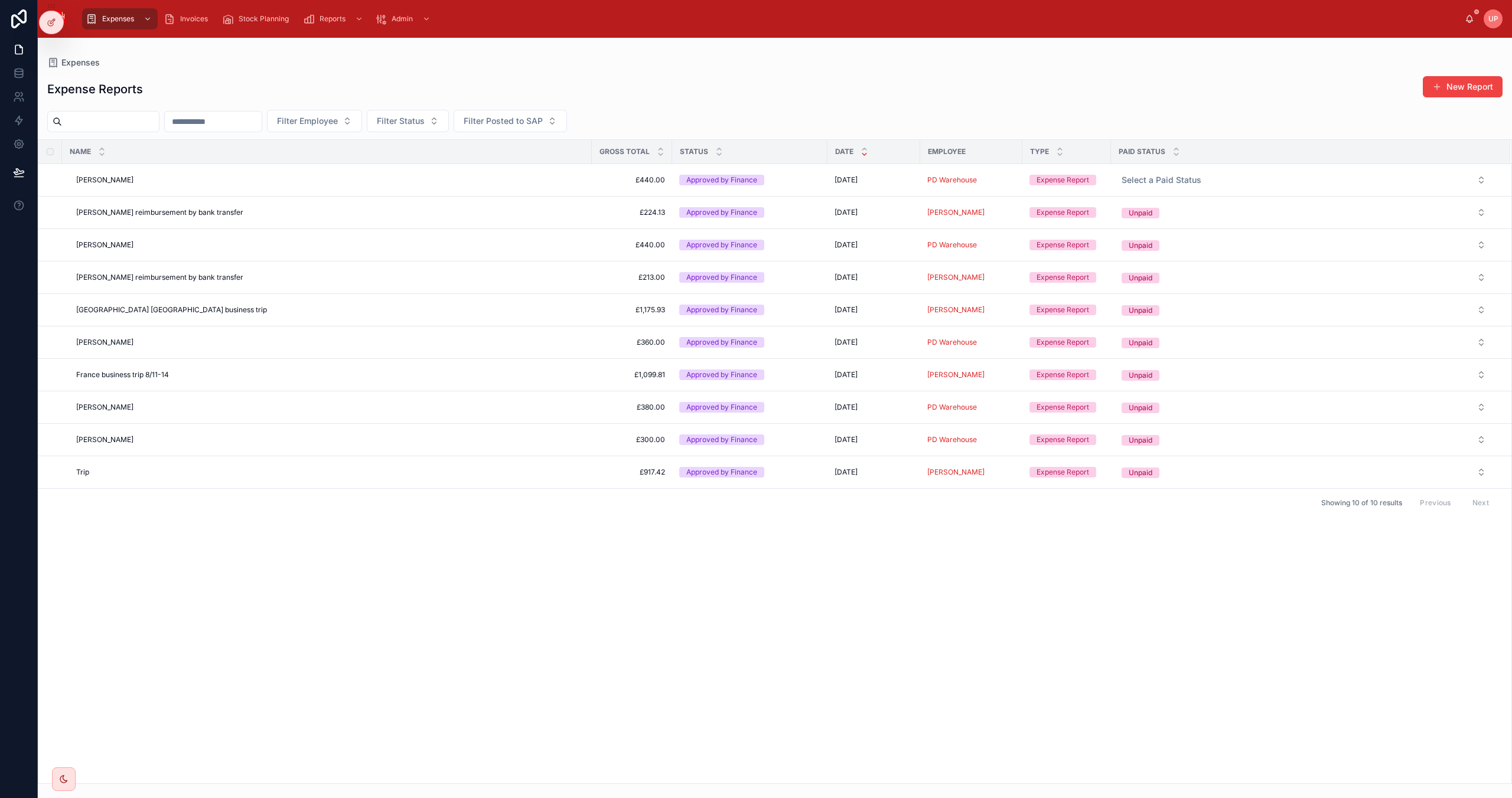
drag, startPoint x: 607, startPoint y: 617, endPoint x: 620, endPoint y: 622, distance: 13.9
click at [609, 618] on div "Name Gross Total Status Date Employee Type Paid Status [PERSON_NAME] [PERSON_NA…" at bounding box center [774, 461] width 1473 height 643
click at [125, 23] on span "Expenses" at bounding box center [118, 19] width 32 height 9
click at [117, 114] on div "Director Approval" at bounding box center [120, 122] width 94 height 19
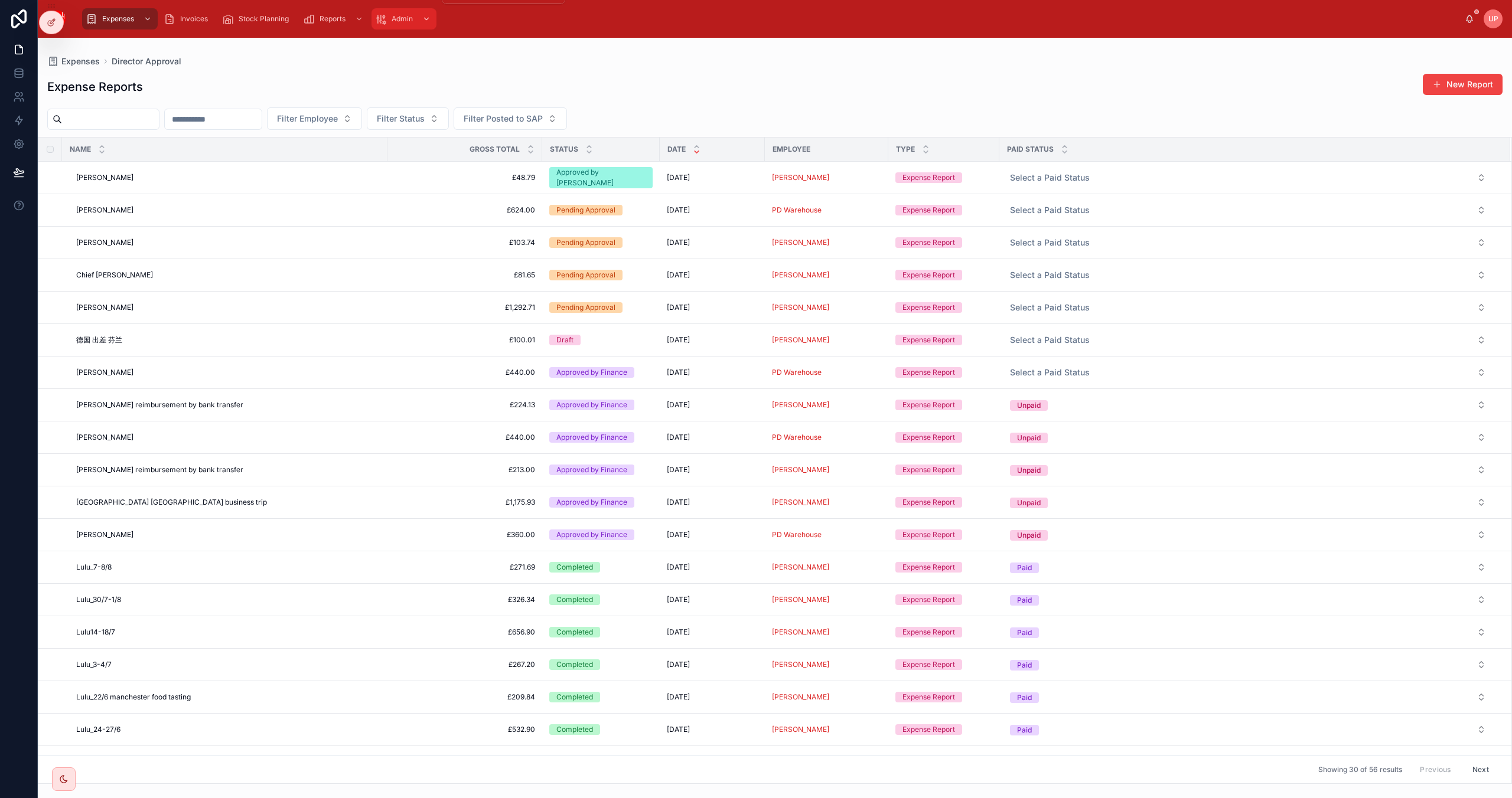
click at [430, 19] on div "scrollable content" at bounding box center [426, 19] width 16 height 19
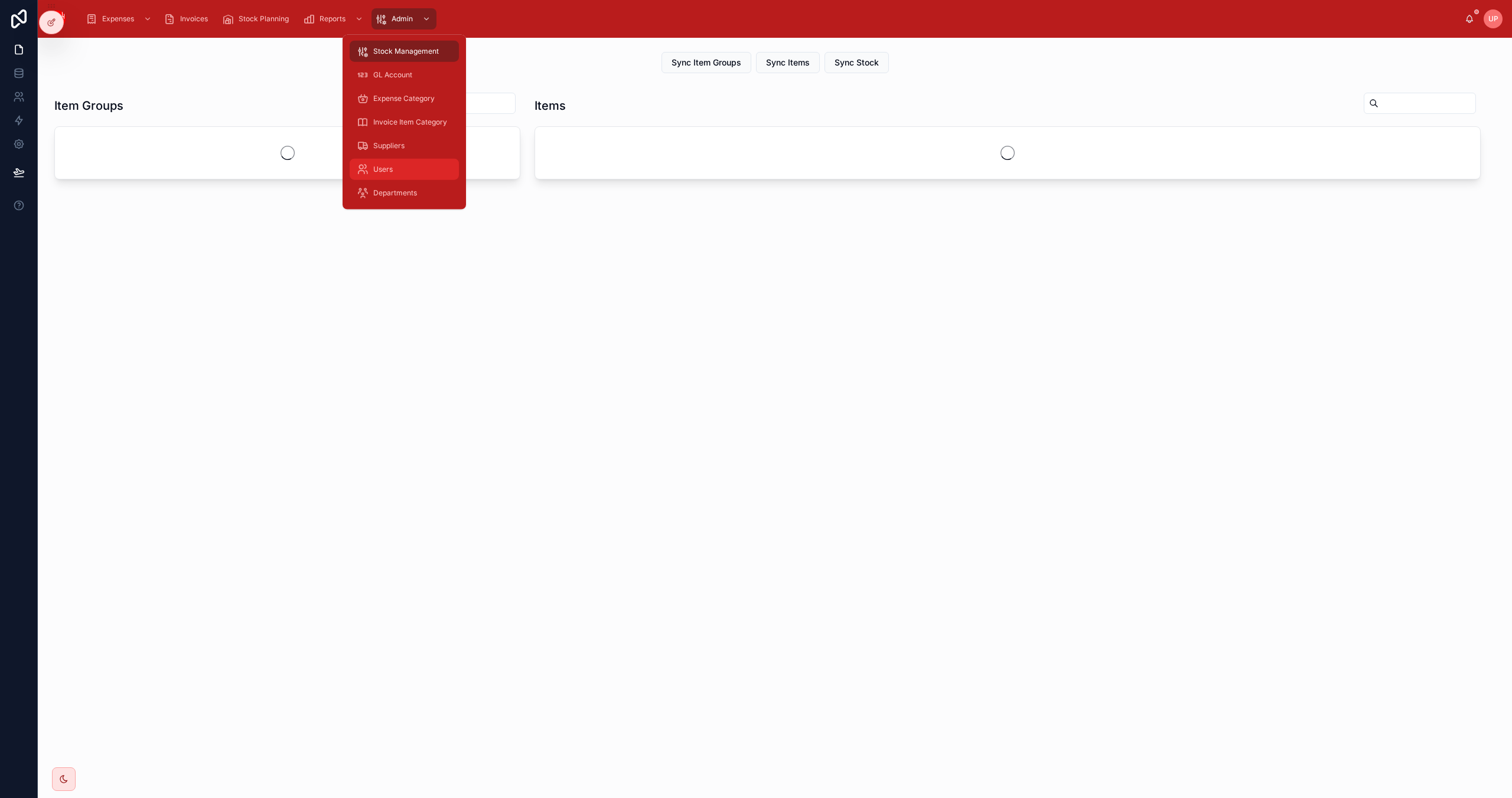
click at [395, 170] on div "Users" at bounding box center [404, 170] width 95 height 19
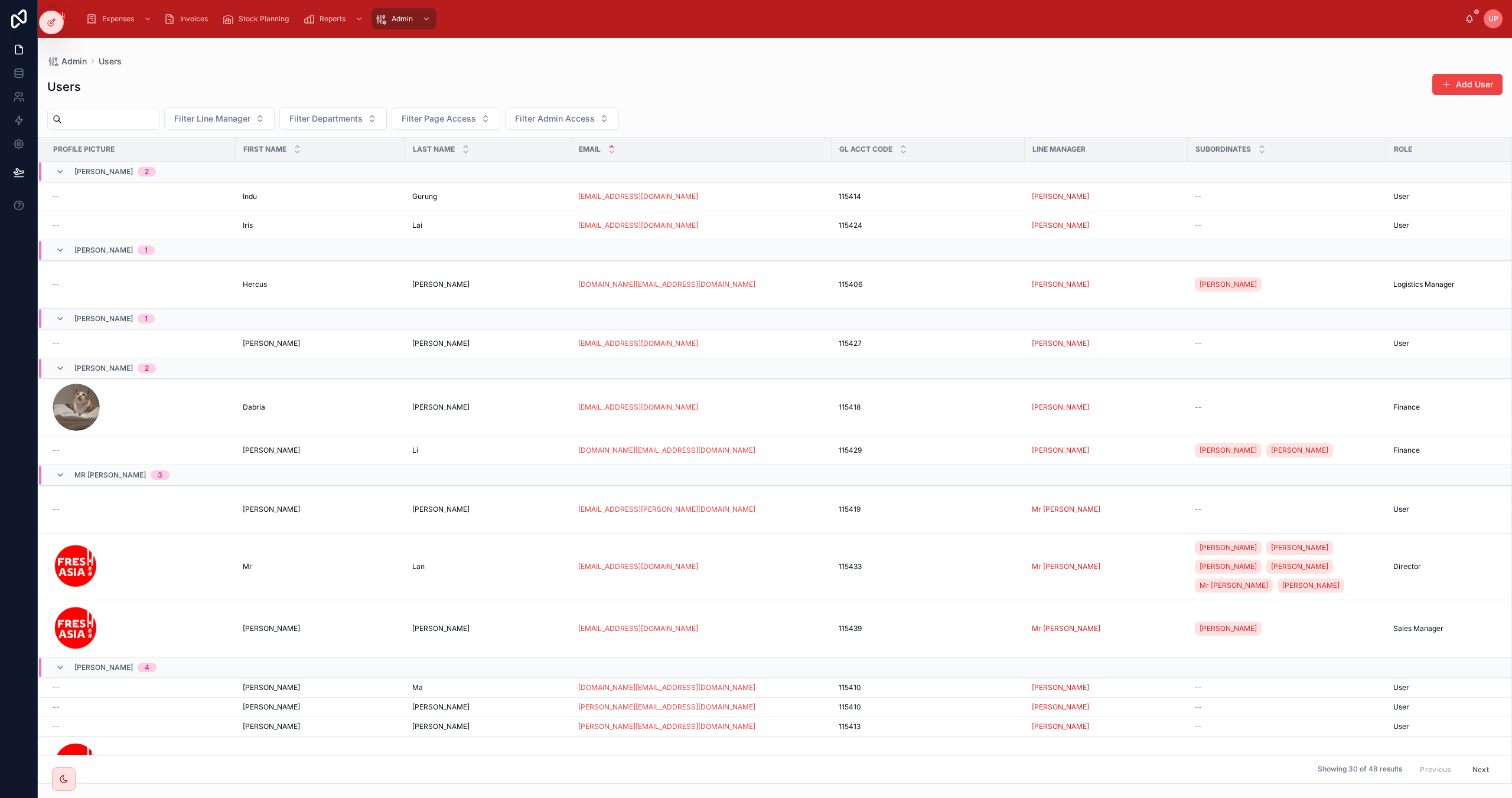
click at [110, 123] on input "text" at bounding box center [111, 119] width 96 height 16
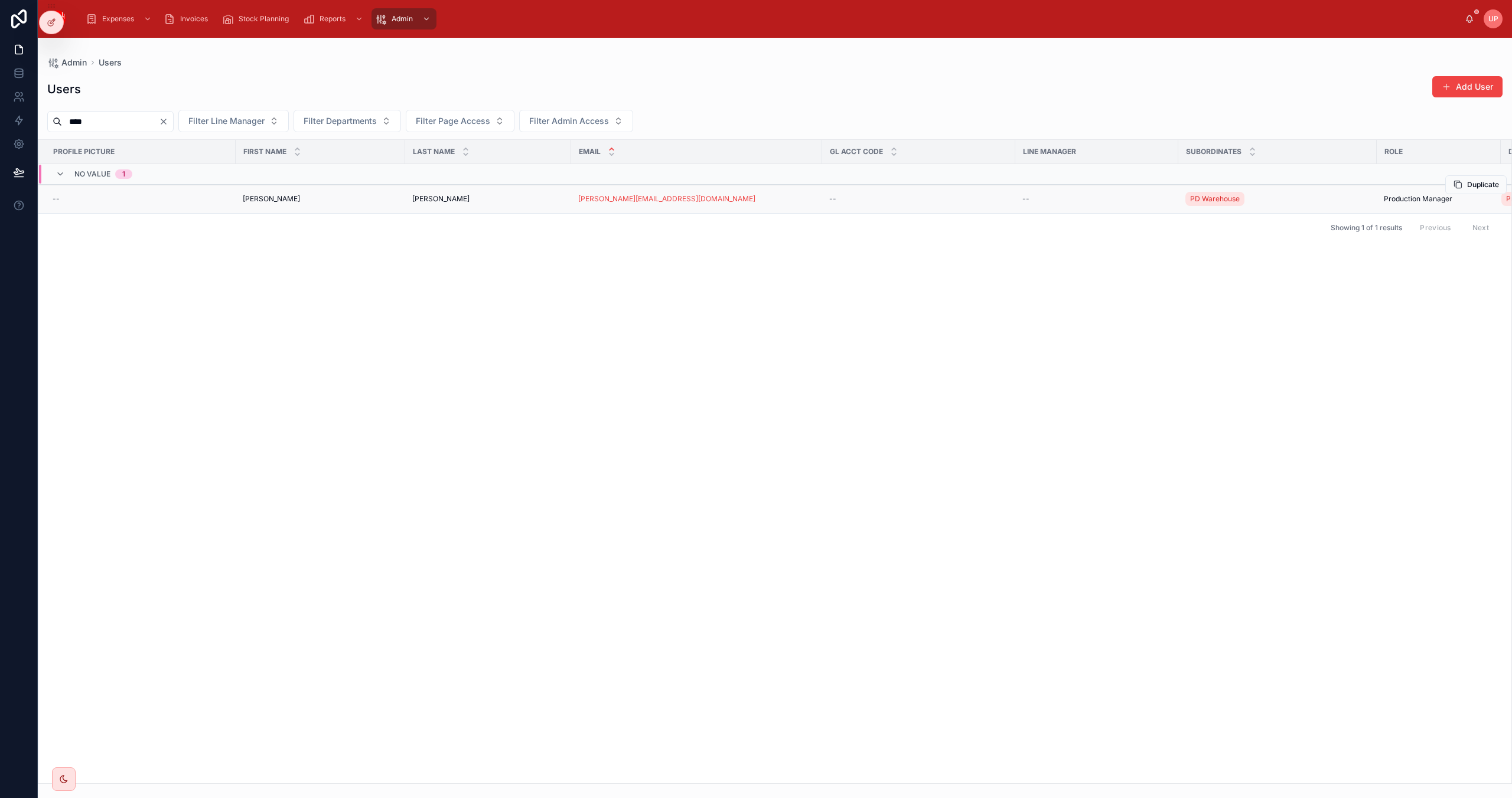
type input "****"
click at [117, 202] on div "--" at bounding box center [141, 199] width 176 height 9
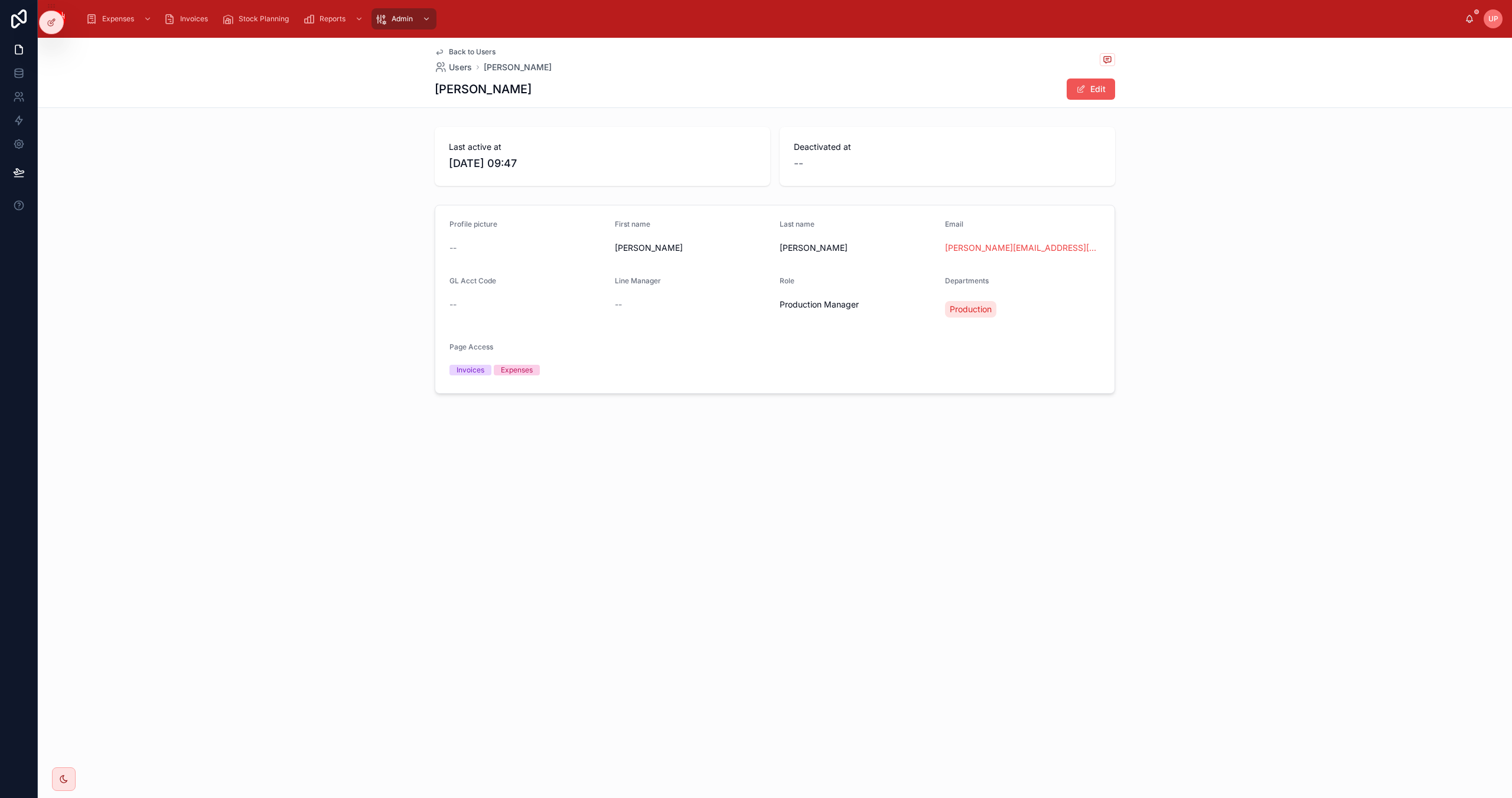
click at [1096, 86] on button "Edit" at bounding box center [1091, 89] width 48 height 21
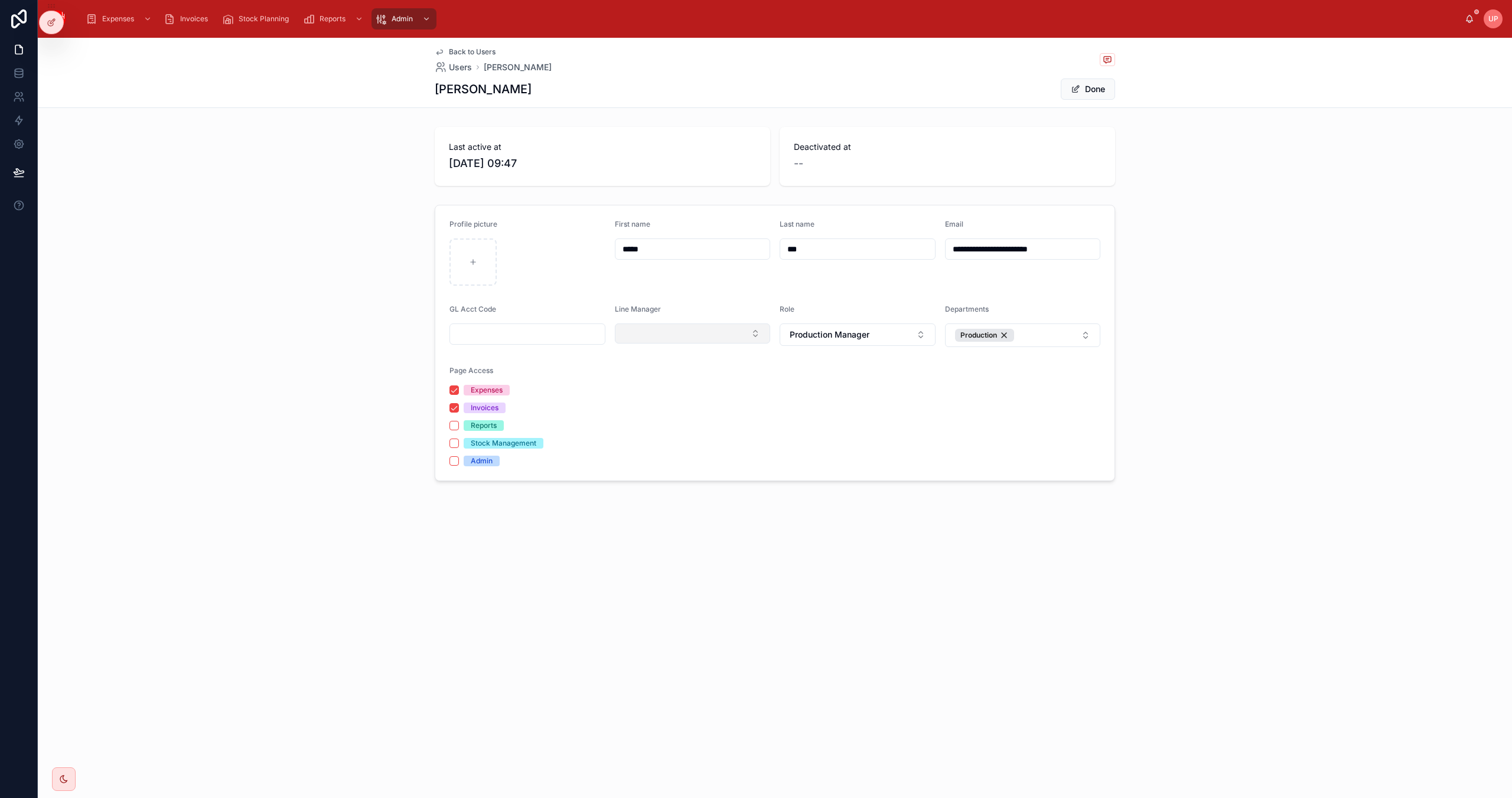
click at [665, 331] on button "Select Button" at bounding box center [693, 334] width 156 height 20
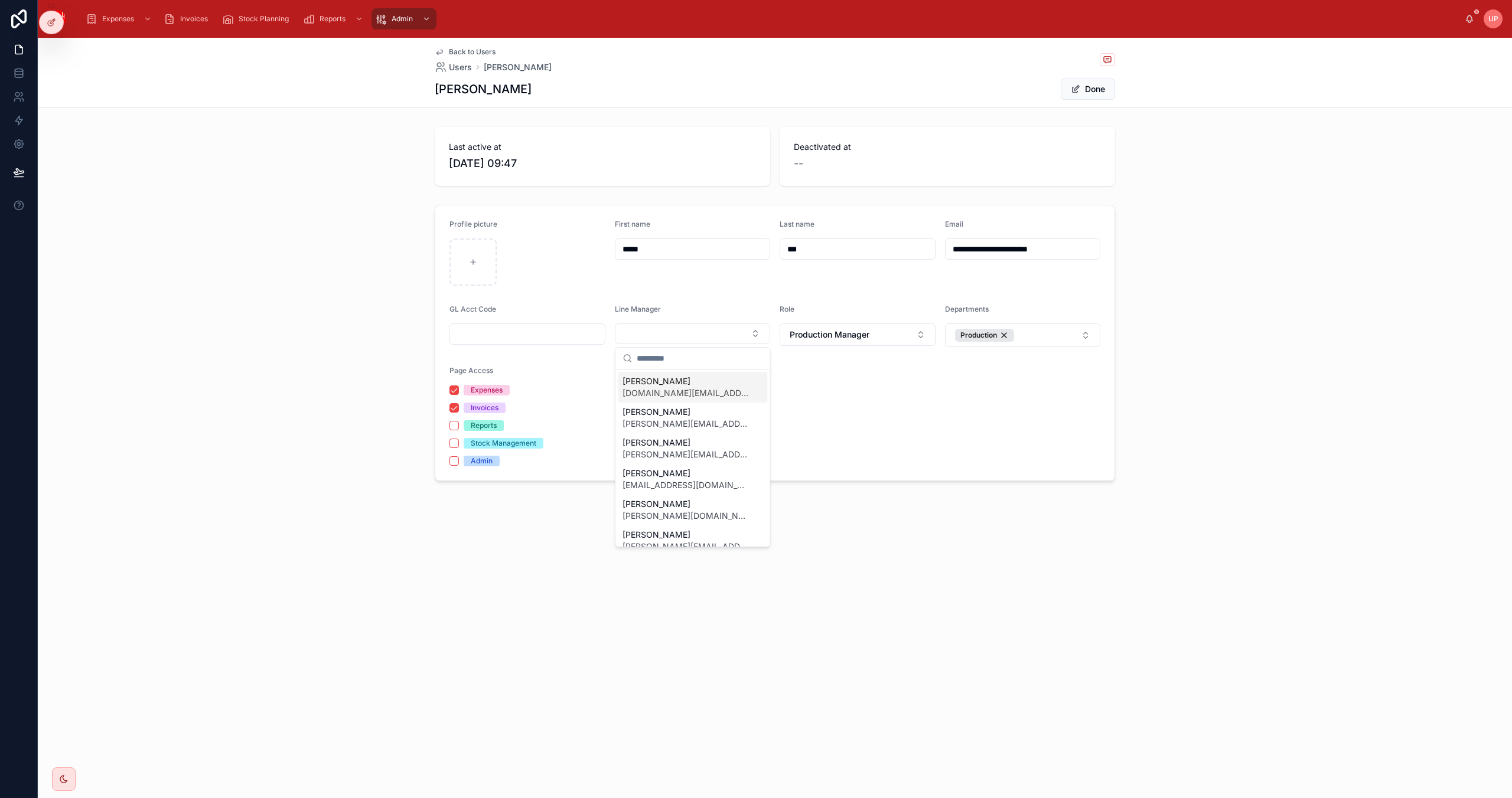
click at [668, 354] on input "text" at bounding box center [700, 358] width 126 height 21
type input "***"
click at [671, 390] on span "[EMAIL_ADDRESS][DOMAIN_NAME]" at bounding box center [694, 393] width 107 height 12
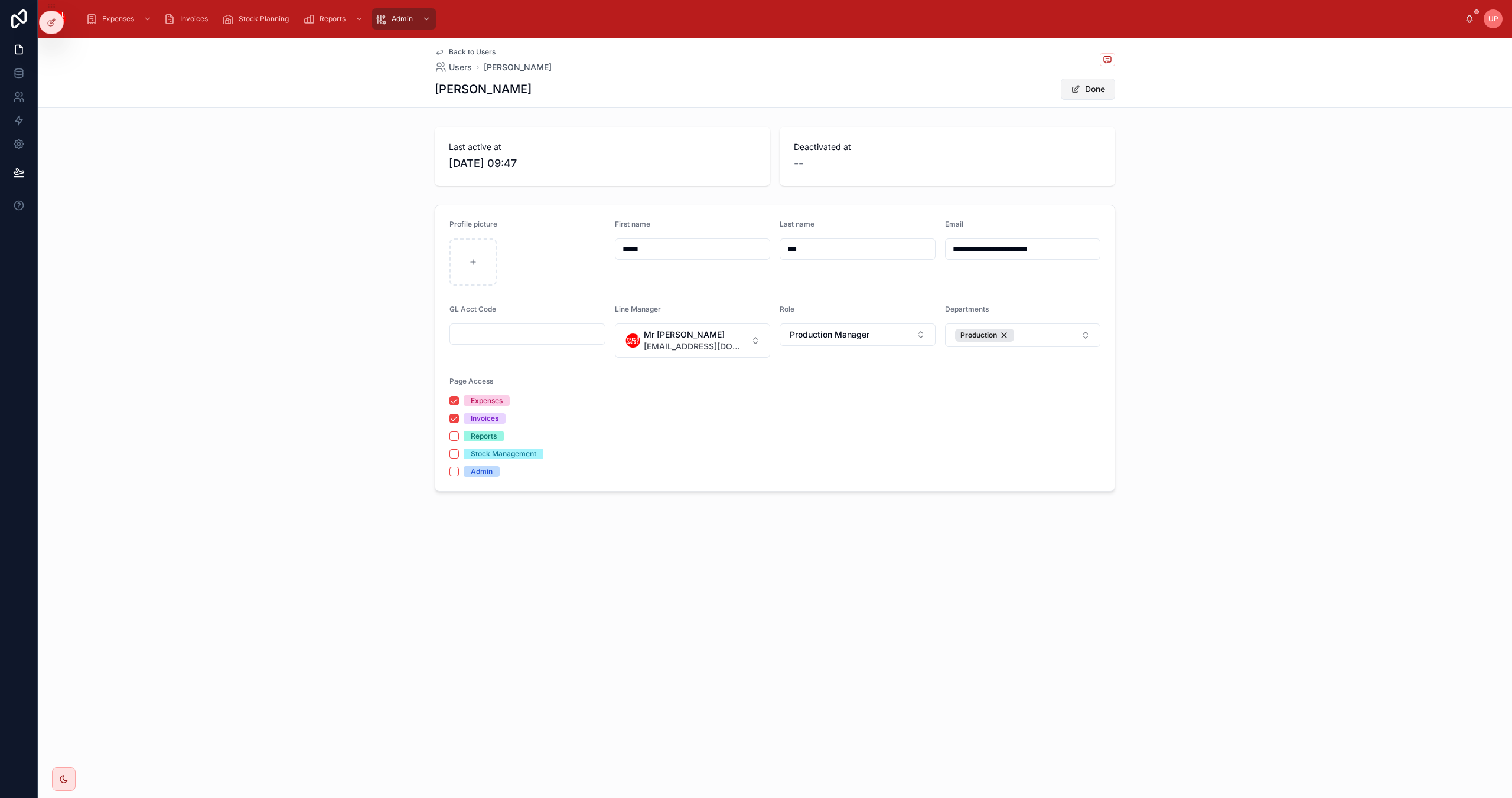
click at [1078, 86] on span at bounding box center [1075, 89] width 9 height 9
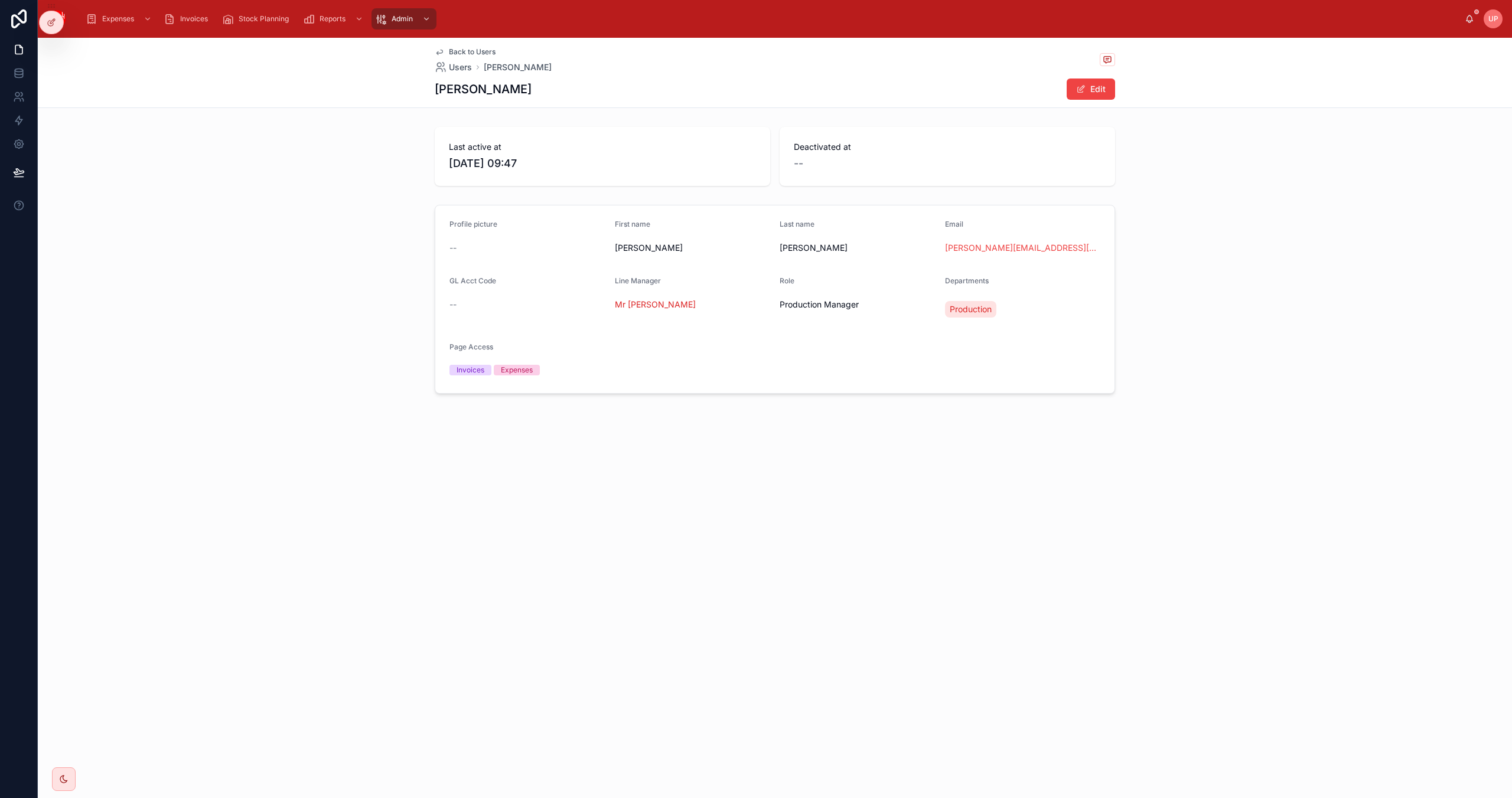
click at [467, 51] on span "Back to Users" at bounding box center [472, 52] width 47 height 9
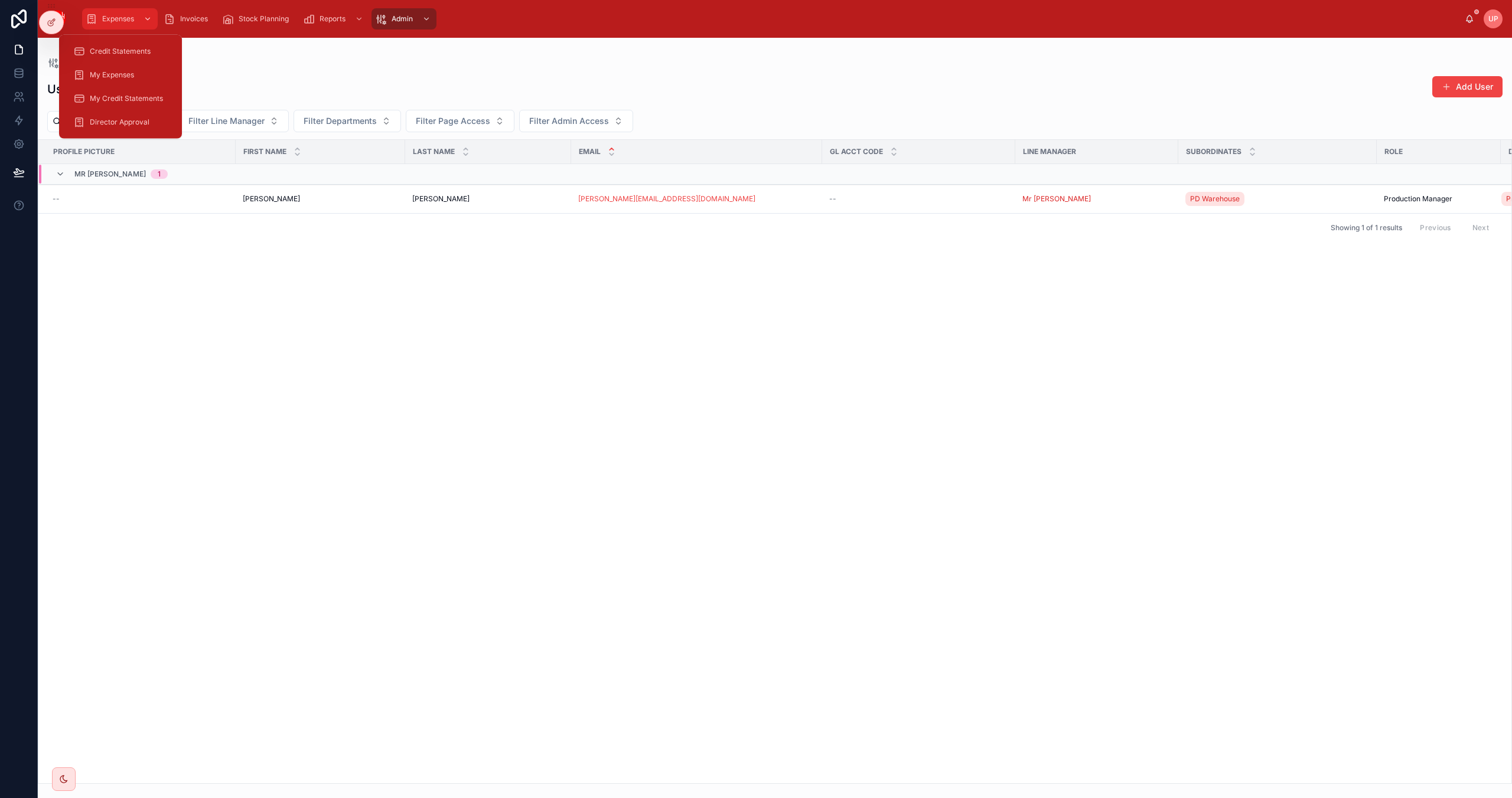
click at [131, 20] on span "Expenses" at bounding box center [118, 19] width 32 height 9
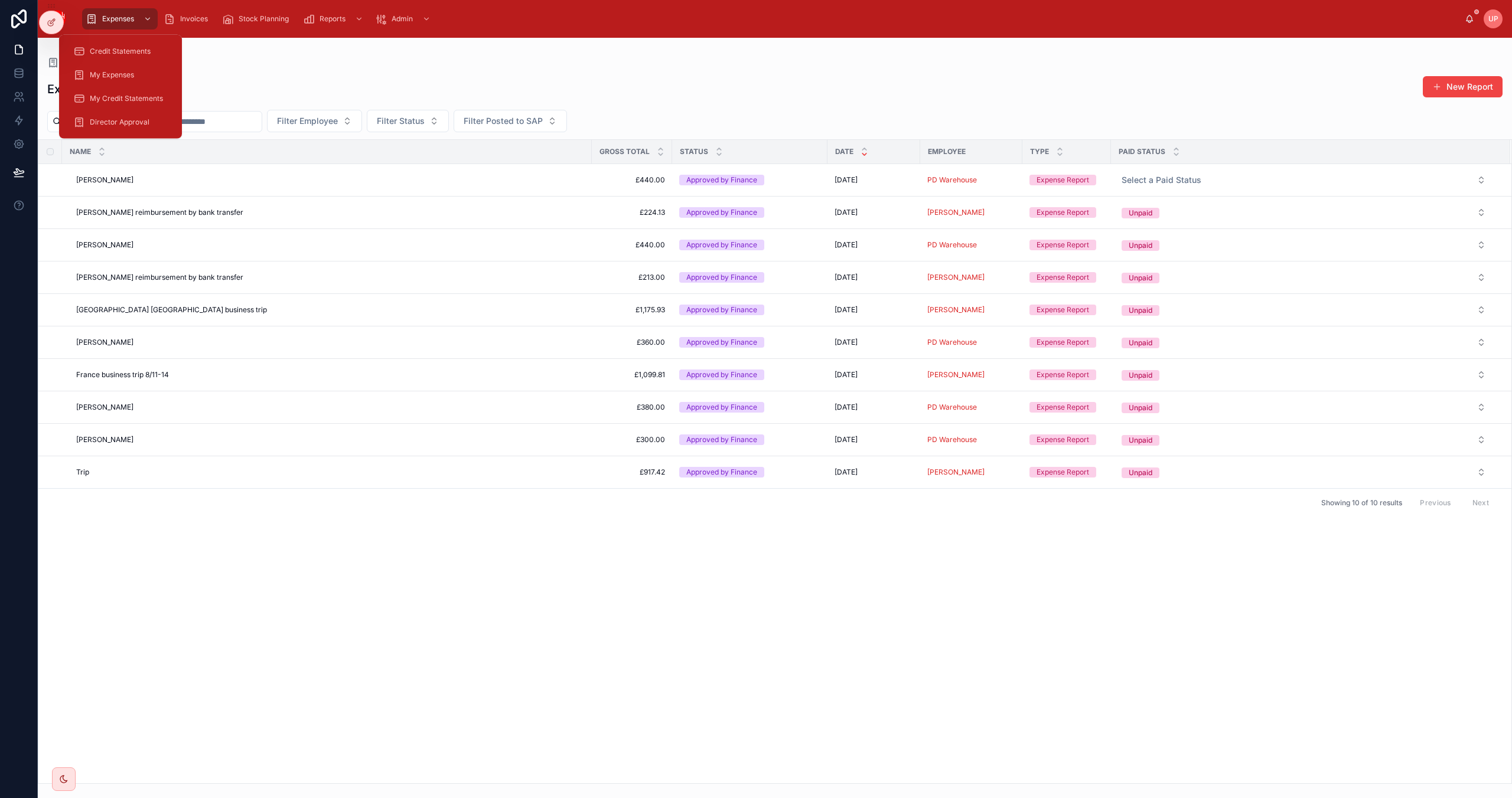
click at [436, 664] on div "Name Gross Total Status Date Employee Type Paid Status [PERSON_NAME] [PERSON_NA…" at bounding box center [774, 461] width 1473 height 643
click at [1496, 17] on span "UP" at bounding box center [1493, 19] width 10 height 9
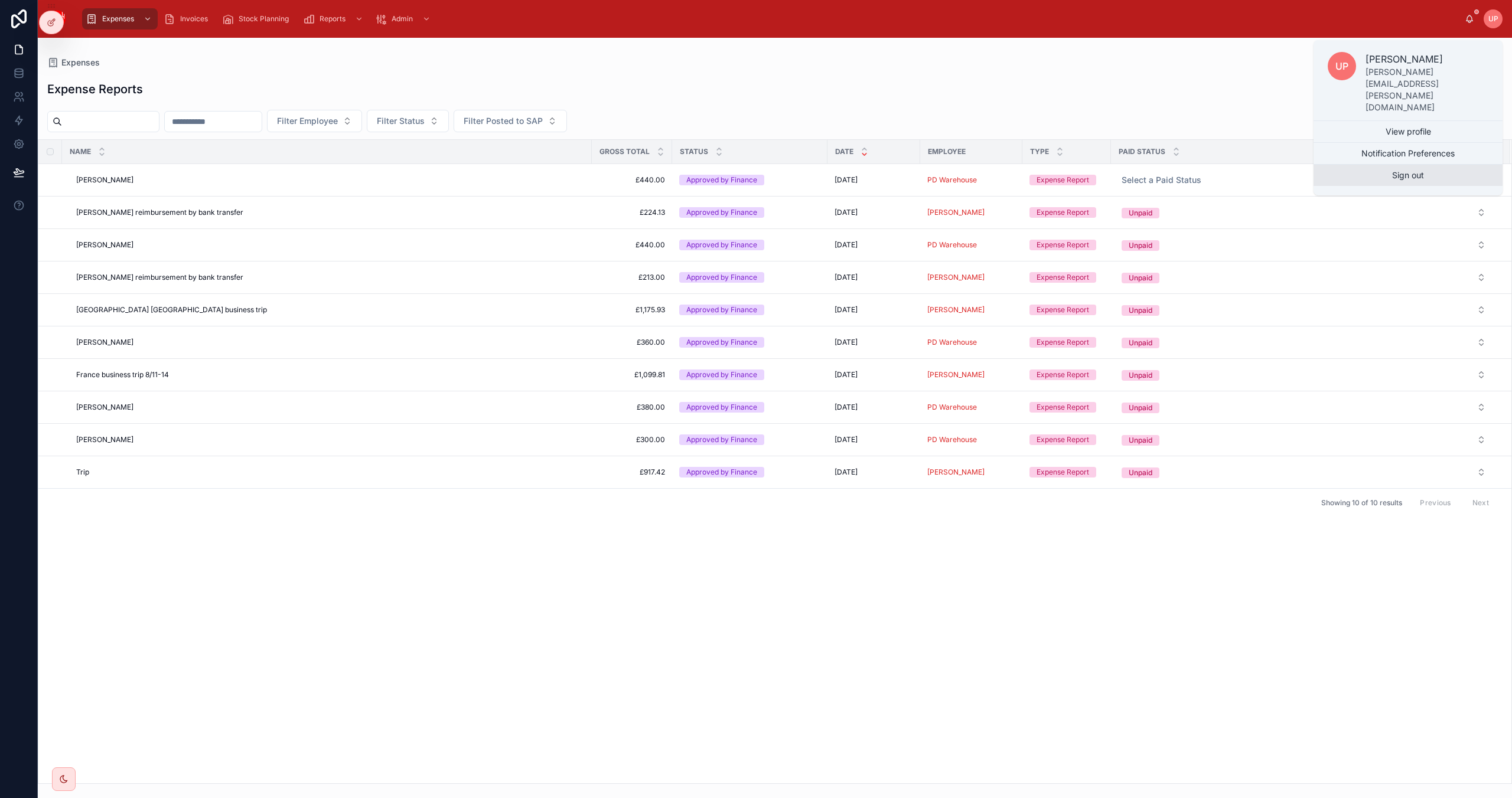
click at [1423, 165] on button "Sign out" at bounding box center [1408, 175] width 189 height 21
